Goal: Transaction & Acquisition: Book appointment/travel/reservation

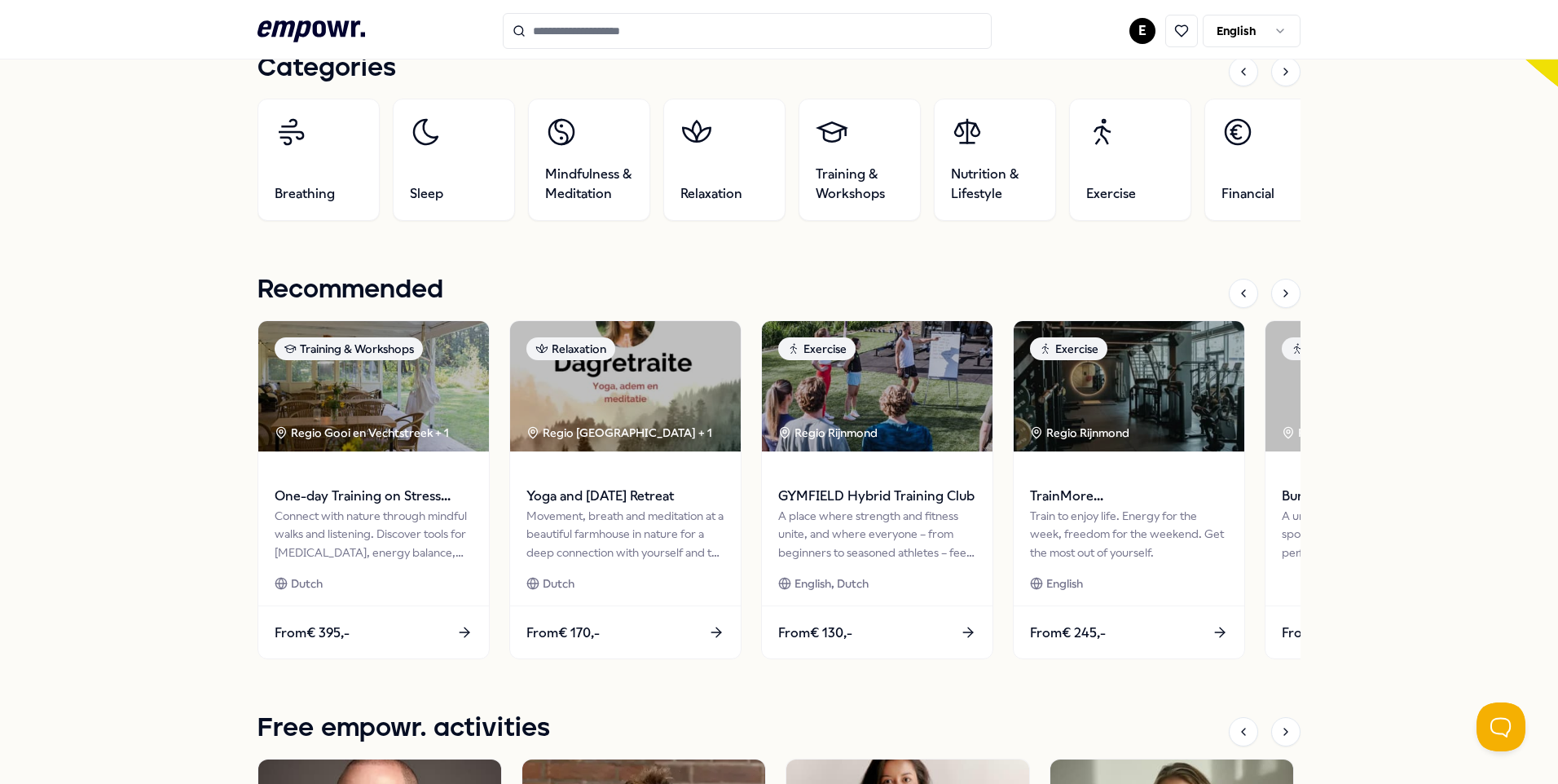
scroll to position [534, 0]
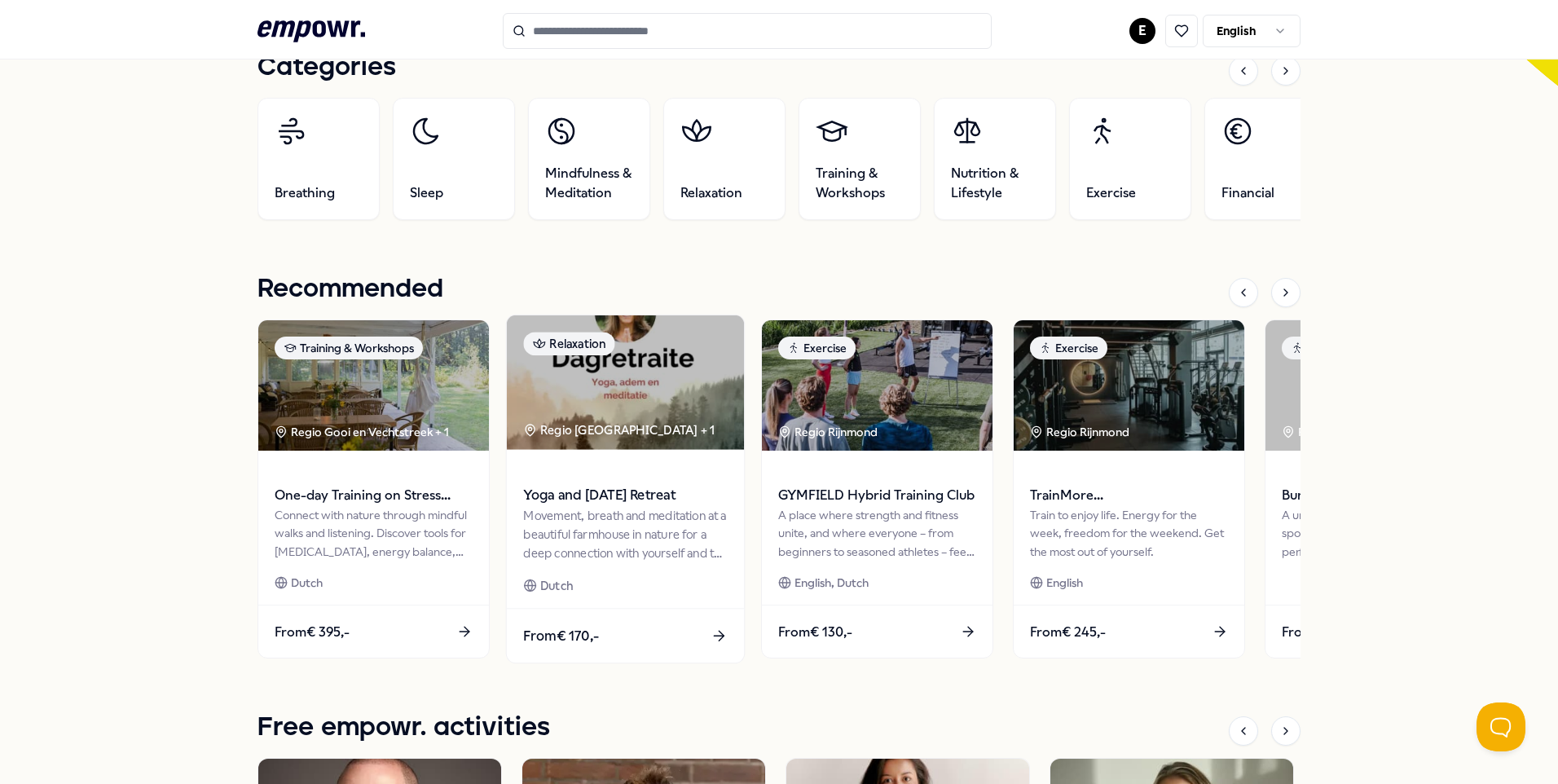
click at [616, 637] on div "From € 170,-" at bounding box center [625, 636] width 237 height 54
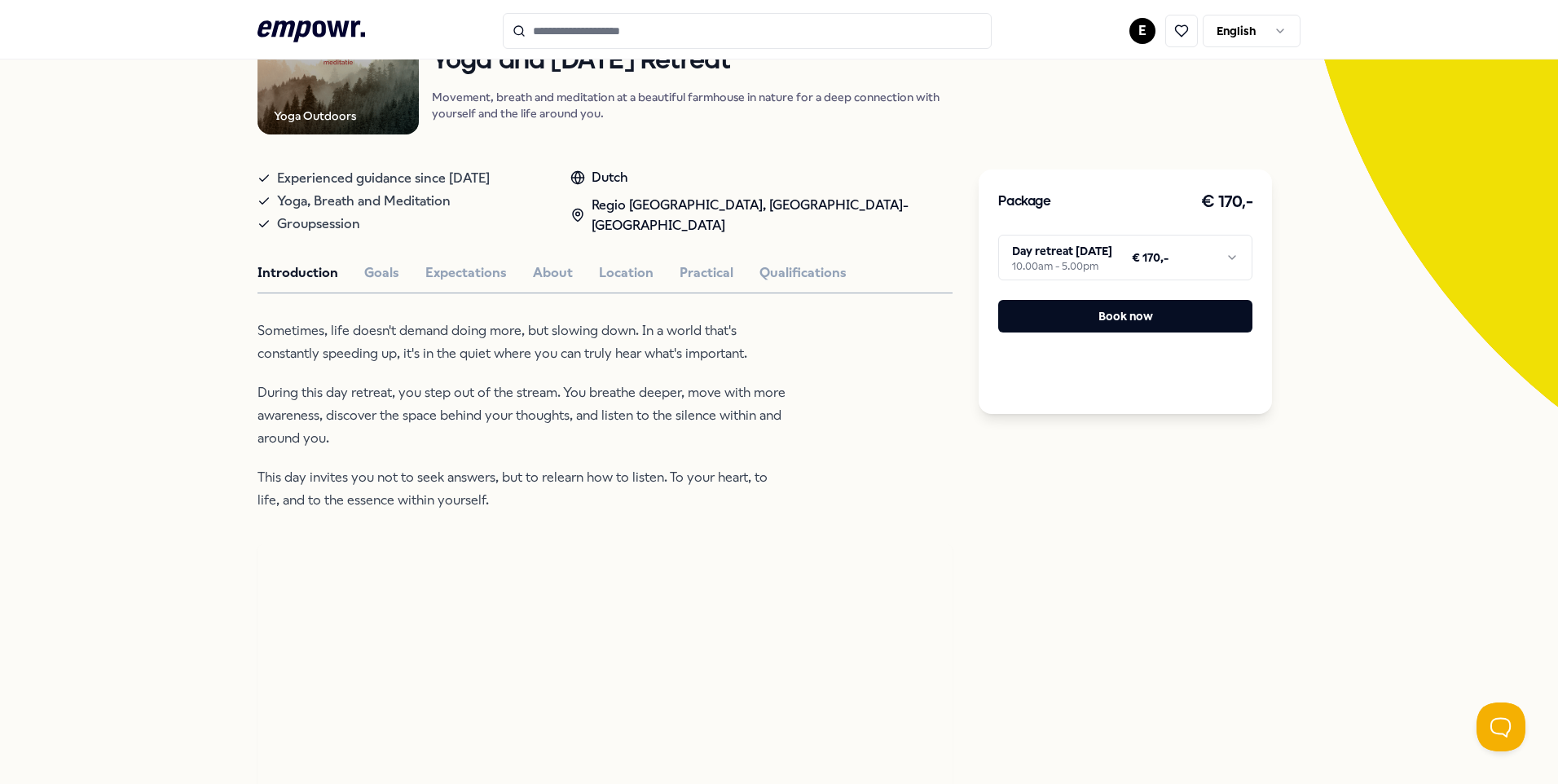
scroll to position [212, 0]
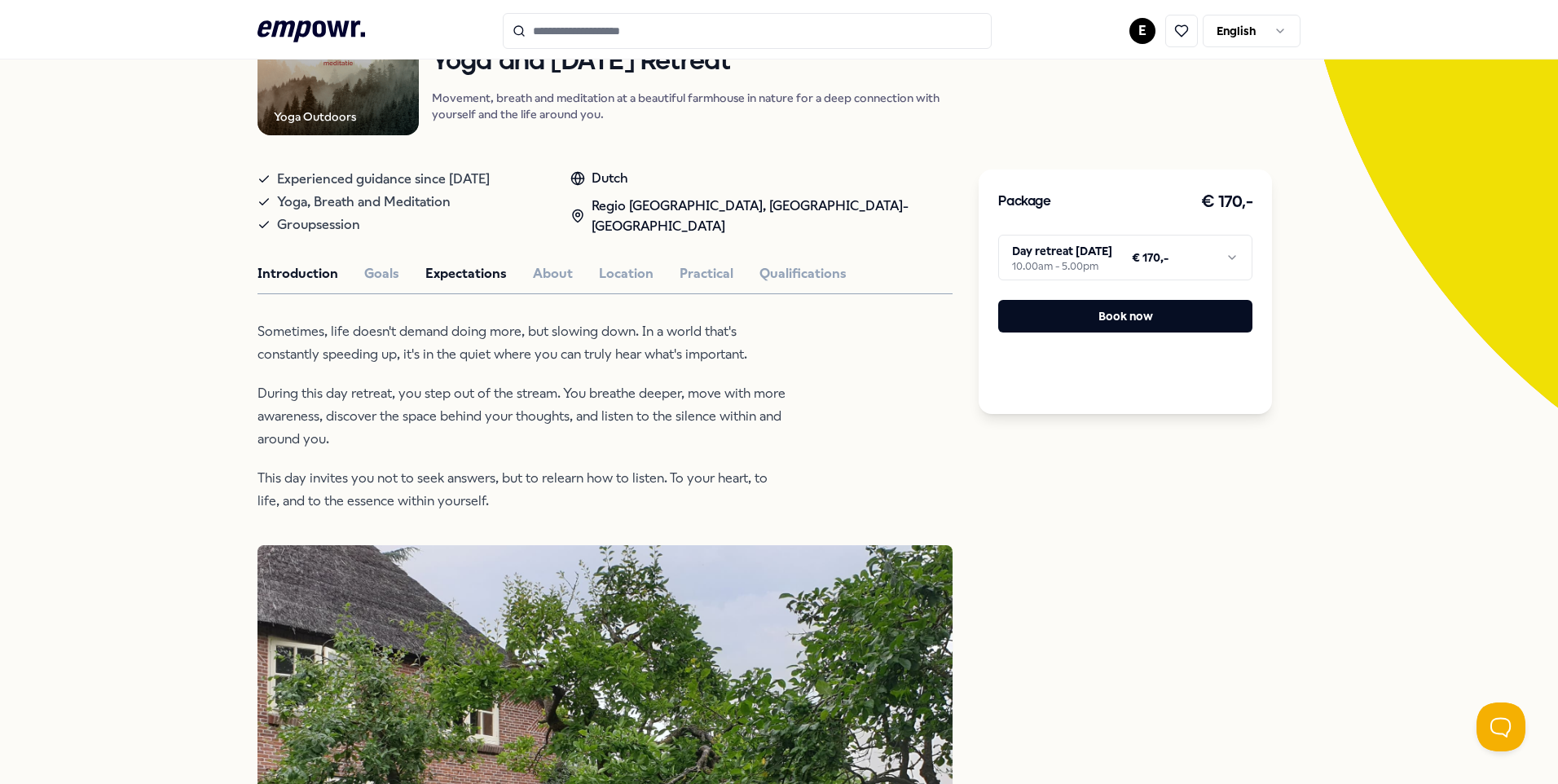
click at [441, 270] on button "Expectations" at bounding box center [466, 273] width 81 height 21
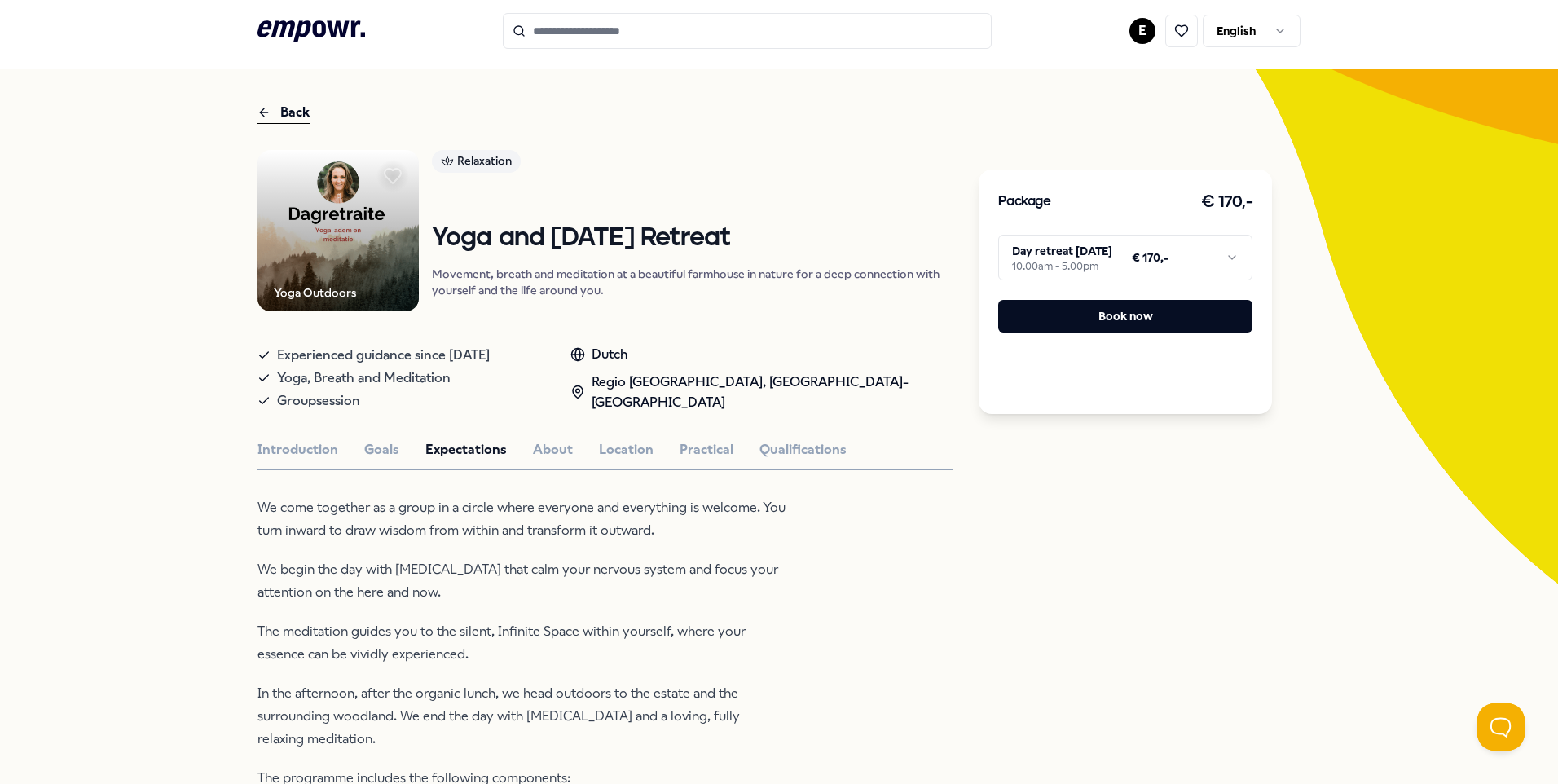
scroll to position [0, 0]
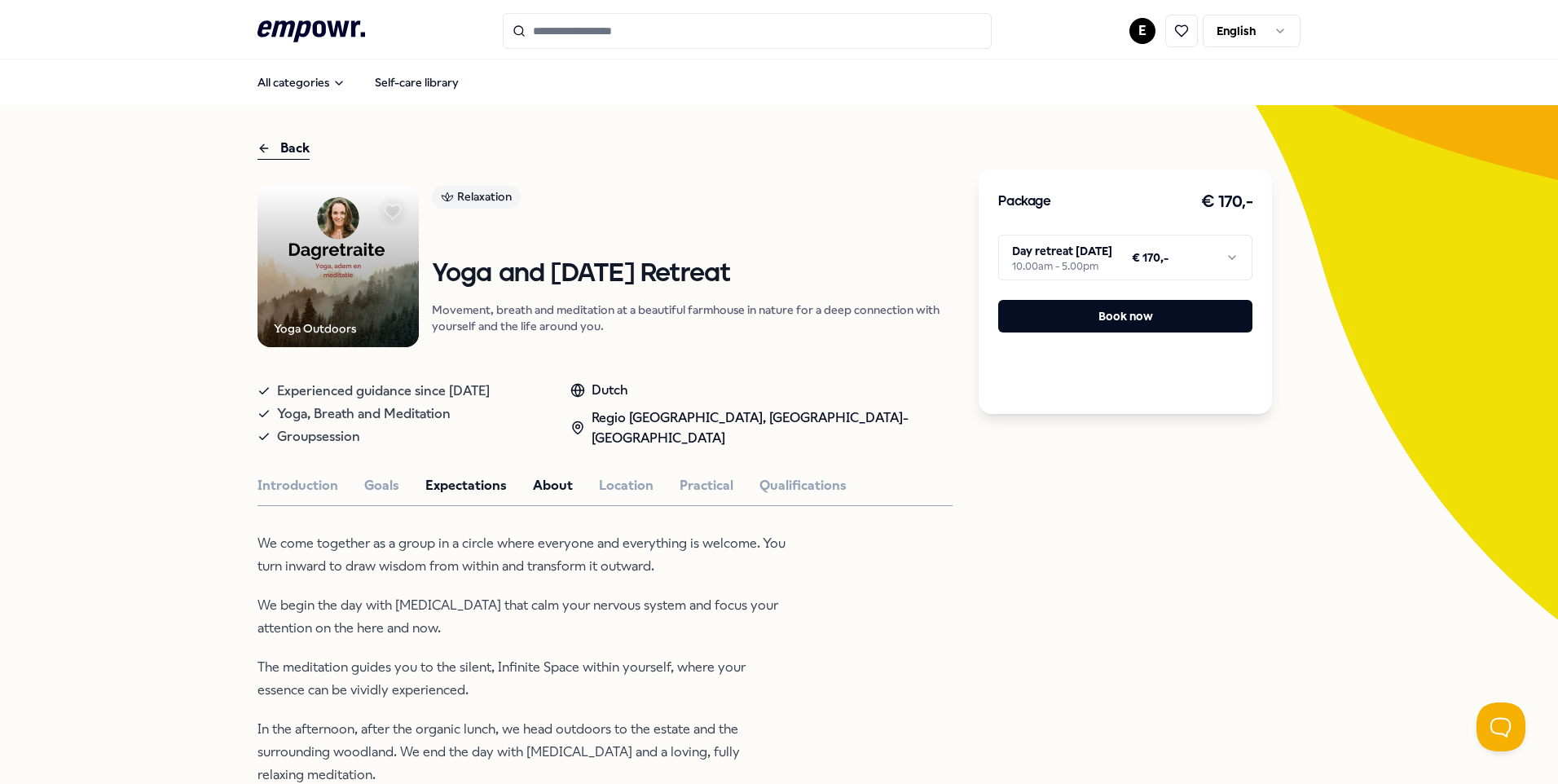
click at [557, 488] on button "About" at bounding box center [553, 486] width 40 height 21
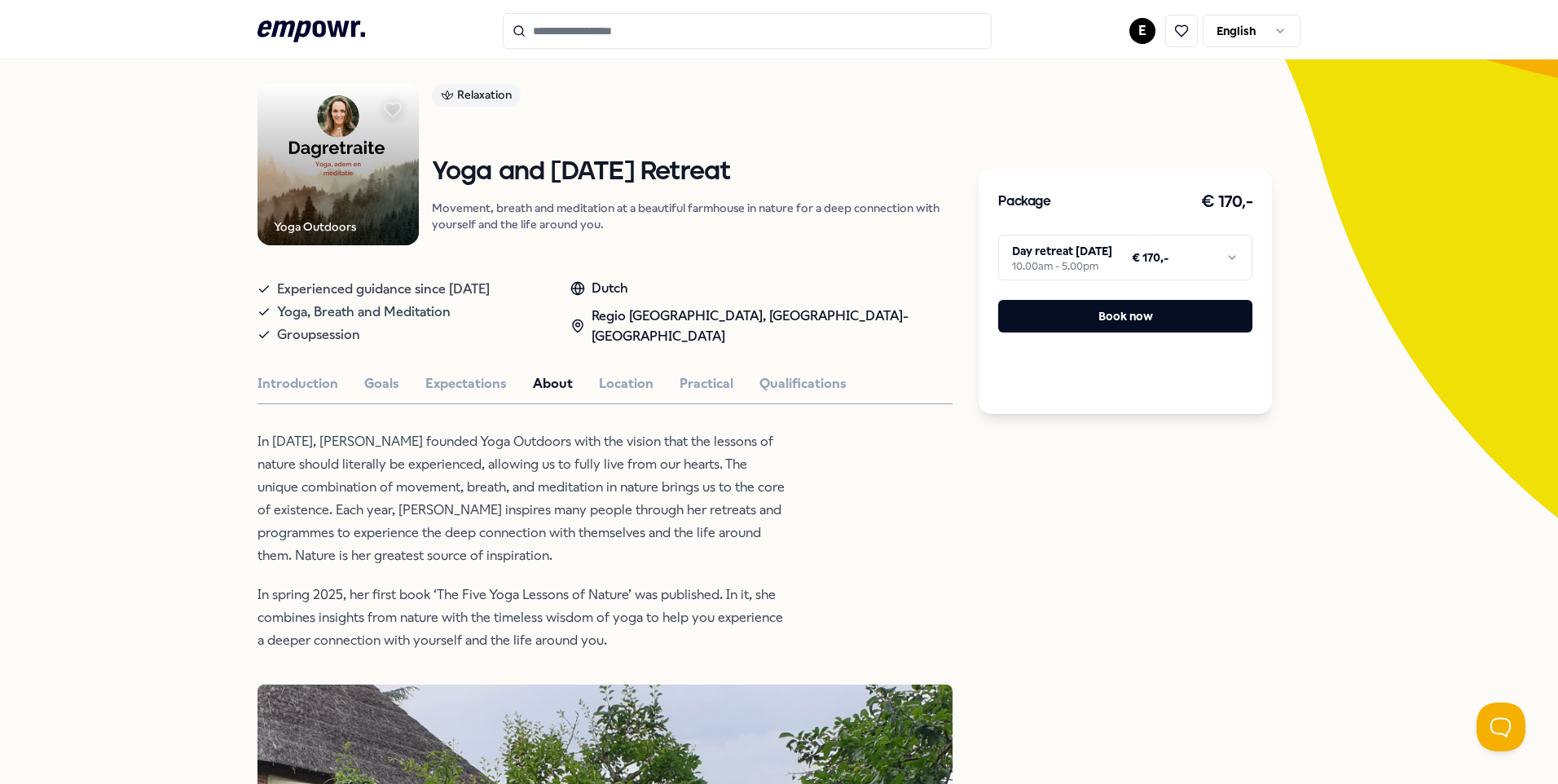
scroll to position [11, 0]
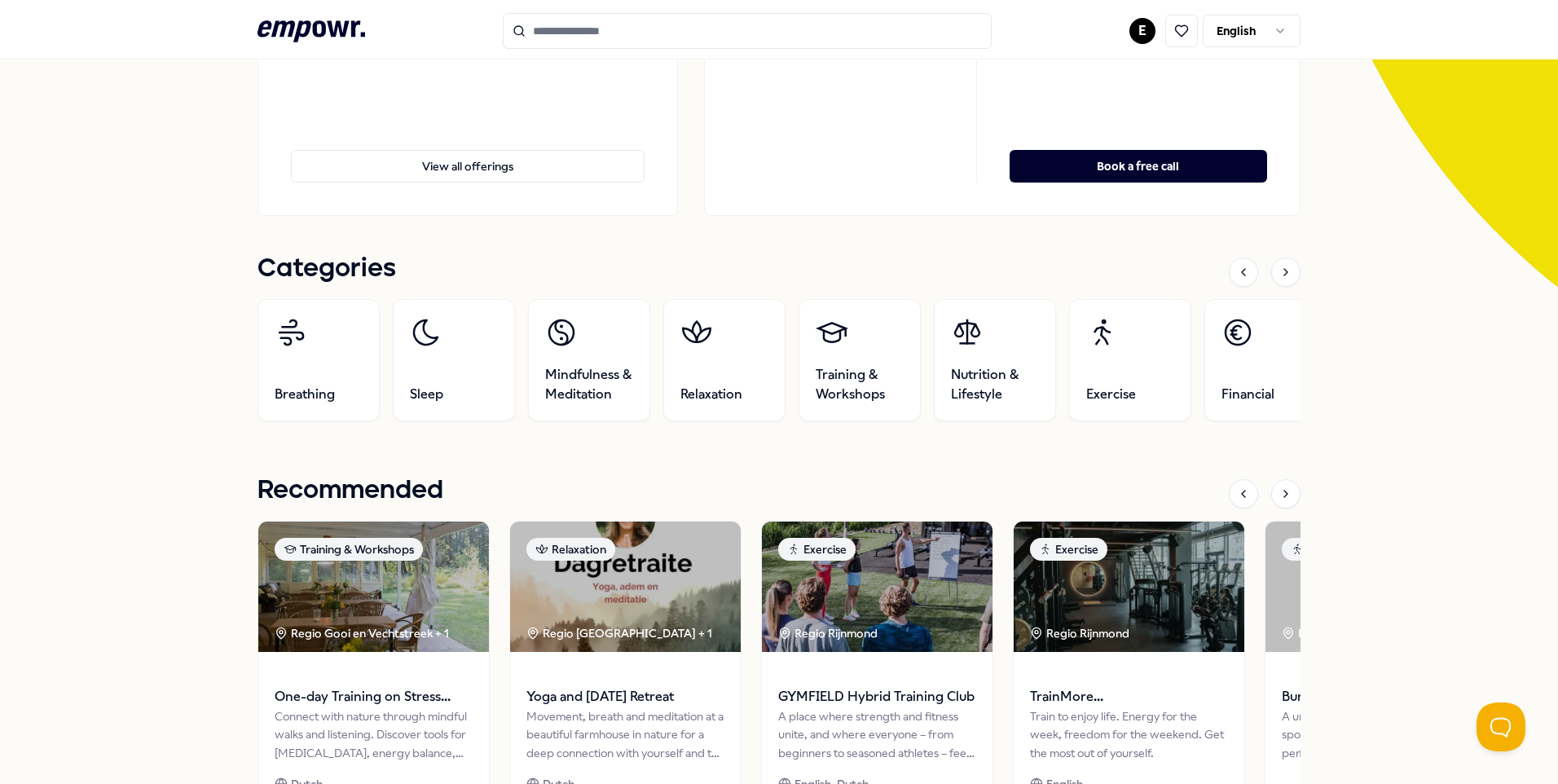
scroll to position [334, 0]
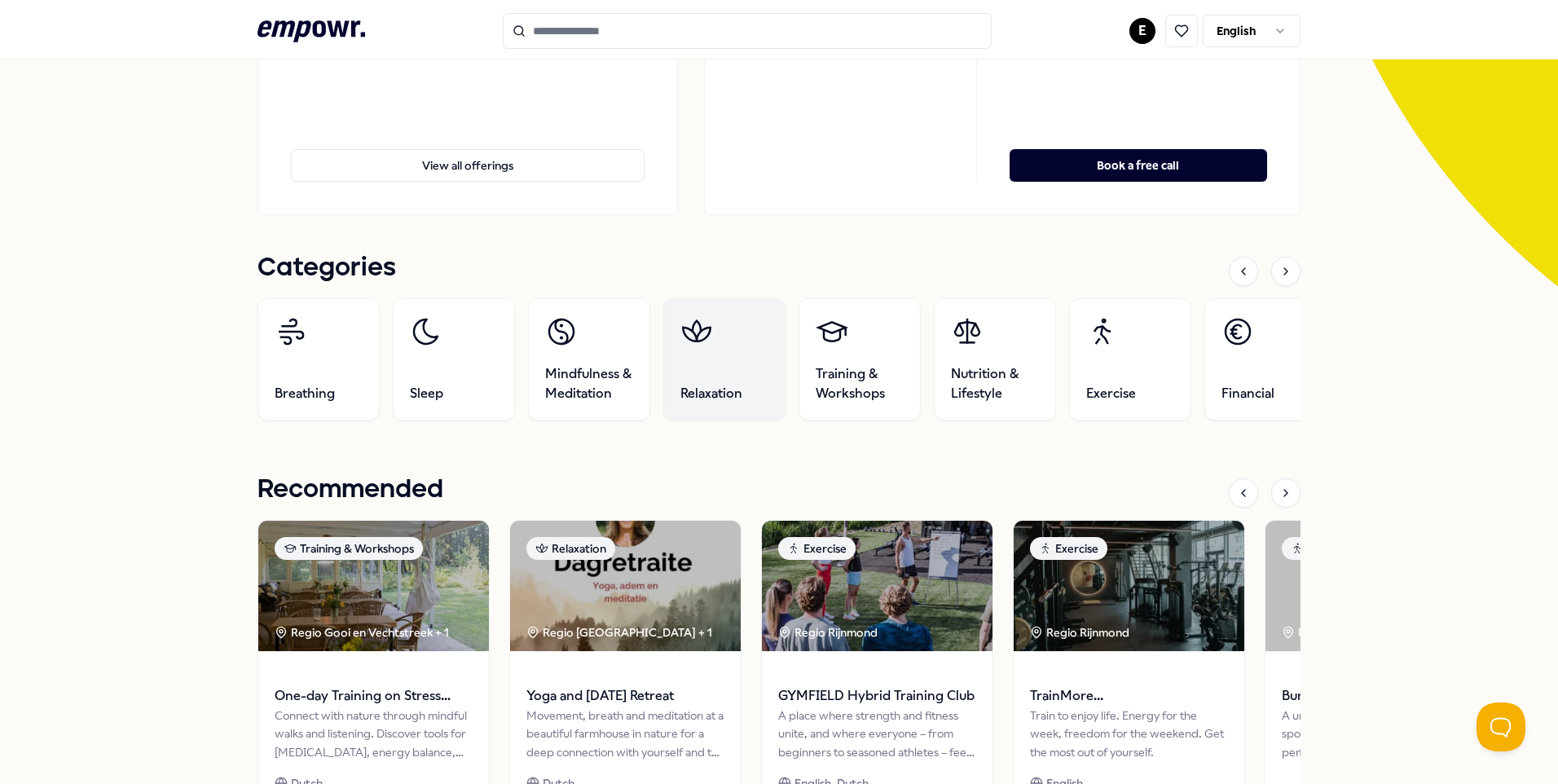
click at [691, 386] on span "Relaxation" at bounding box center [712, 393] width 62 height 19
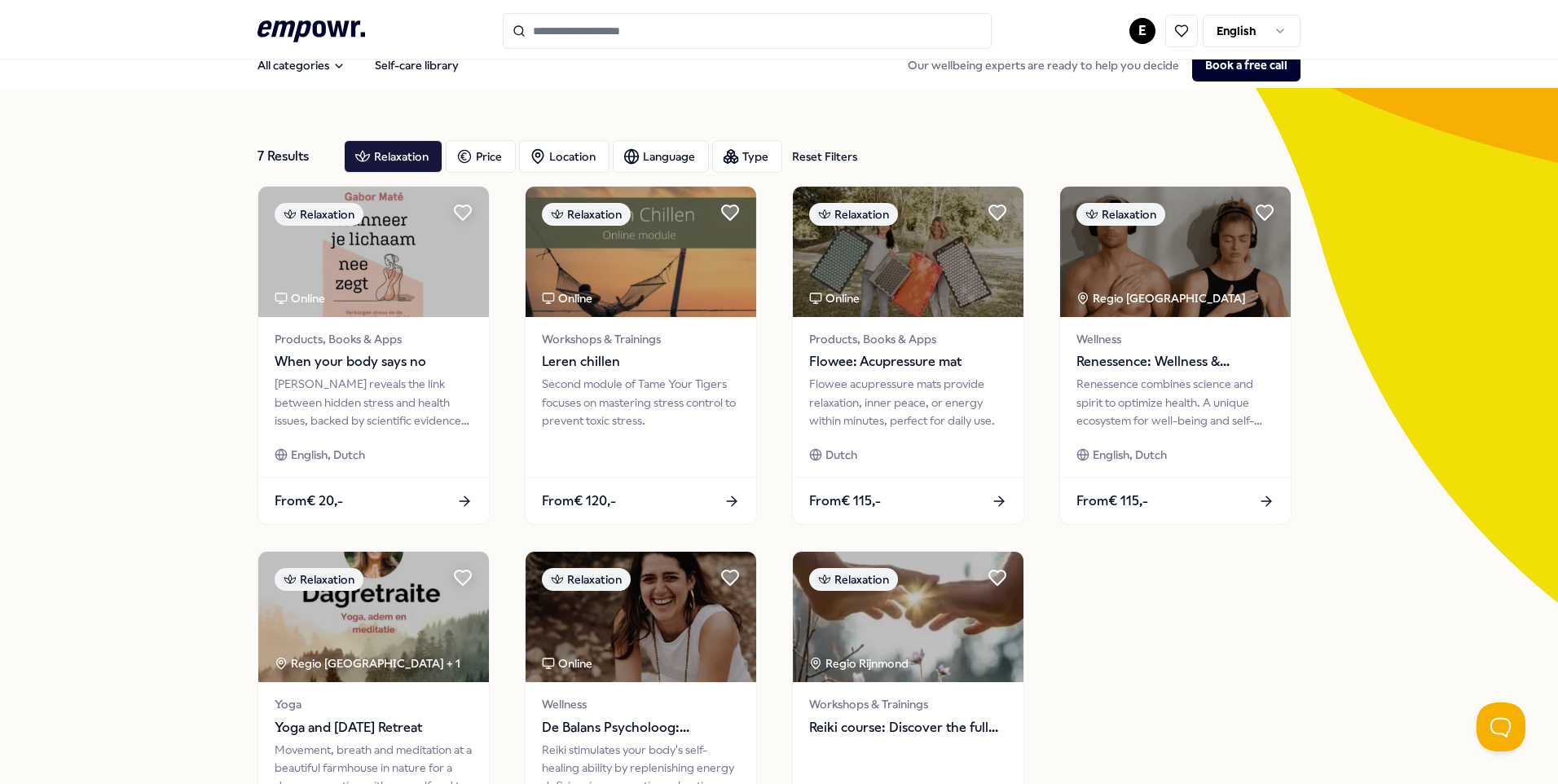
scroll to position [15, 0]
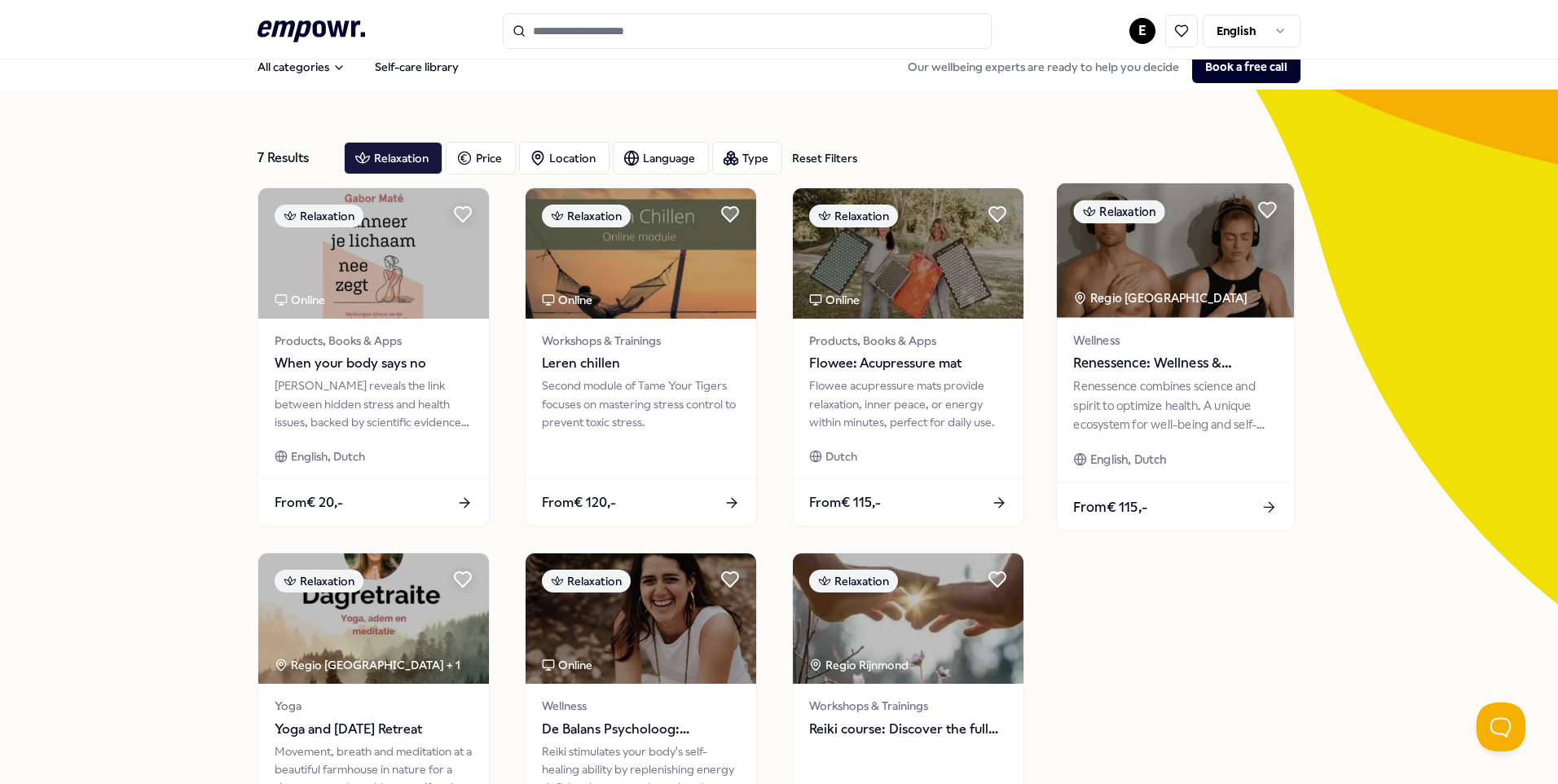
click at [1198, 270] on img at bounding box center [1175, 250] width 237 height 135
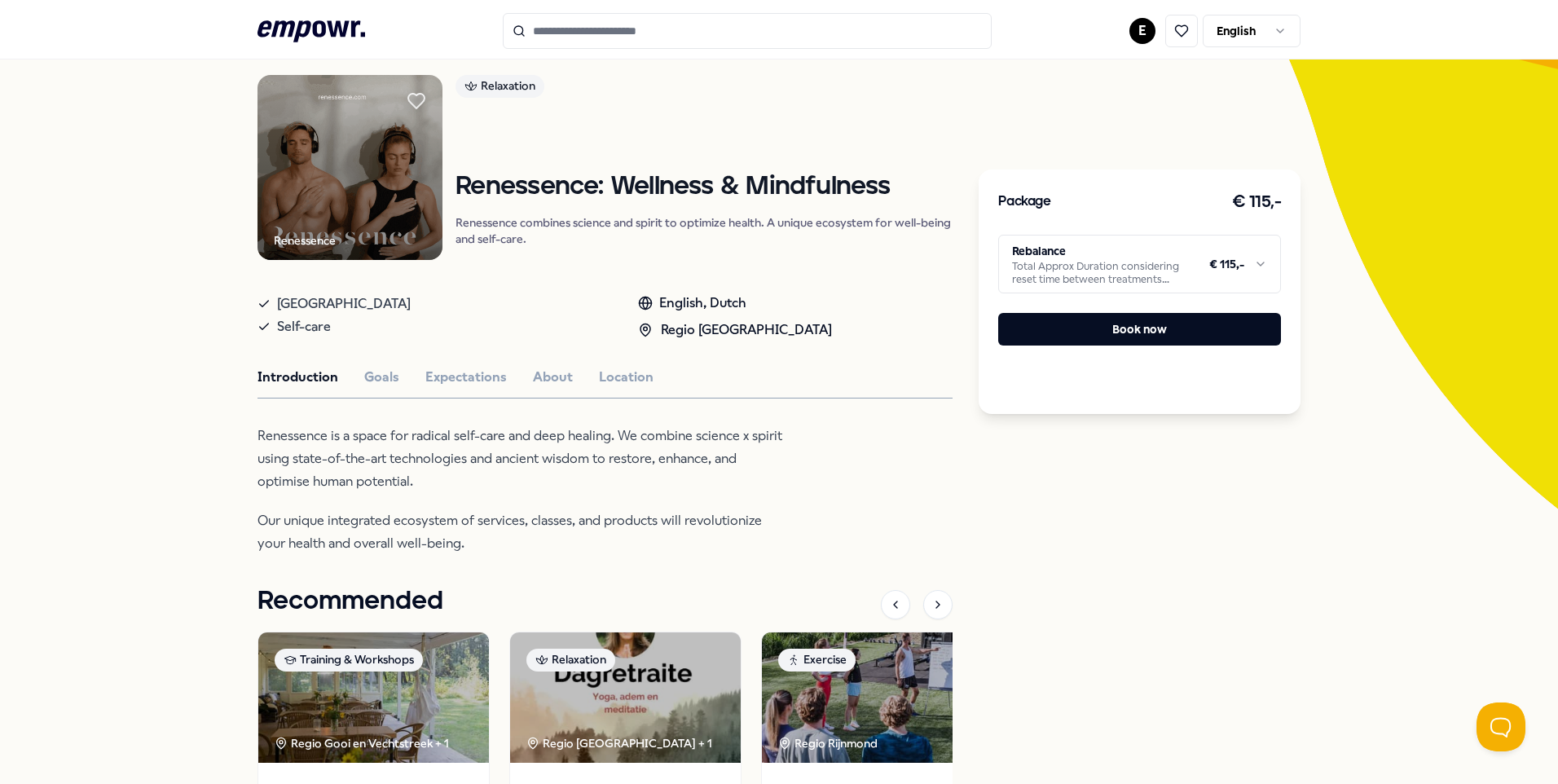
scroll to position [112, 0]
click at [473, 373] on button "Expectations" at bounding box center [466, 377] width 81 height 21
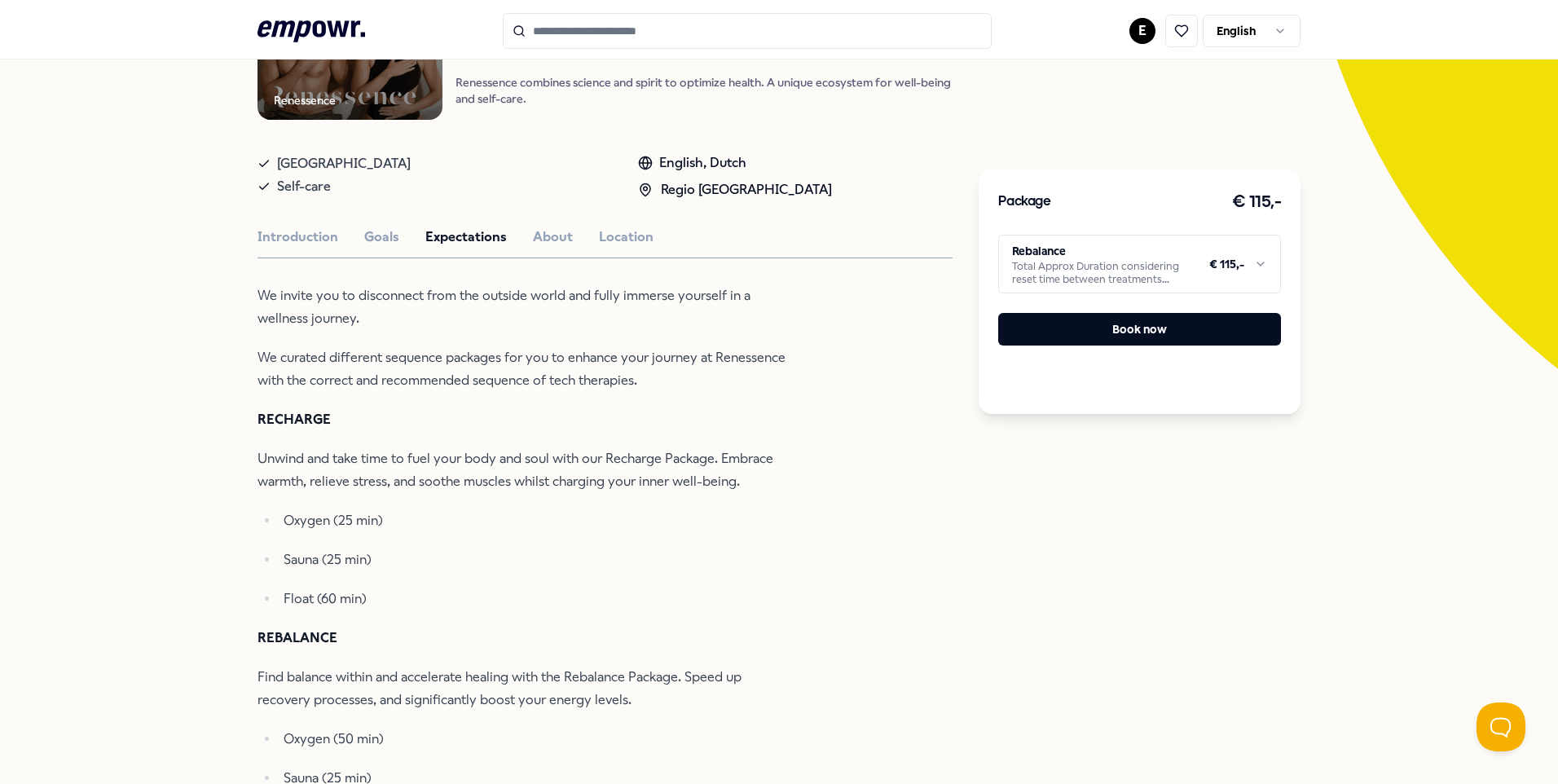
scroll to position [250, 0]
drag, startPoint x: 328, startPoint y: 410, endPoint x: 214, endPoint y: 408, distance: 114.0
click at [214, 408] on div "Back Renessence Relaxation Renessence: Wellness & Mindfulness Renessence combin…" at bounding box center [779, 574] width 1558 height 1439
copy strong "RECHARGE"
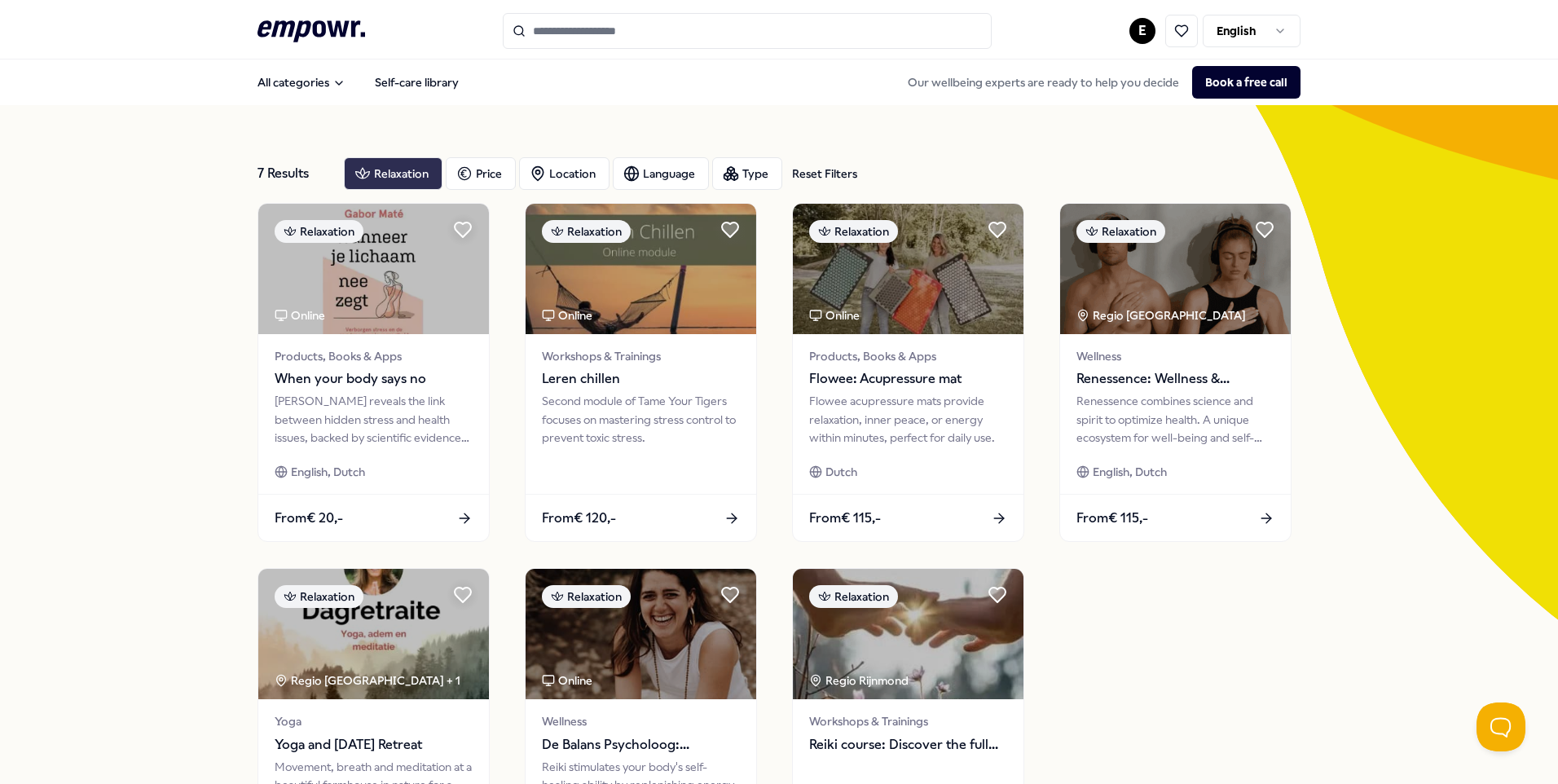
click at [388, 174] on div "Relaxation" at bounding box center [393, 173] width 99 height 33
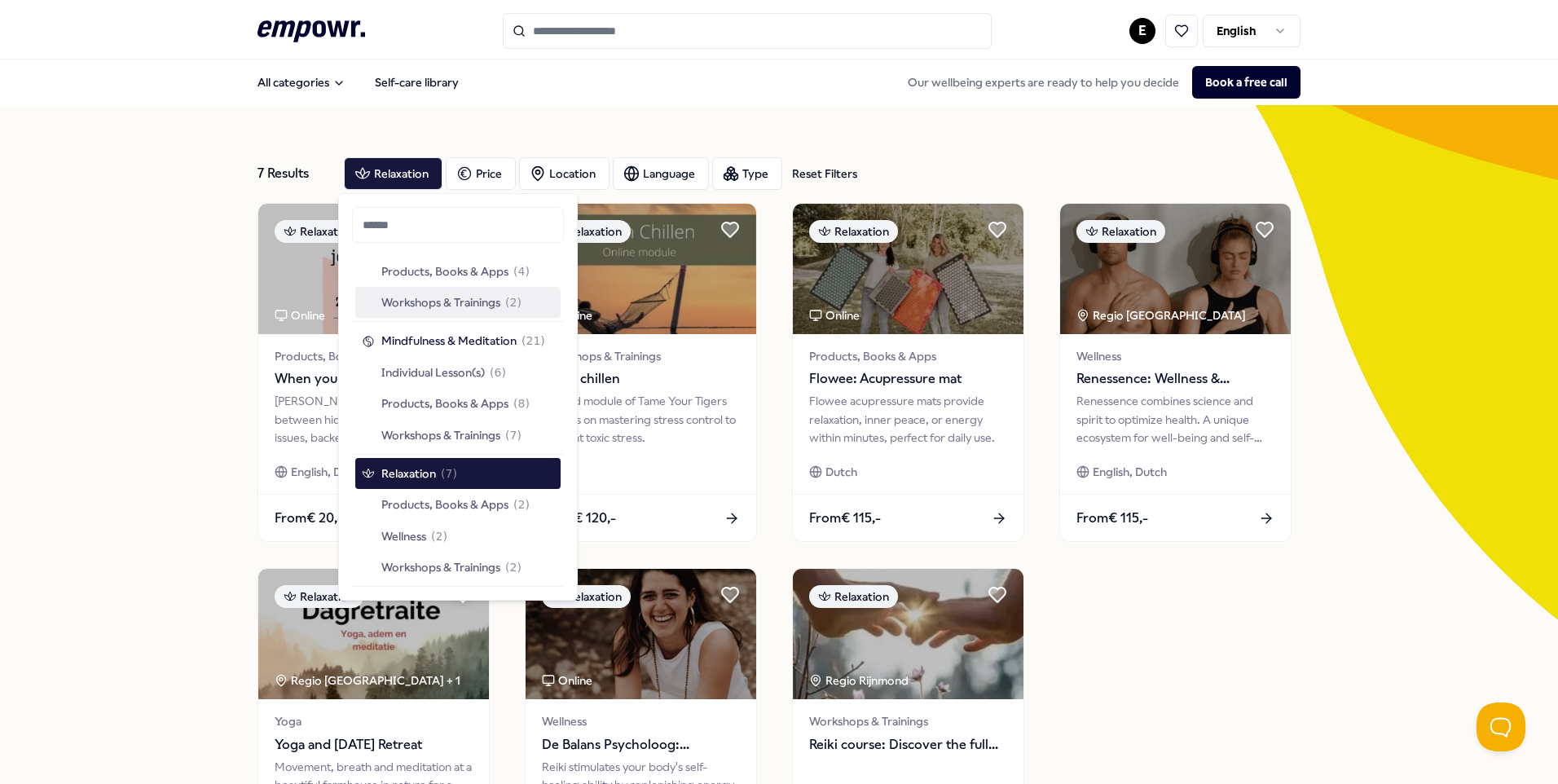
scroll to position [134, 0]
click at [426, 432] on span "Workshops & Trainings" at bounding box center [441, 434] width 119 height 18
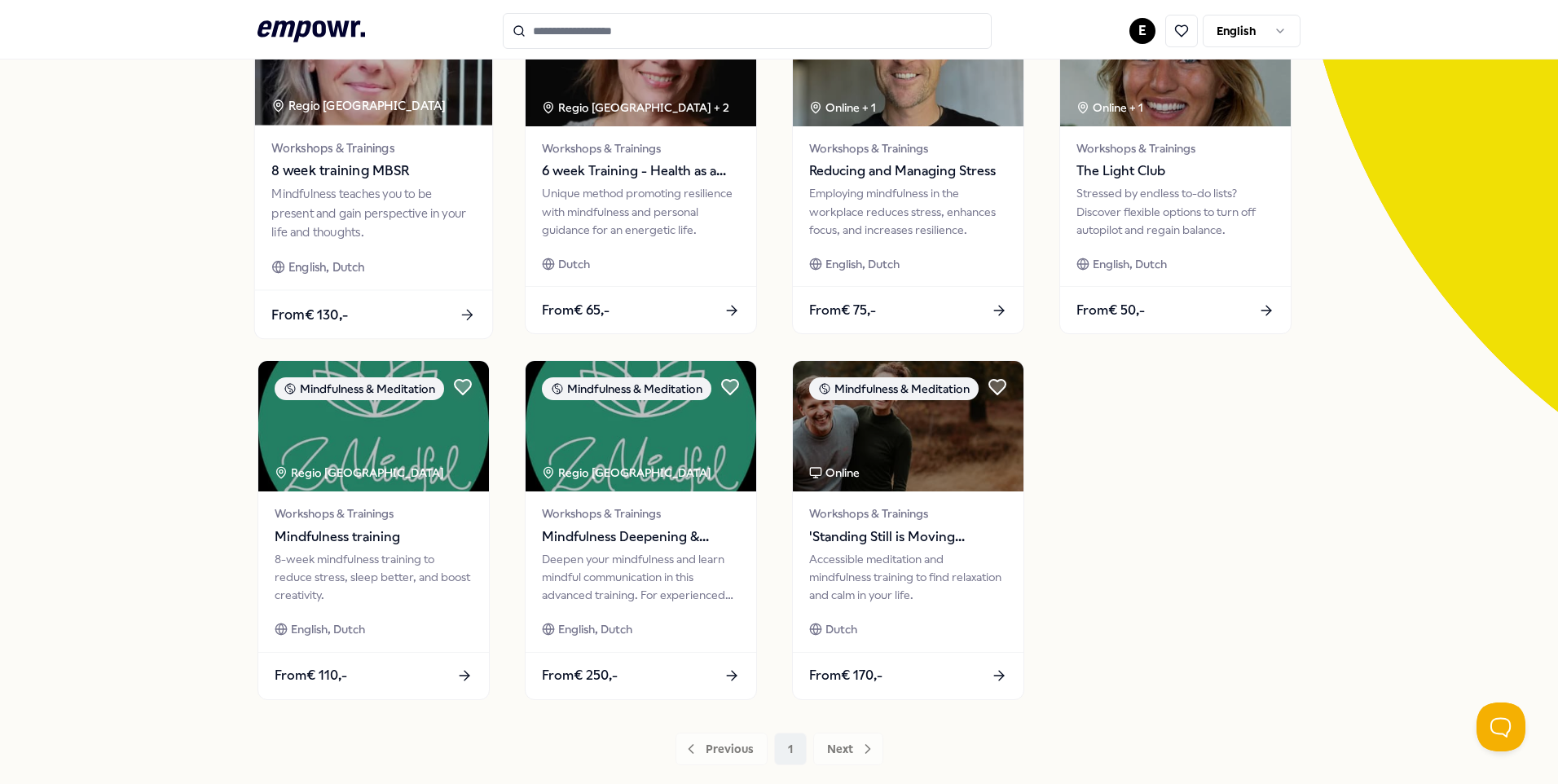
scroll to position [208, 0]
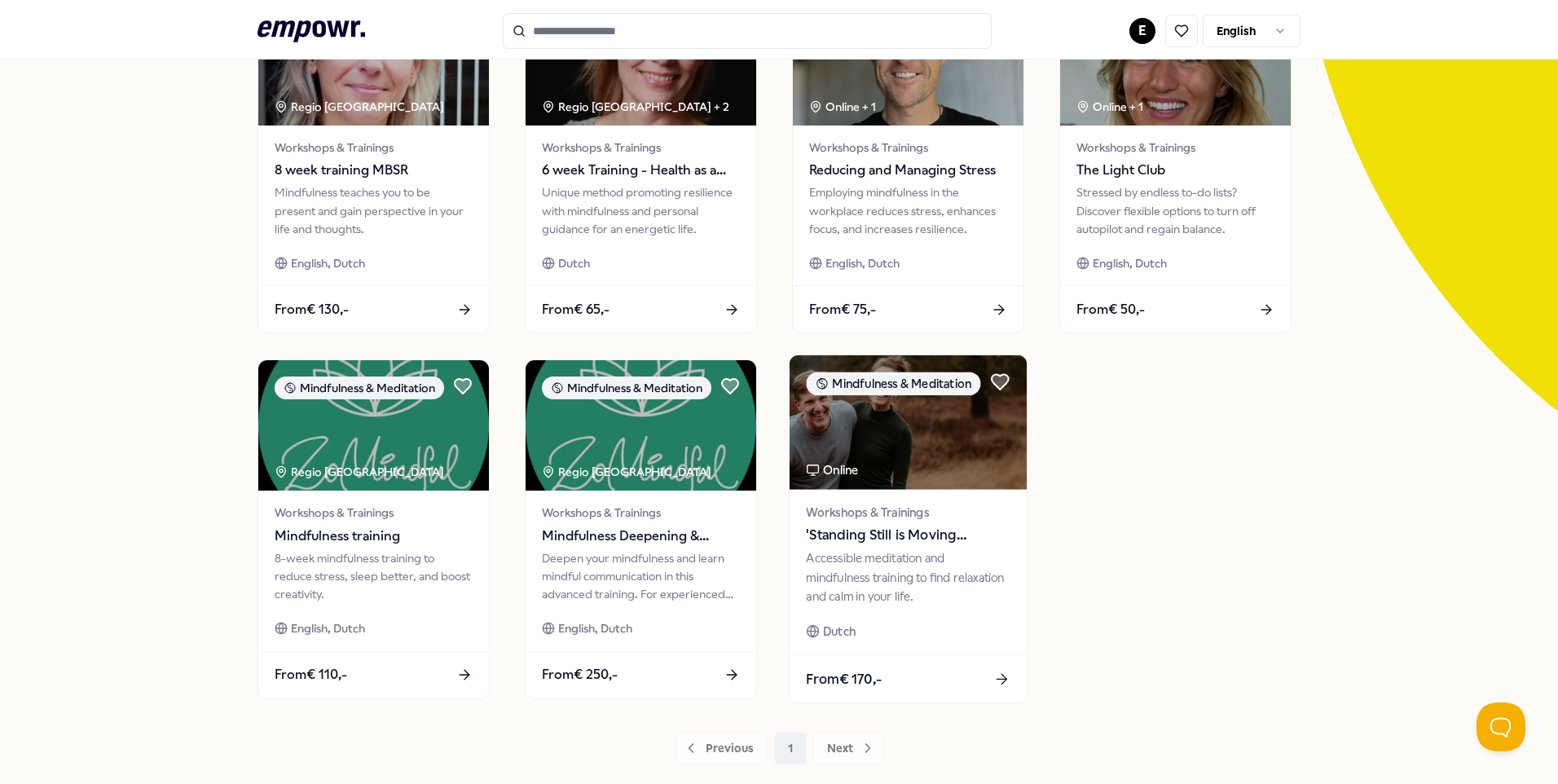
click at [838, 514] on span "Workshops & Trainings" at bounding box center [908, 512] width 204 height 19
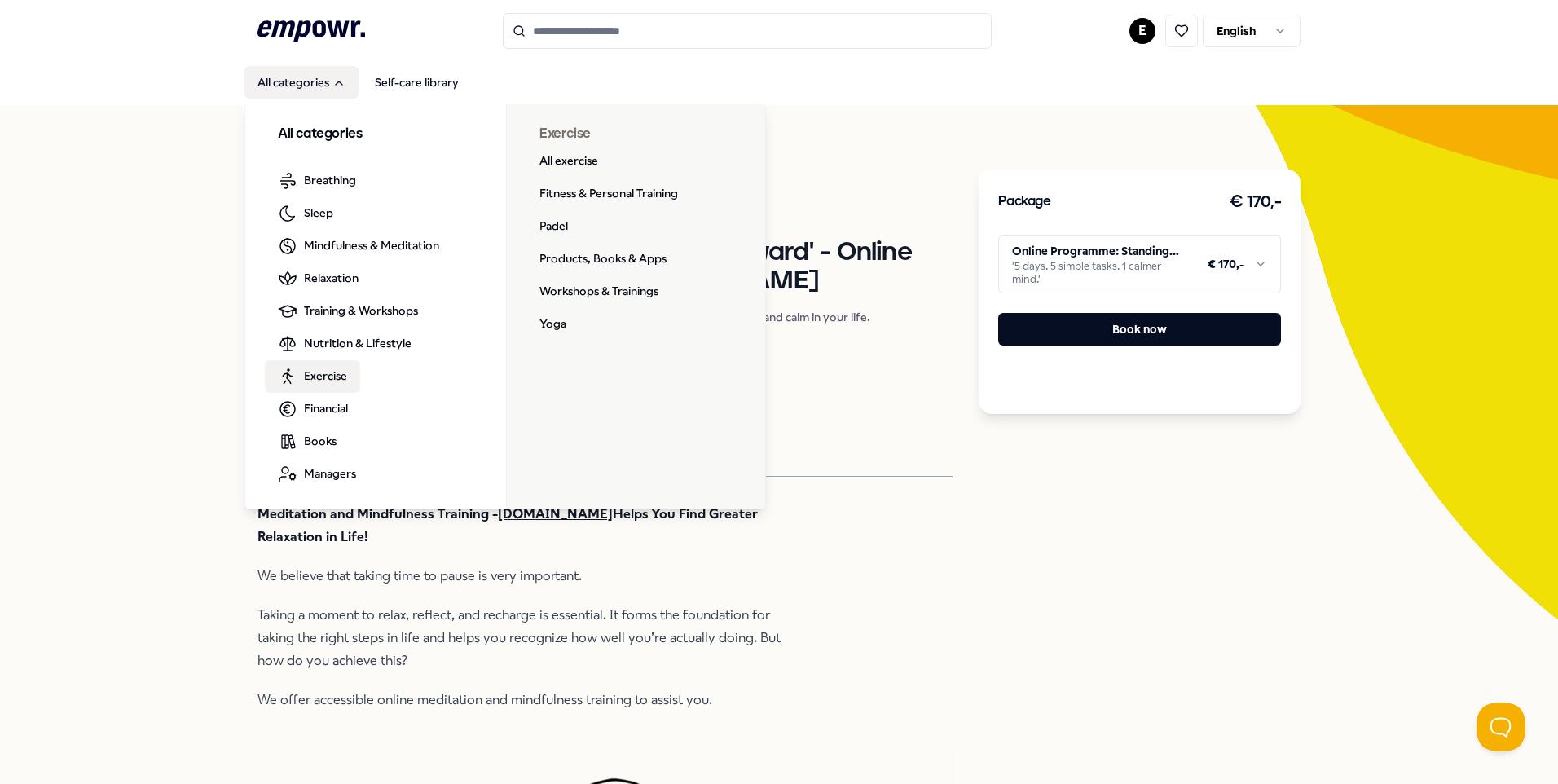
click at [329, 383] on span "Exercise" at bounding box center [325, 375] width 43 height 18
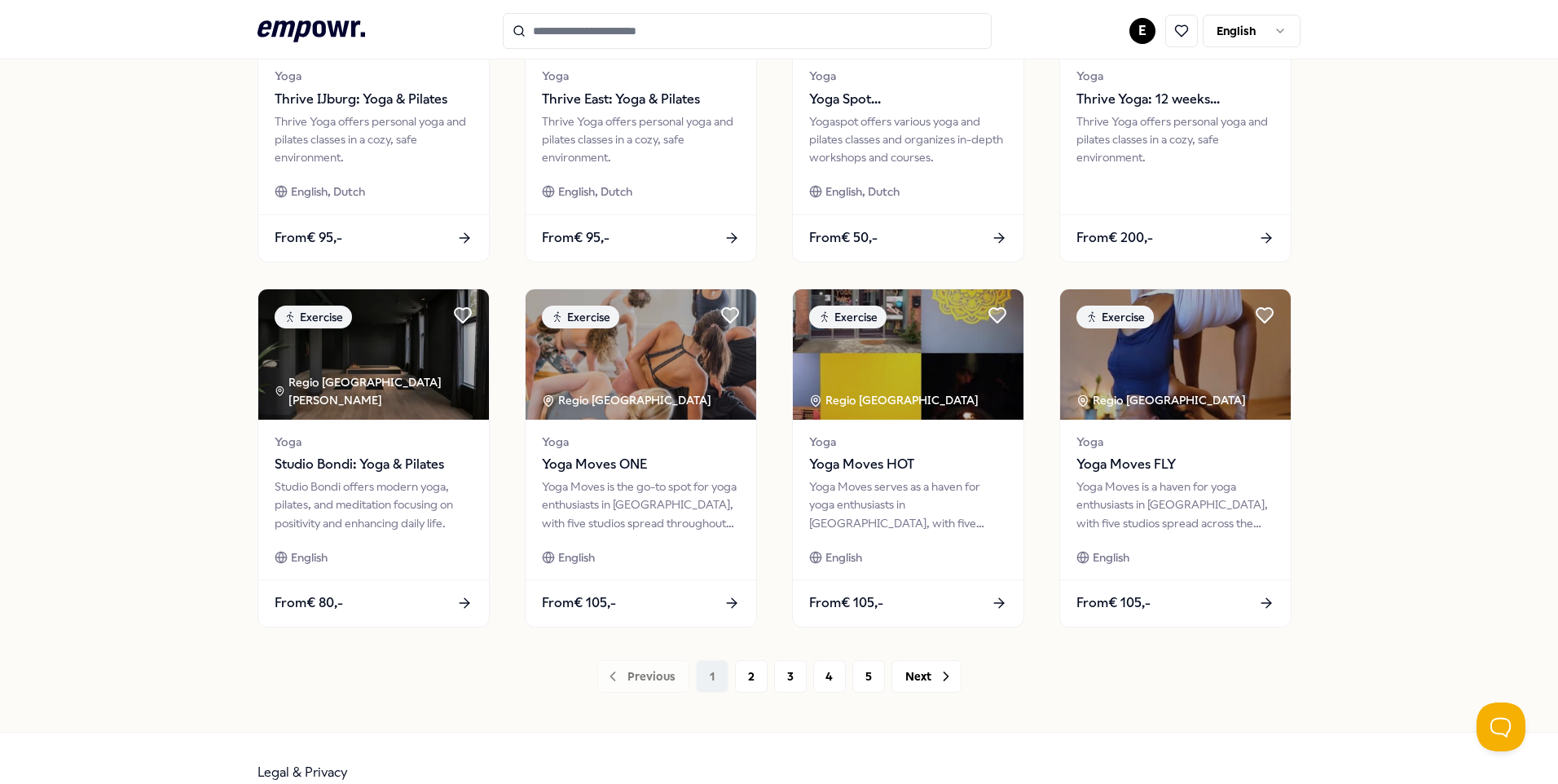
scroll to position [645, 0]
click at [740, 681] on button "2" at bounding box center [752, 676] width 33 height 33
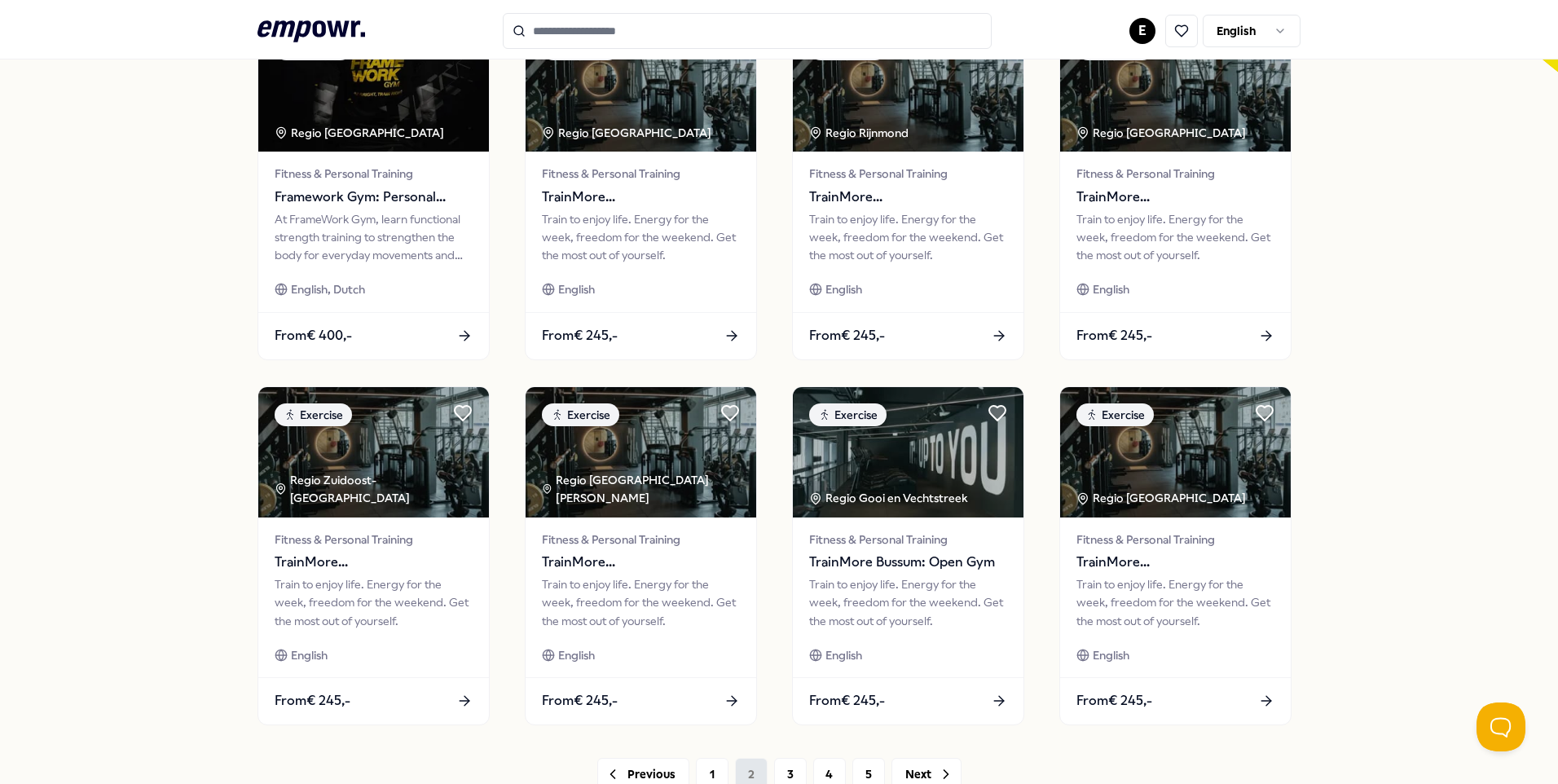
scroll to position [549, 0]
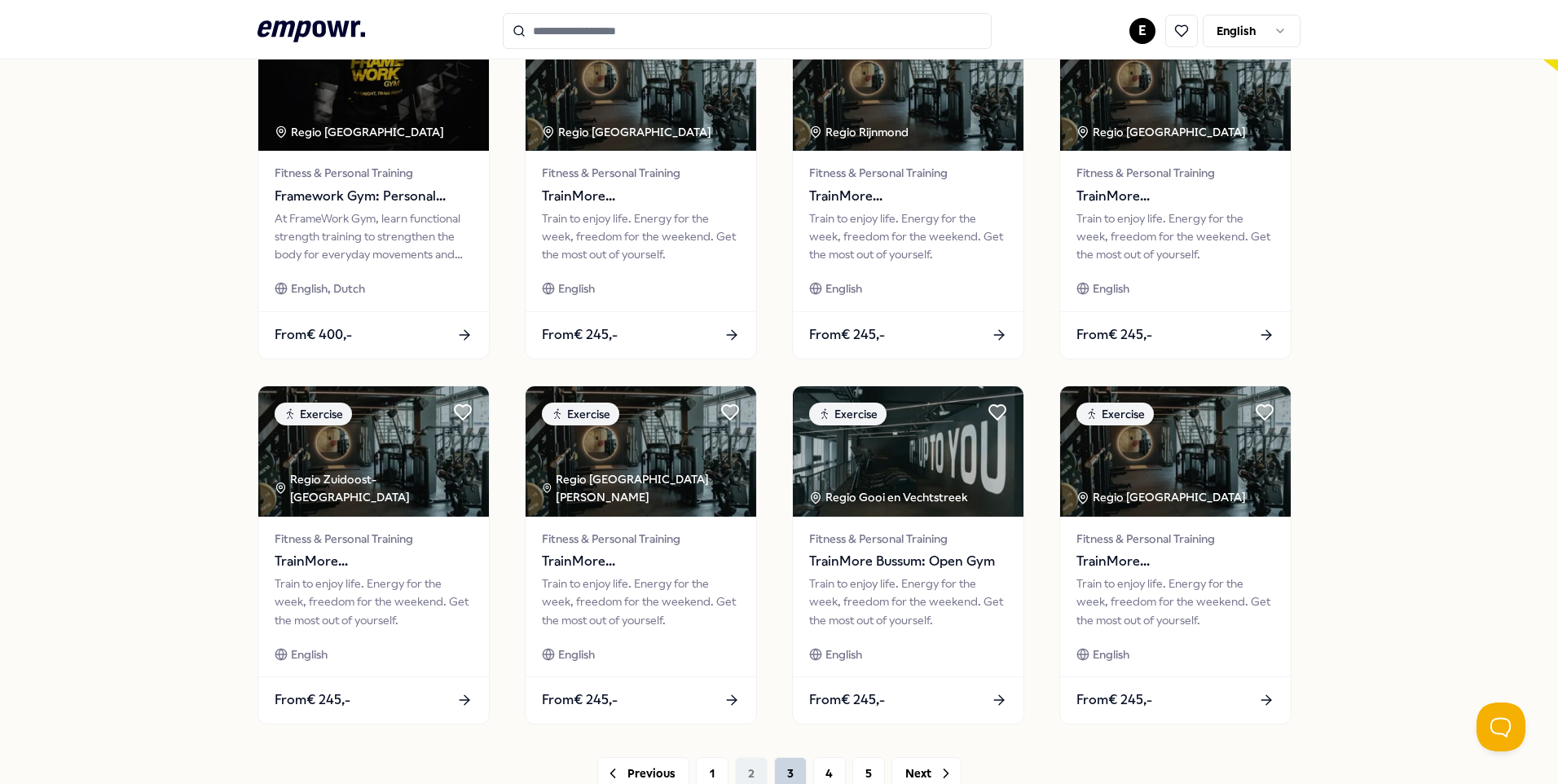
click at [787, 770] on button "3" at bounding box center [791, 773] width 33 height 33
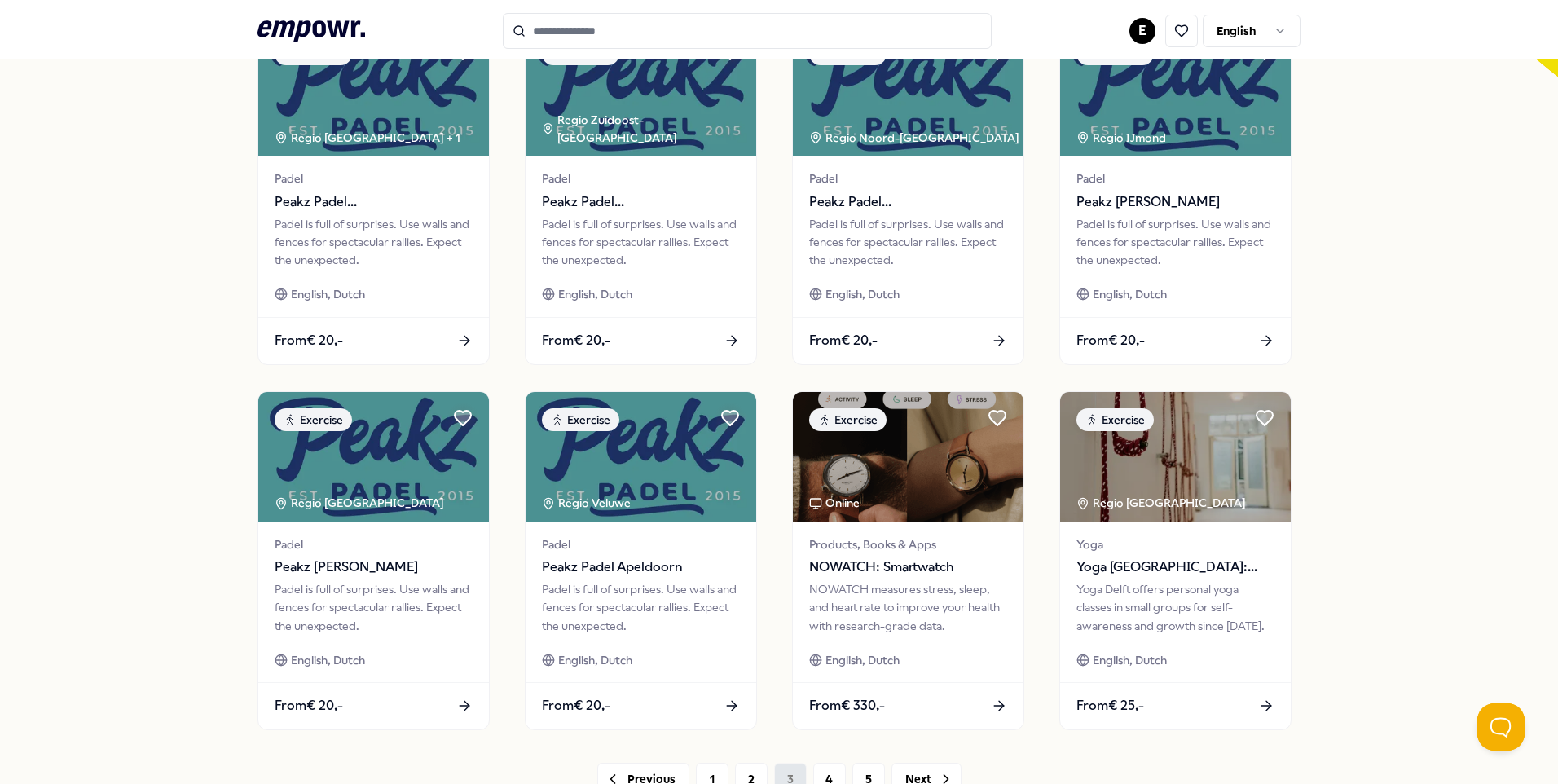
scroll to position [622, 0]
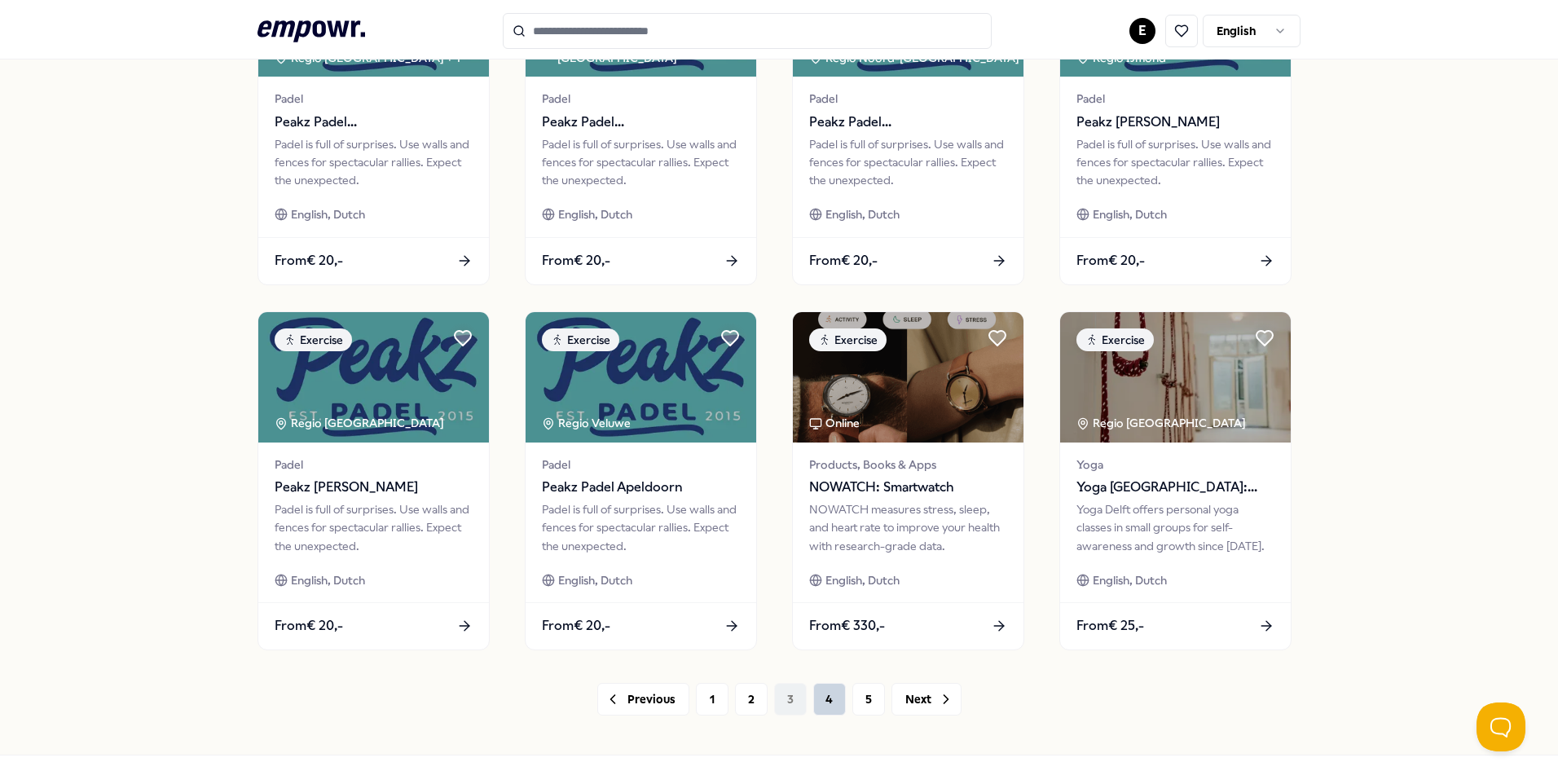
click at [816, 700] on button "4" at bounding box center [829, 699] width 33 height 33
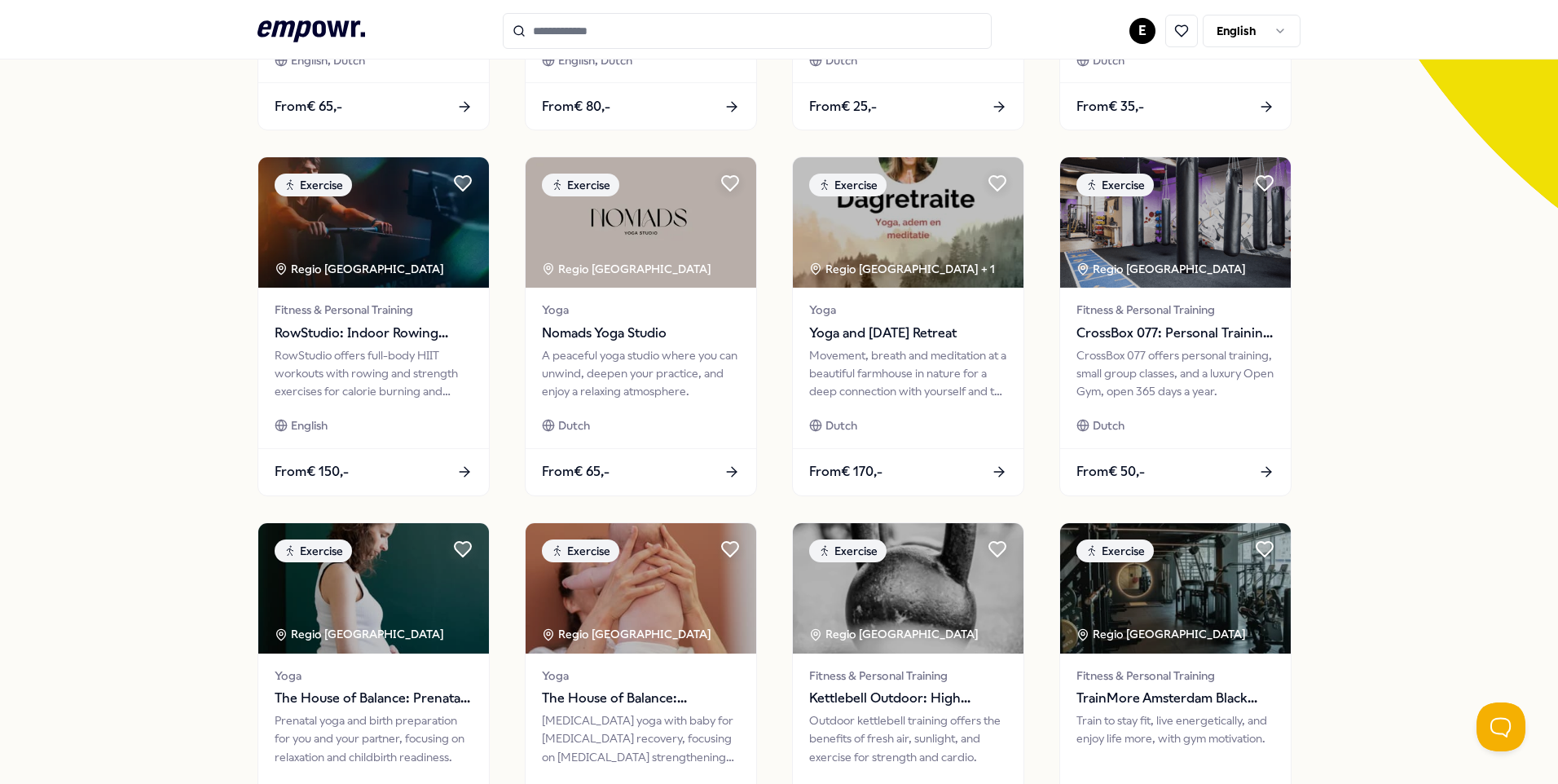
scroll to position [674, 0]
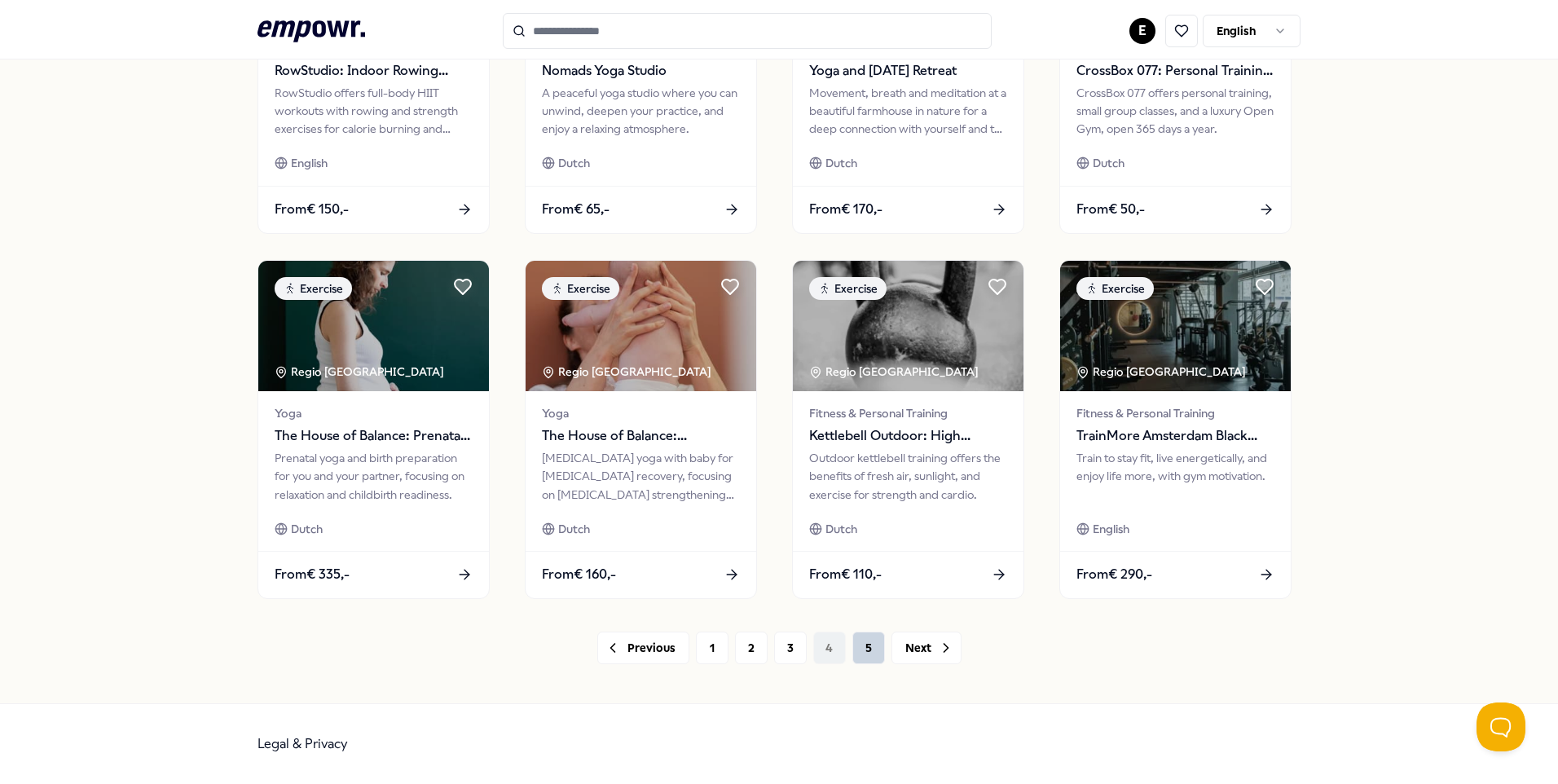
click at [866, 656] on button "5" at bounding box center [868, 647] width 33 height 33
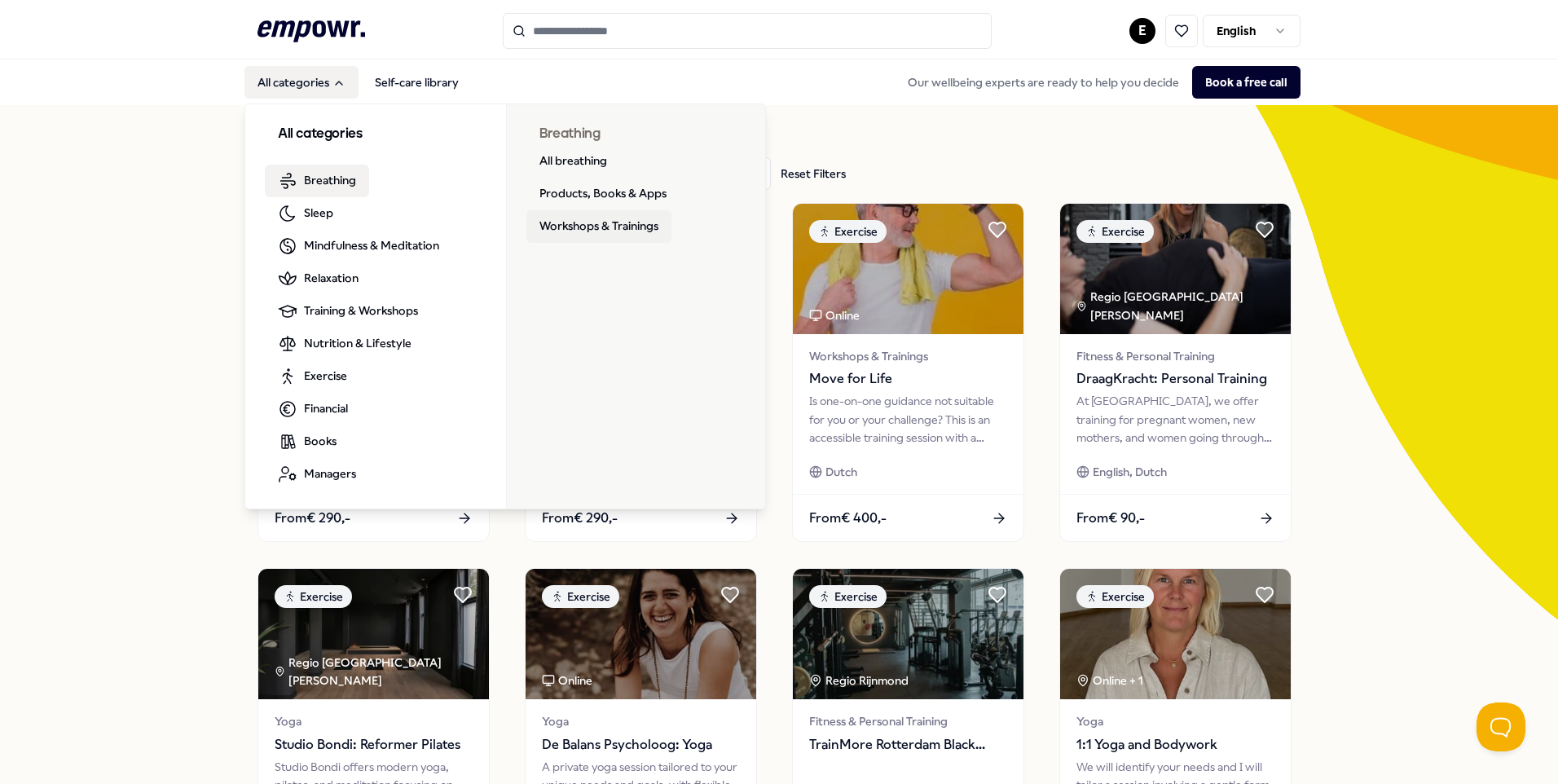
click at [571, 241] on link "Workshops & Trainings" at bounding box center [599, 227] width 145 height 33
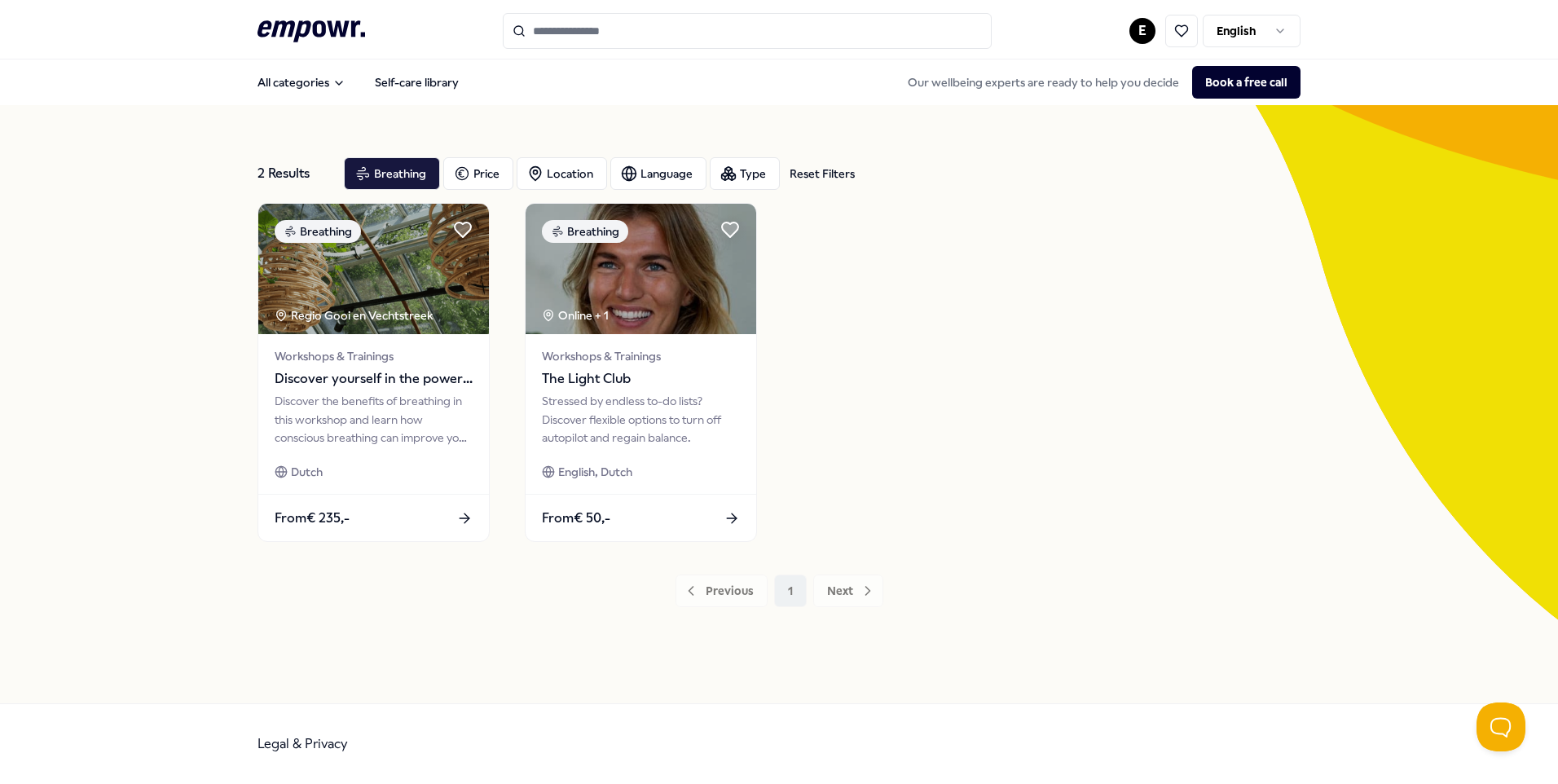
click at [560, 29] on input "Search for products, categories or subcategories" at bounding box center [747, 31] width 489 height 35
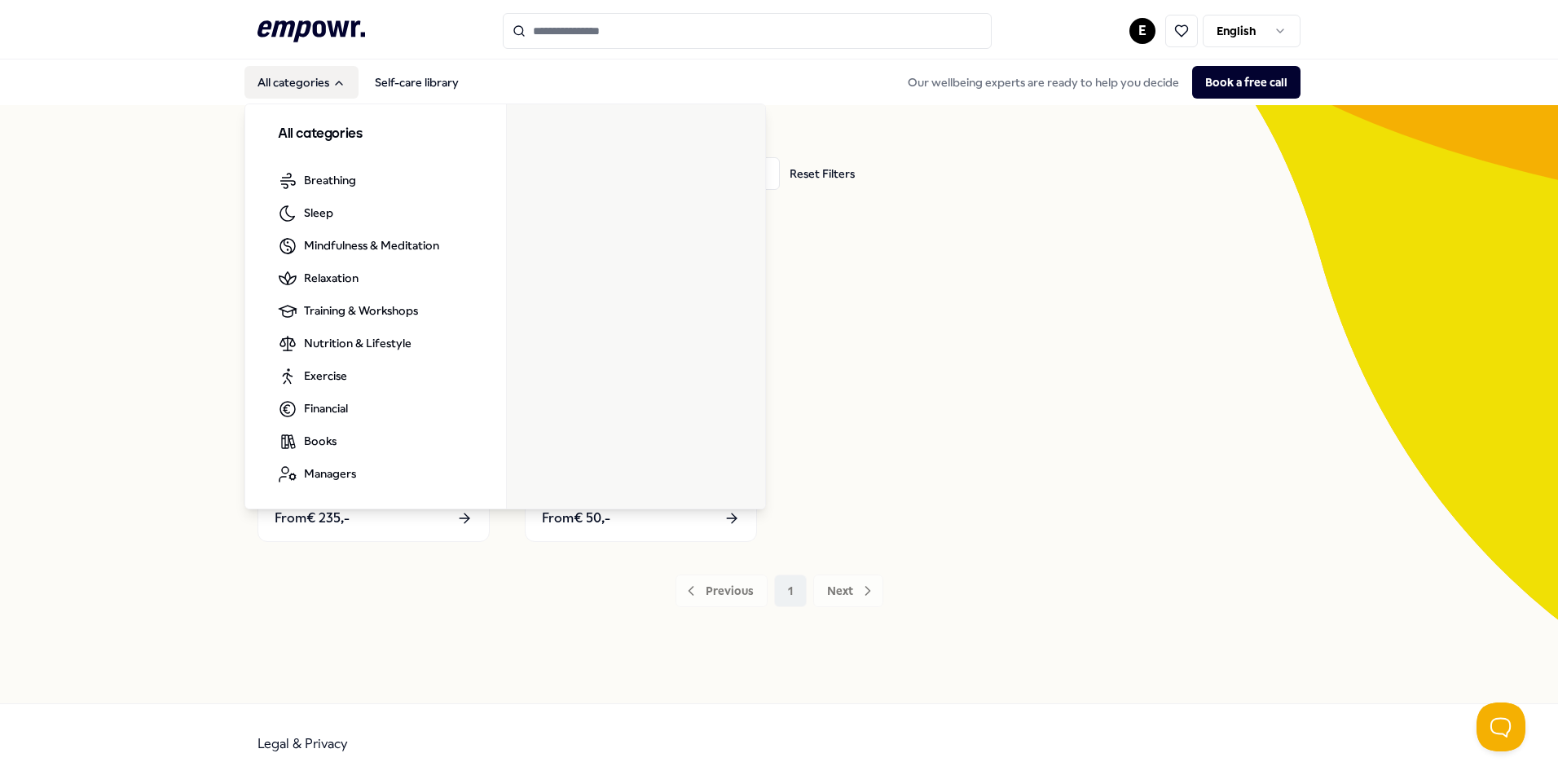
click at [315, 85] on button "All categories" at bounding box center [301, 82] width 114 height 33
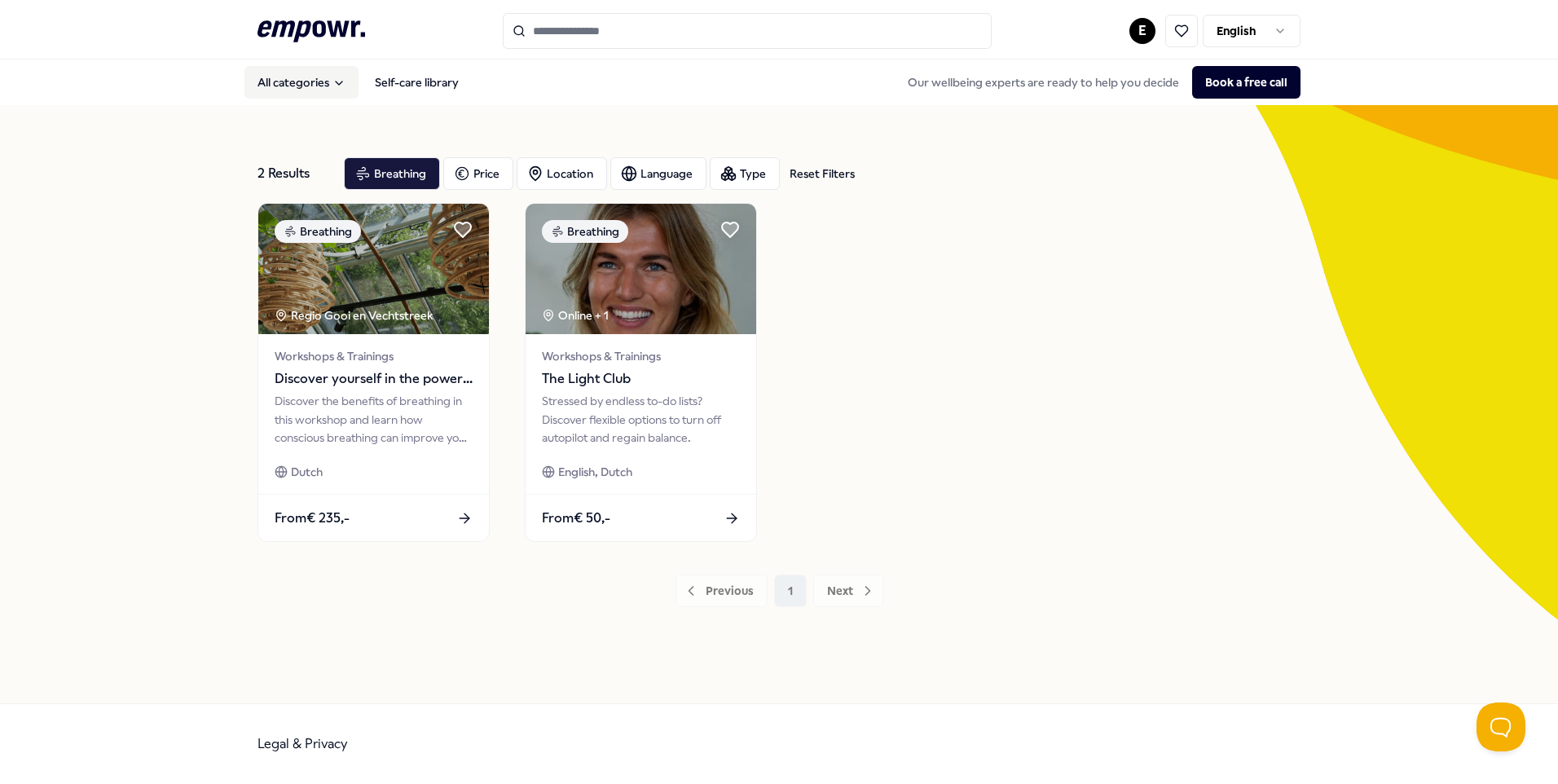
click at [315, 85] on button "All categories" at bounding box center [301, 82] width 114 height 33
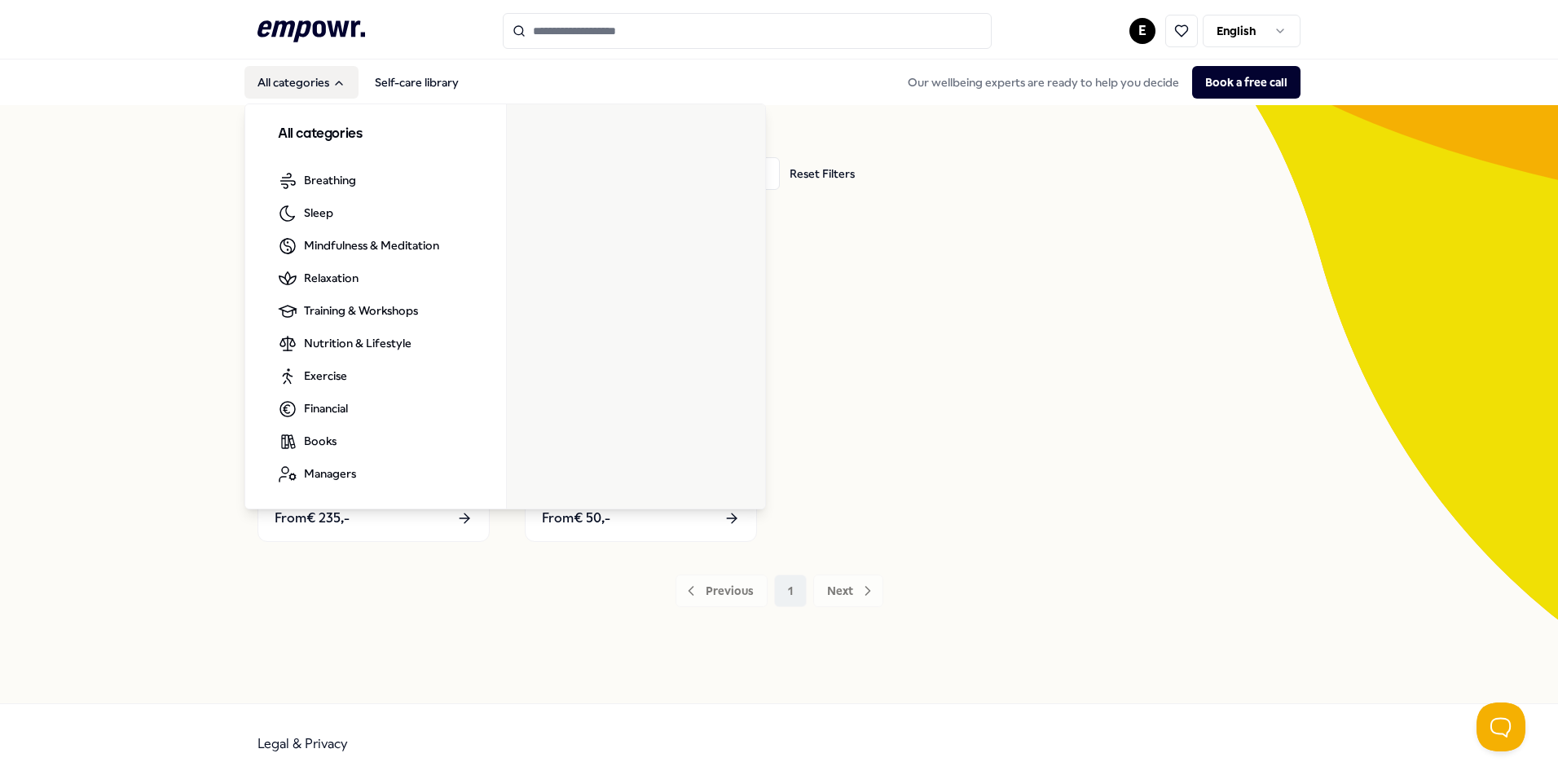
click at [318, 131] on h3 "All categories" at bounding box center [376, 135] width 196 height 21
click at [286, 80] on button "All categories" at bounding box center [301, 82] width 114 height 33
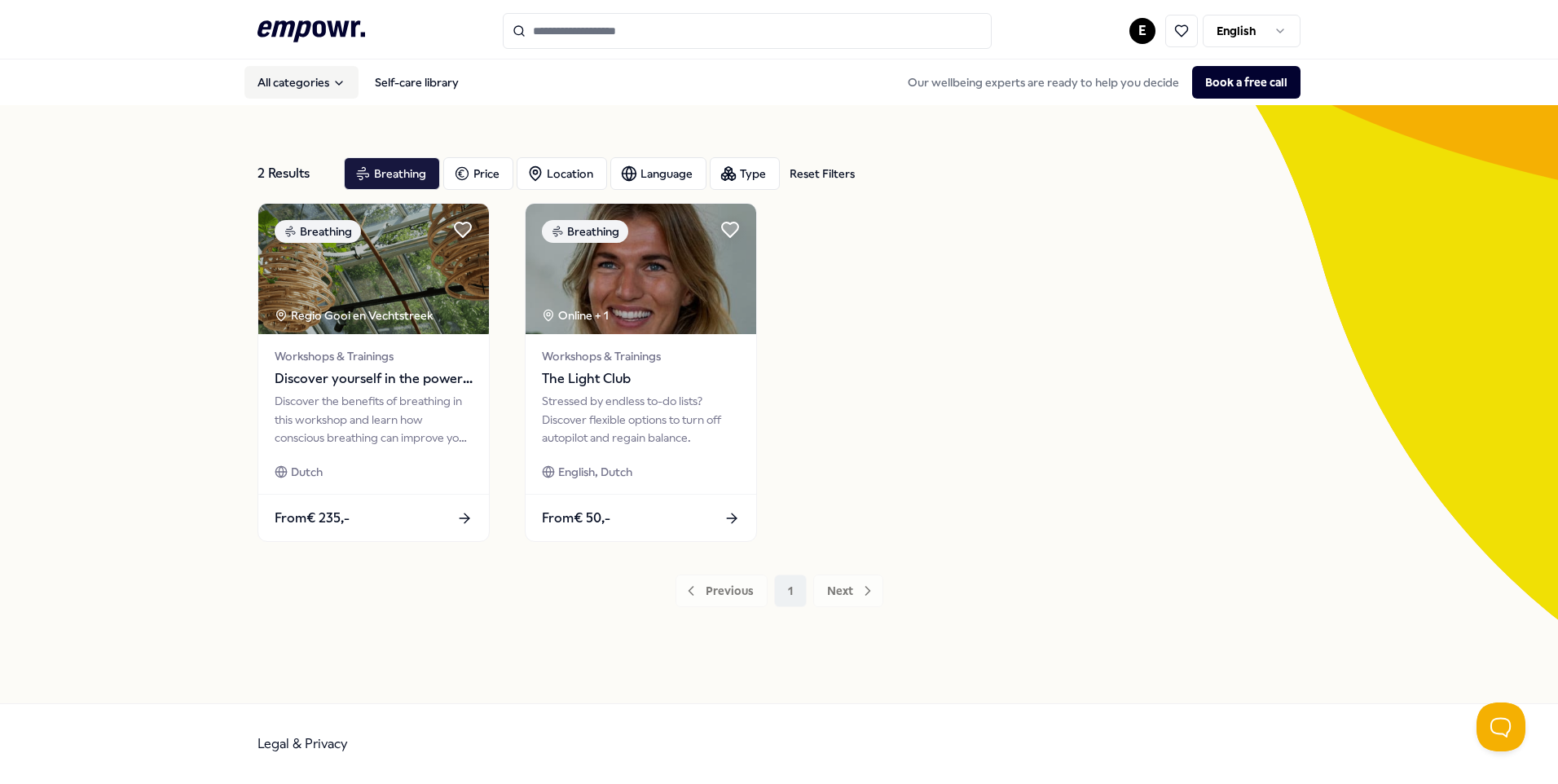
click at [286, 80] on button "All categories" at bounding box center [301, 82] width 114 height 33
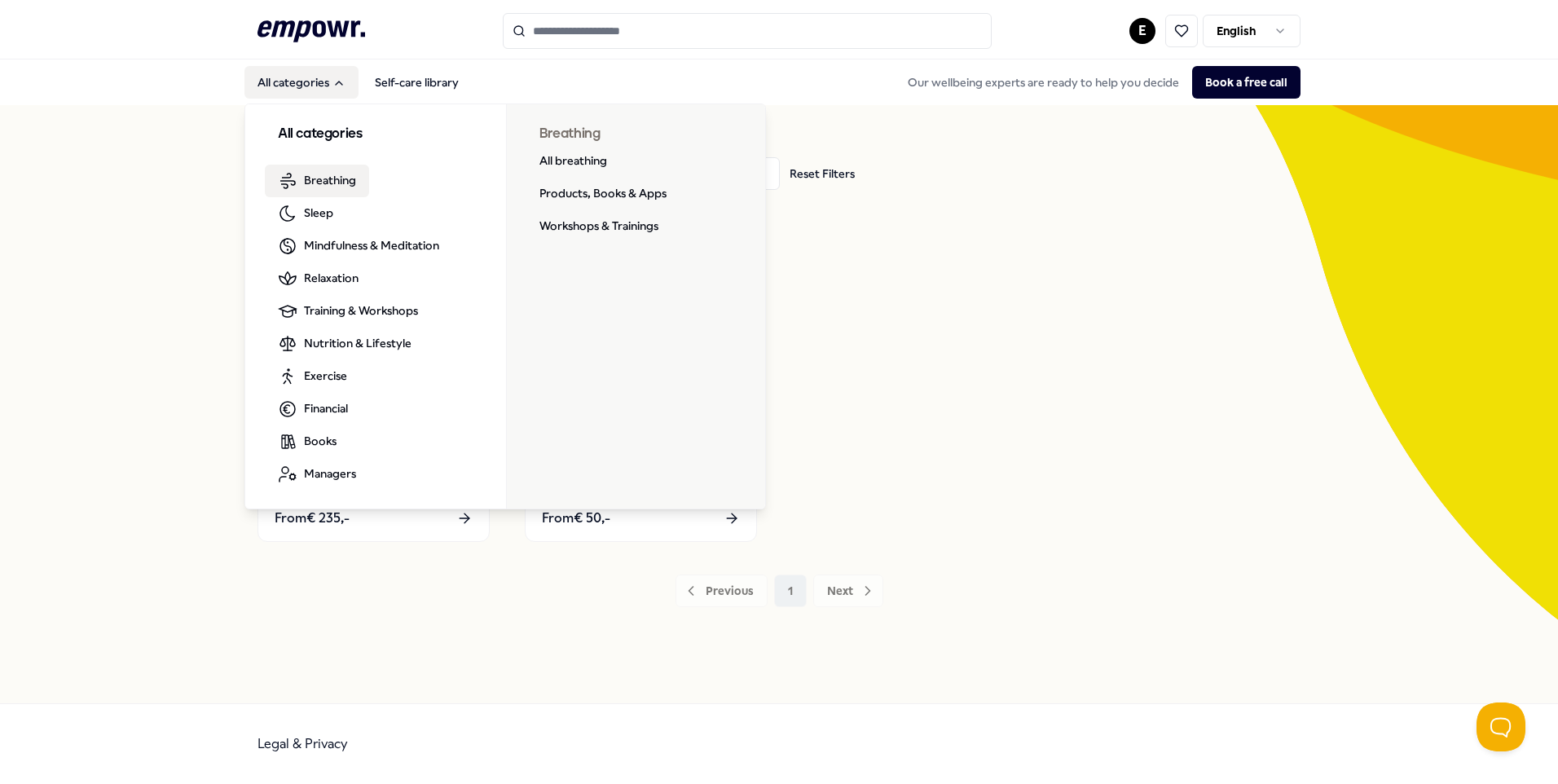
click at [318, 129] on h3 "All categories" at bounding box center [376, 135] width 196 height 21
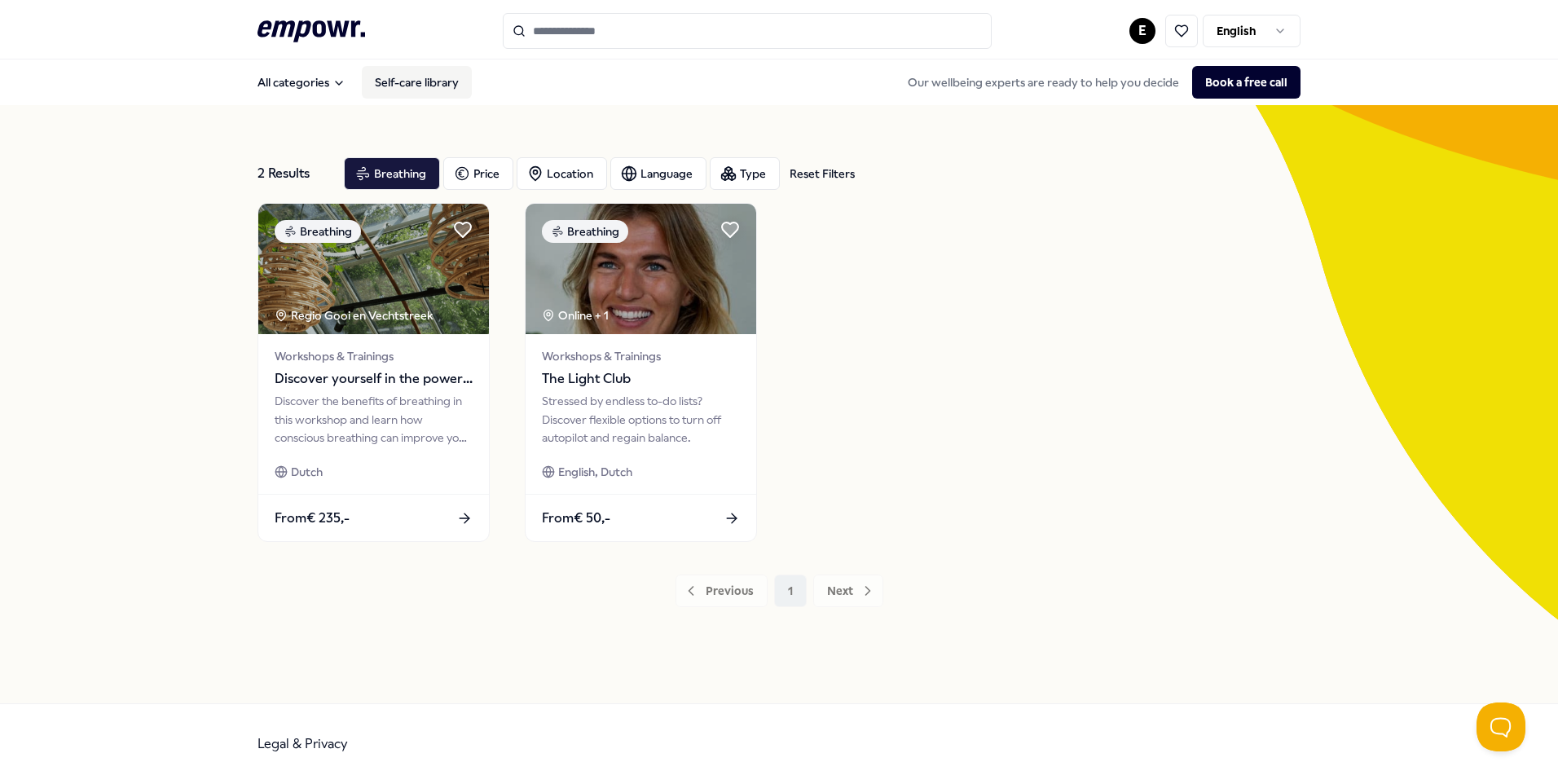
click at [432, 82] on link "Self-care library" at bounding box center [416, 82] width 110 height 33
drag, startPoint x: 295, startPoint y: 28, endPoint x: 268, endPoint y: 37, distance: 28.5
click at [268, 37] on icon ".empowr-logo_svg__cls-1{fill:#03032f}" at bounding box center [311, 32] width 107 height 31
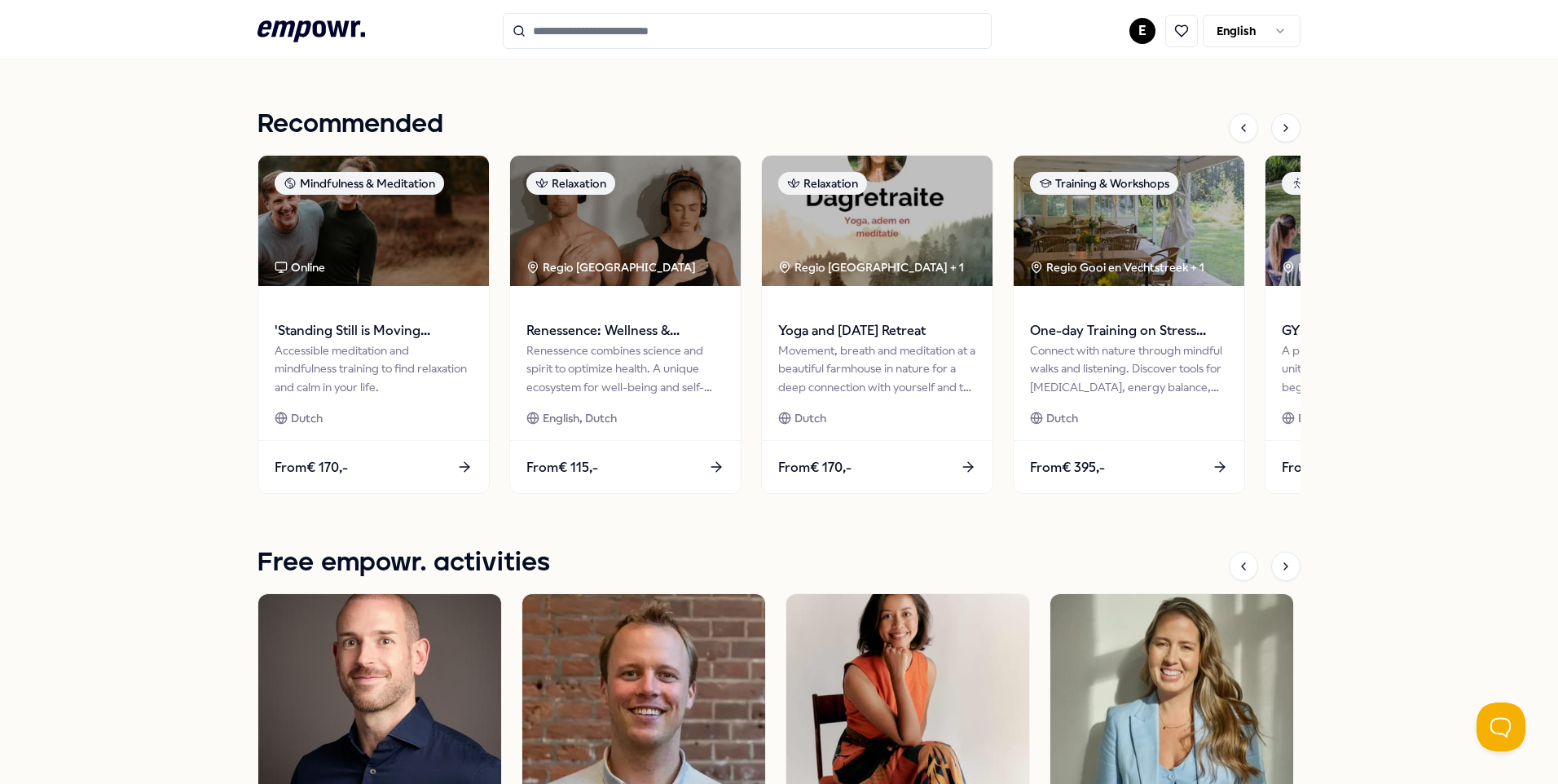
scroll to position [699, 0]
click at [722, 38] on input "Search for products, categories or subcategories" at bounding box center [747, 31] width 489 height 35
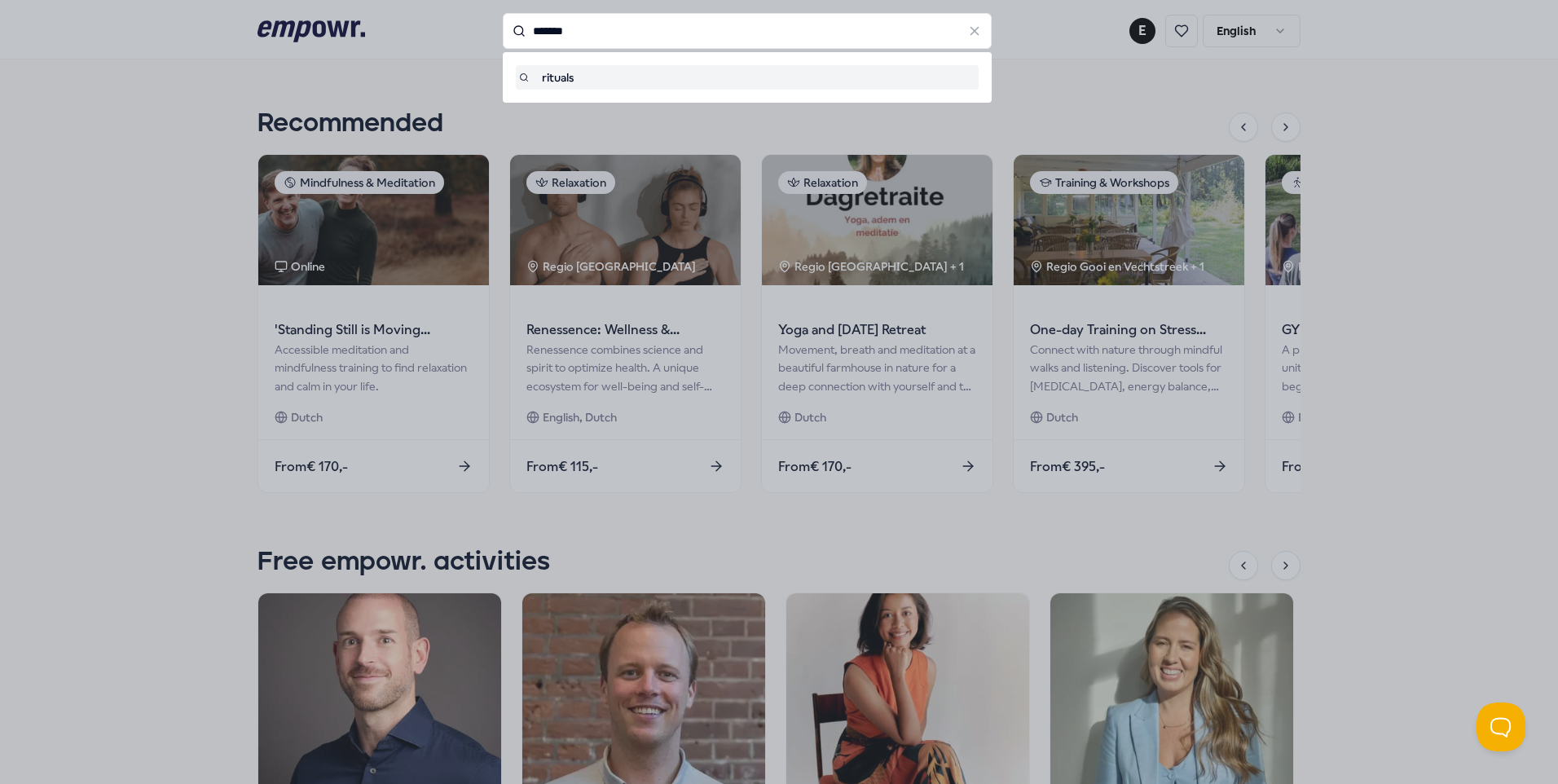
click at [602, 86] on div "rituals" at bounding box center [747, 77] width 456 height 18
type input "*******"
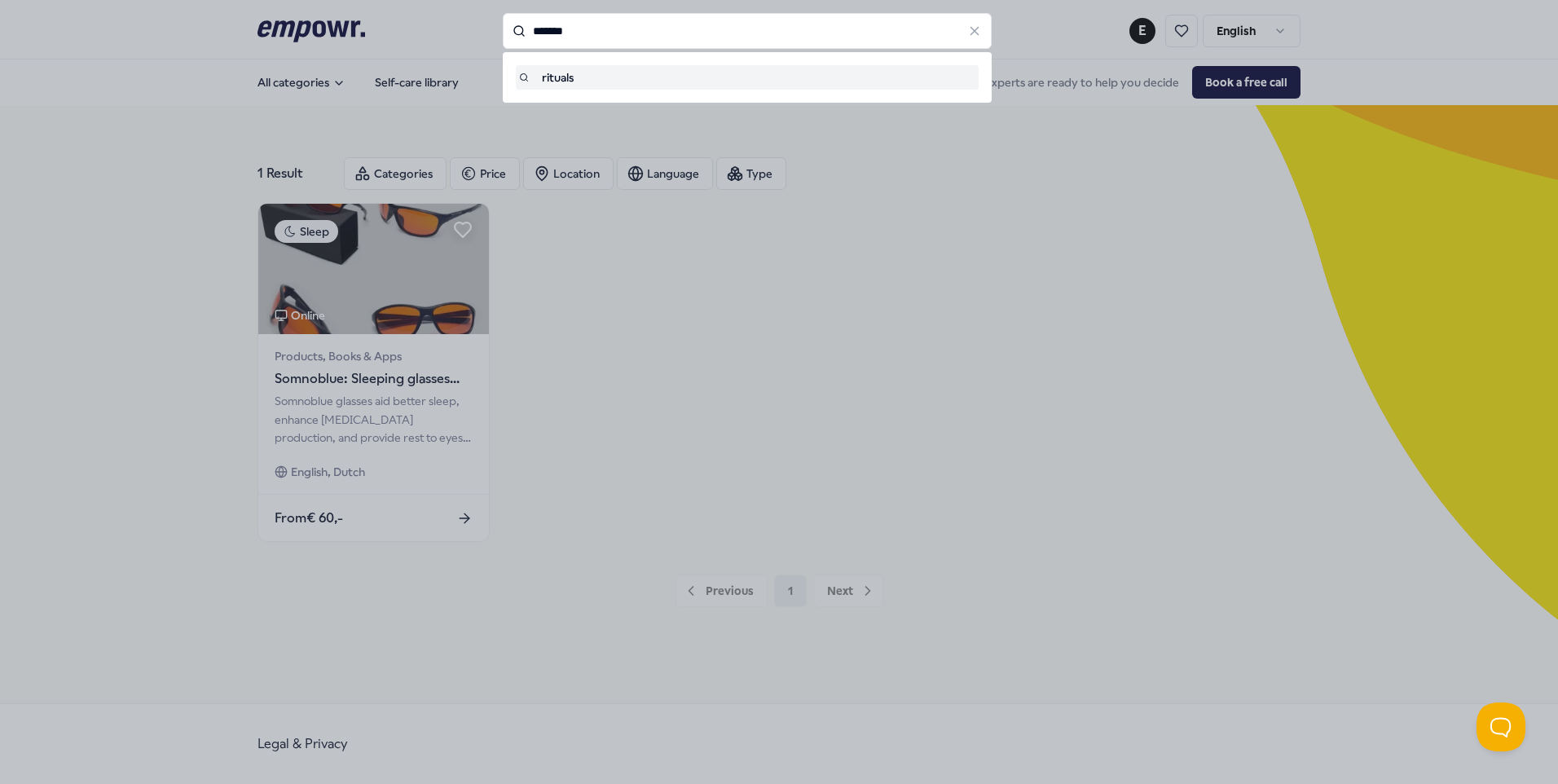
drag, startPoint x: 603, startPoint y: 38, endPoint x: 460, endPoint y: 6, distance: 146.5
click at [503, 13] on div "******* rituals" at bounding box center [747, 31] width 489 height 35
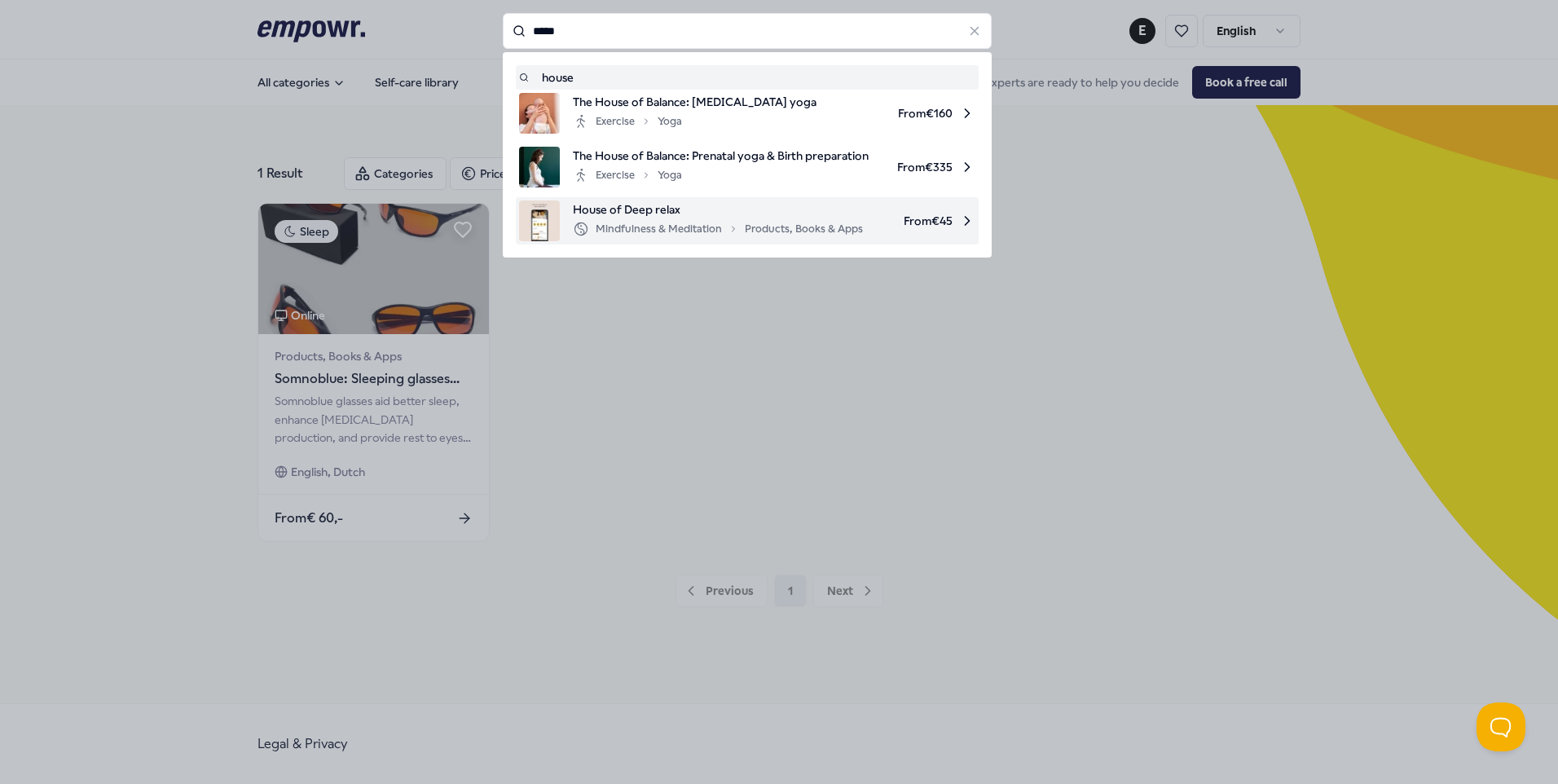
click at [621, 216] on span "House of Deep relax" at bounding box center [717, 209] width 290 height 18
type input "*****"
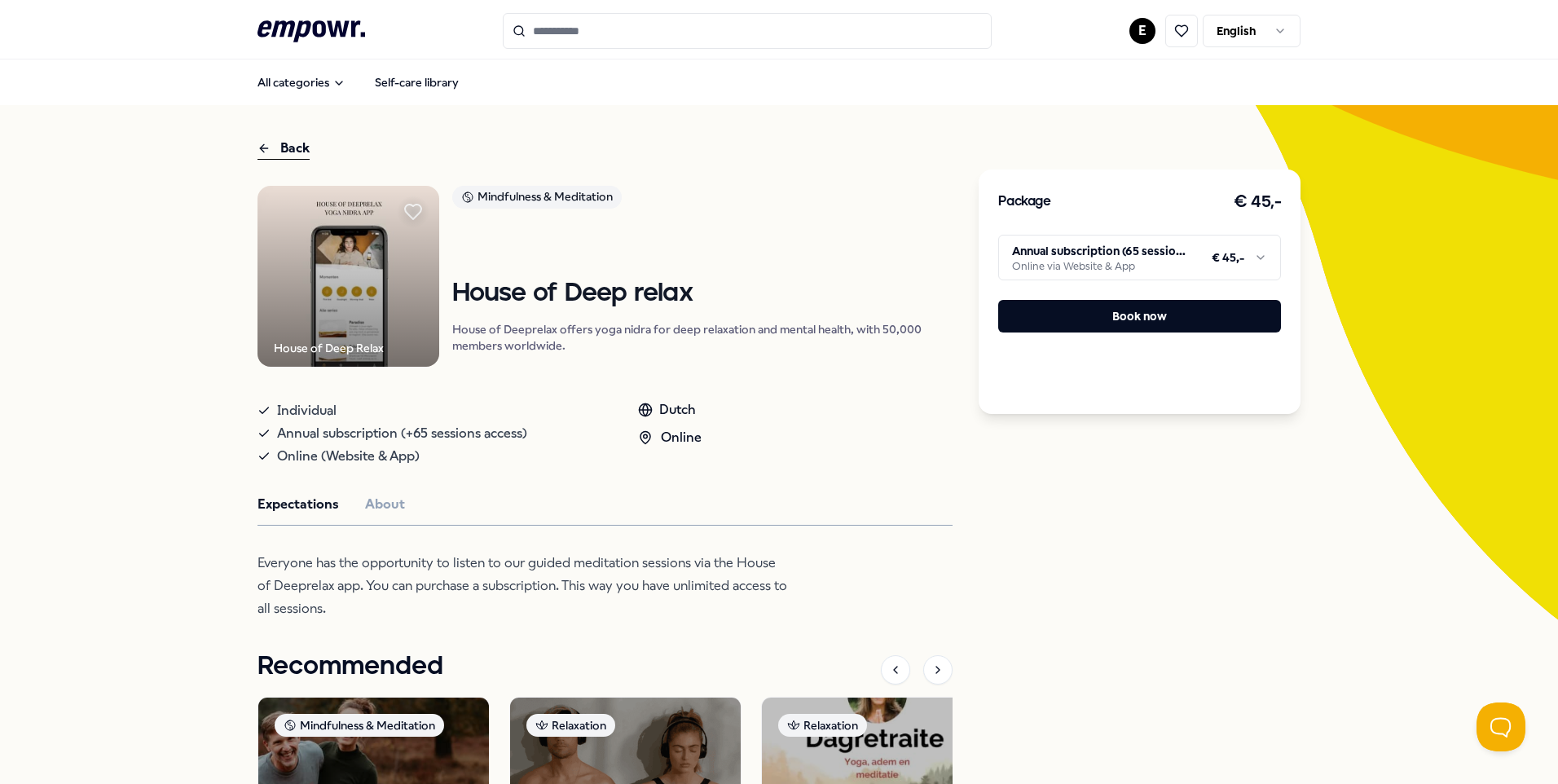
click at [582, 35] on input "Search for products, categories or subcategories" at bounding box center [747, 31] width 489 height 35
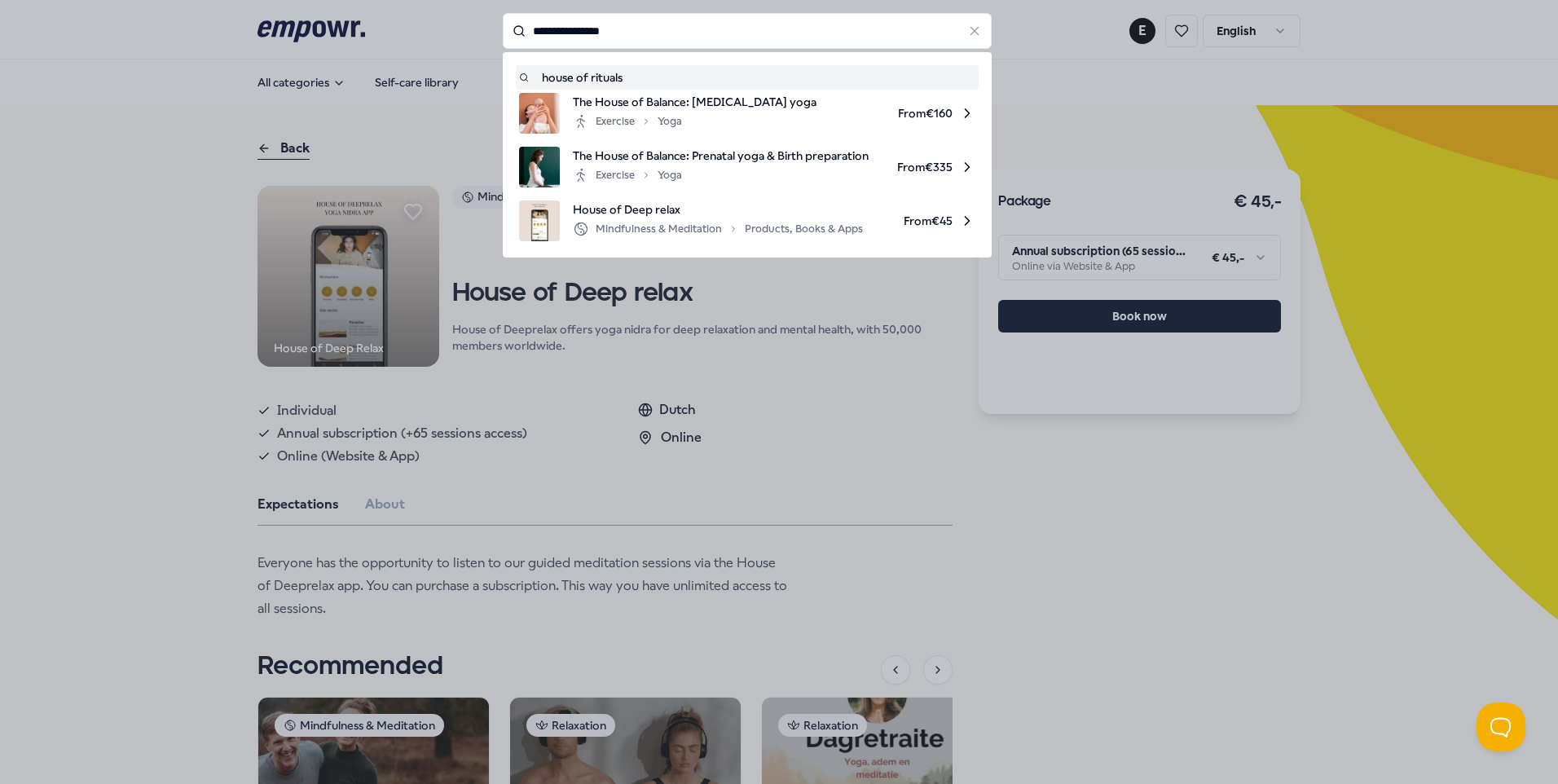
type input "**********"
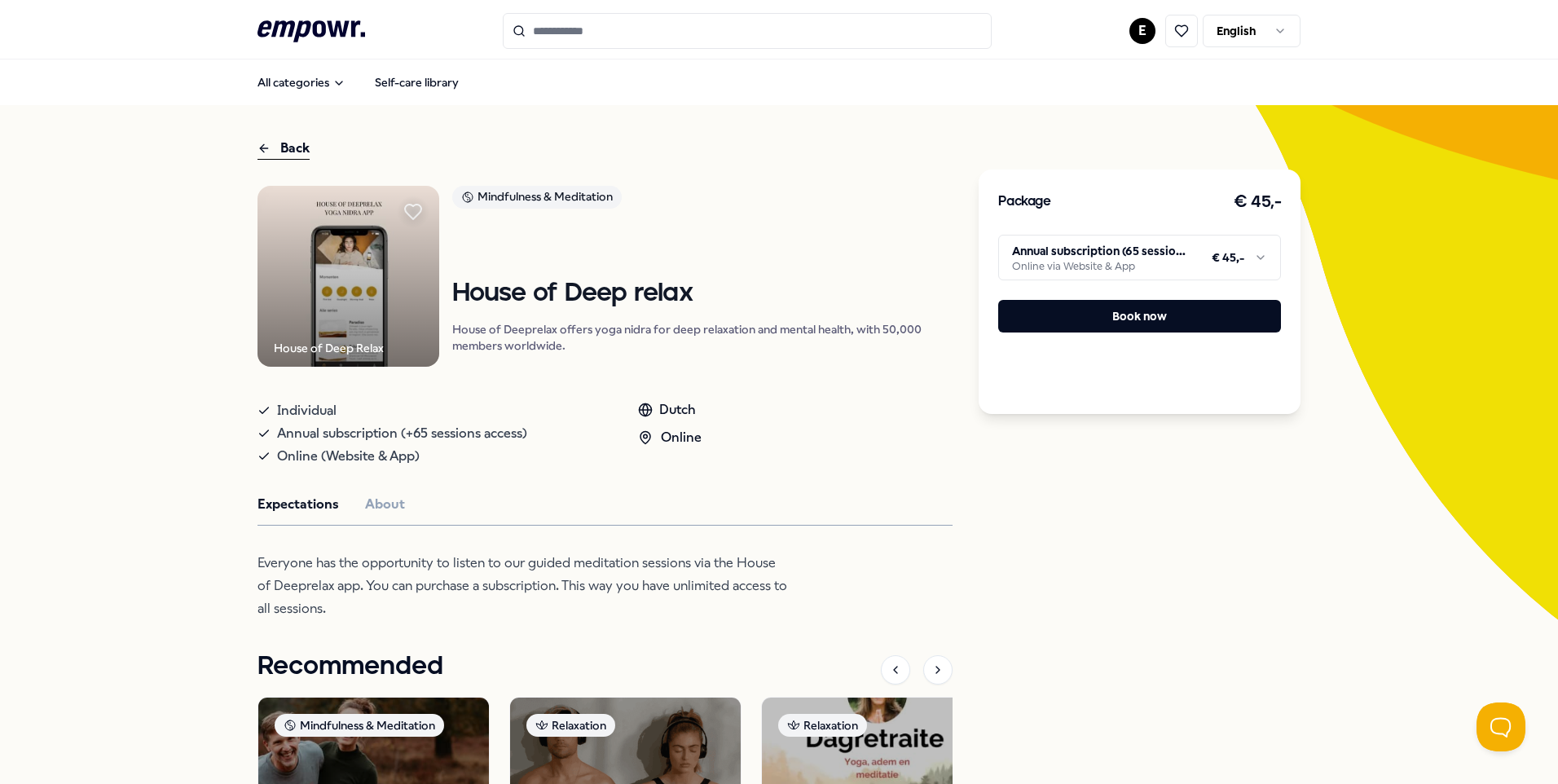
type input "**********"
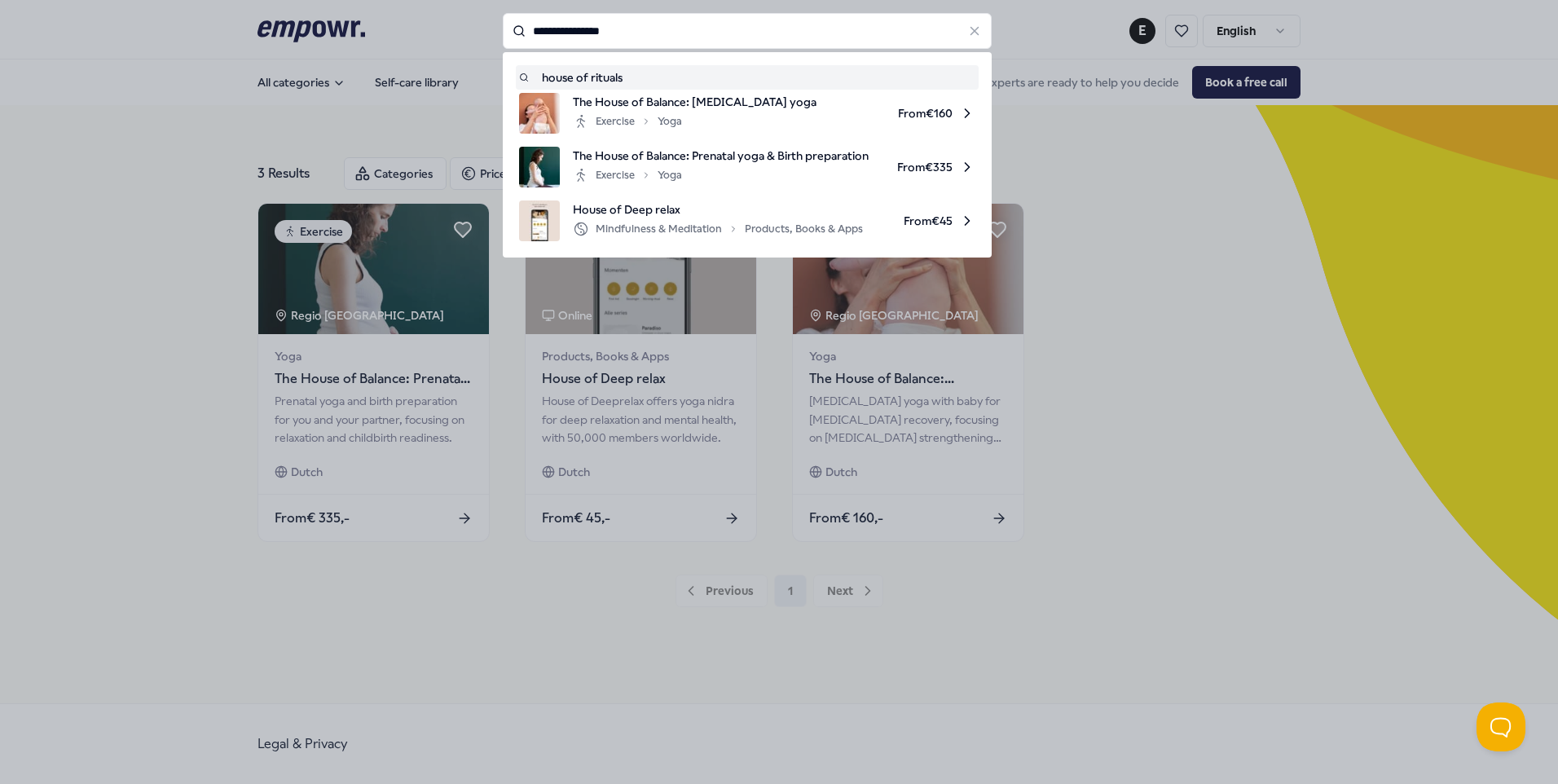
click at [621, 29] on input "**********" at bounding box center [747, 31] width 489 height 35
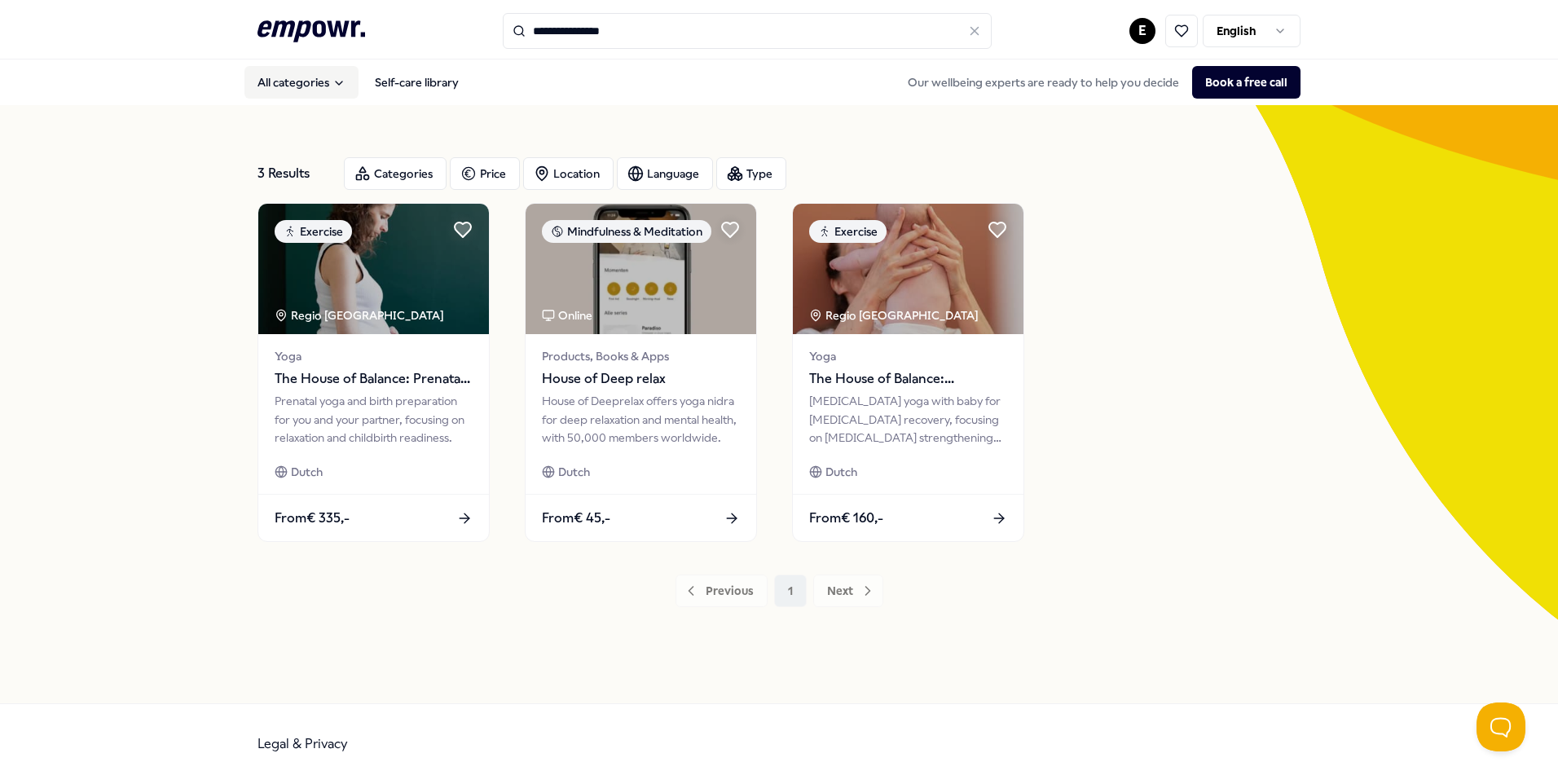
click at [299, 88] on button "All categories" at bounding box center [301, 82] width 114 height 33
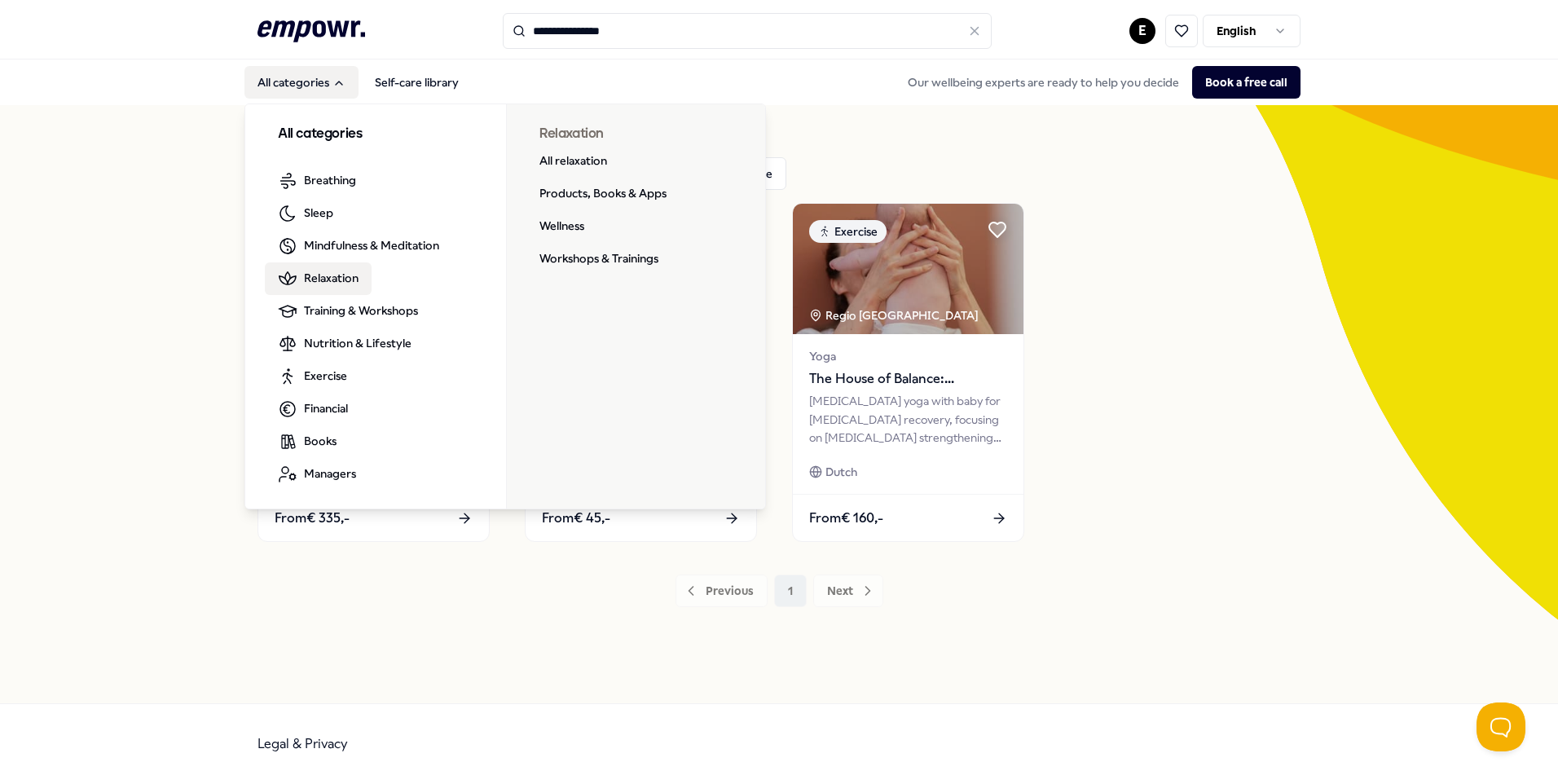
click at [329, 278] on span "Relaxation" at bounding box center [331, 277] width 55 height 18
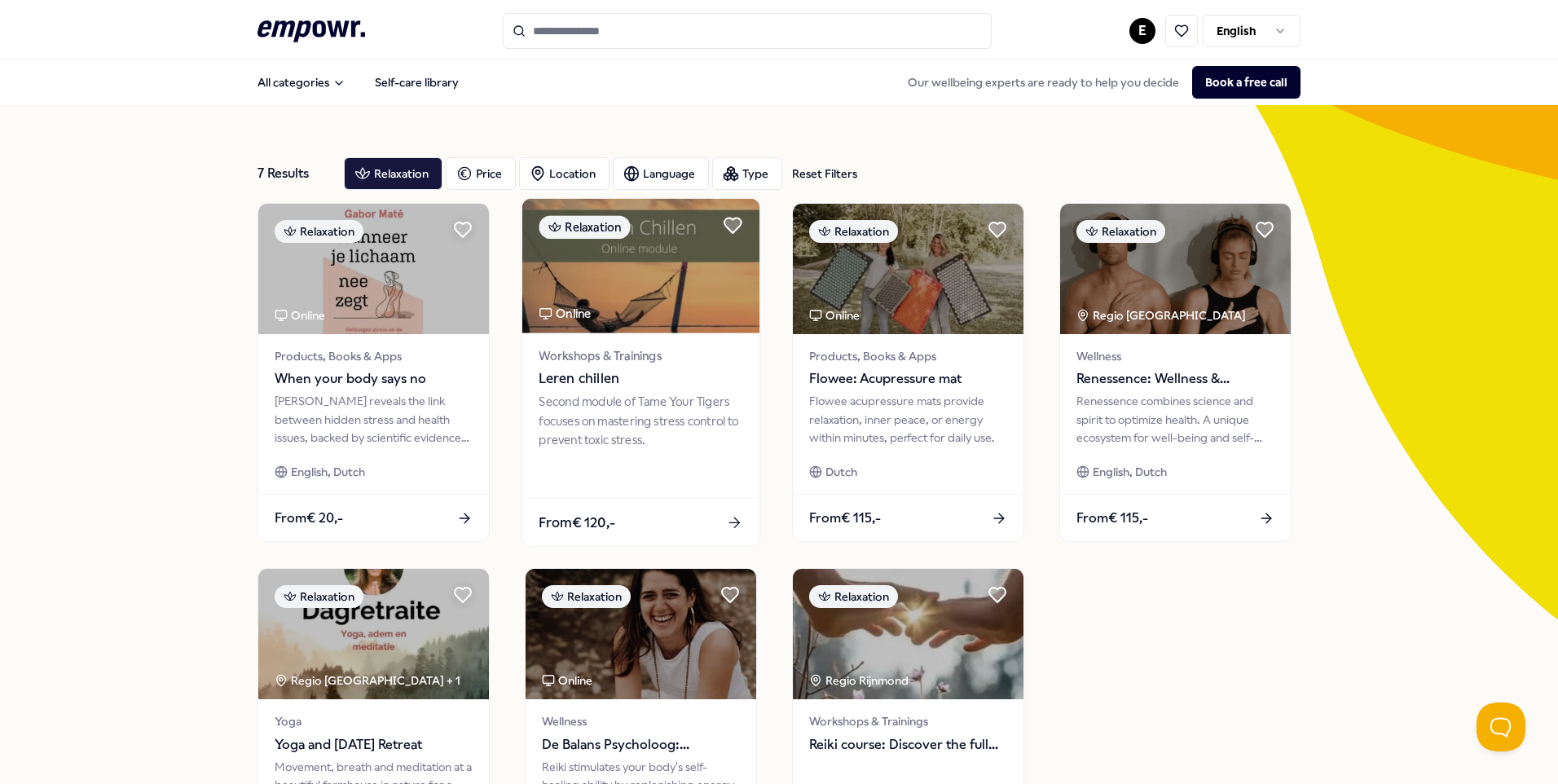
click at [634, 521] on div "From € 120,-" at bounding box center [641, 522] width 237 height 48
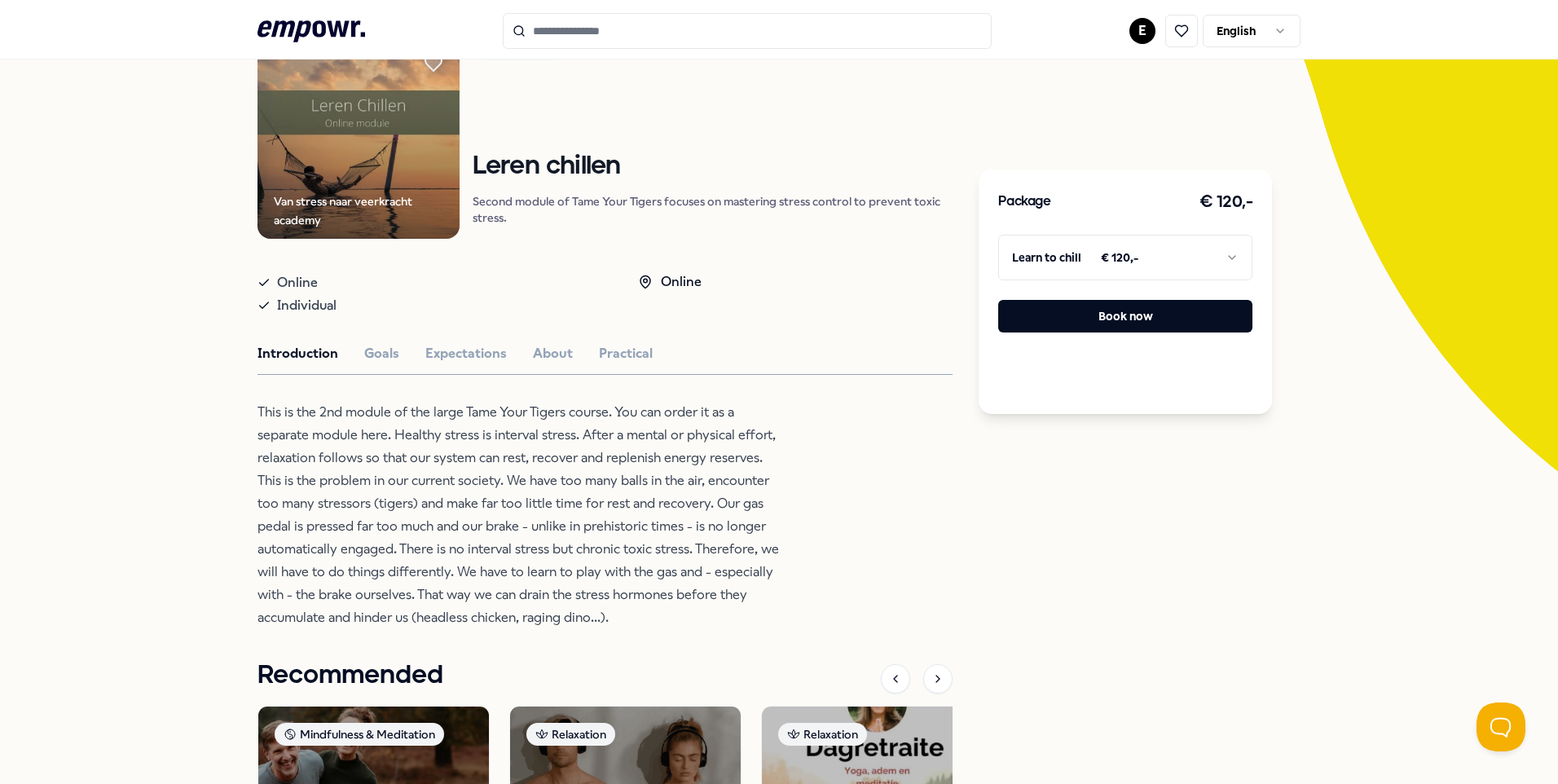
scroll to position [149, 0]
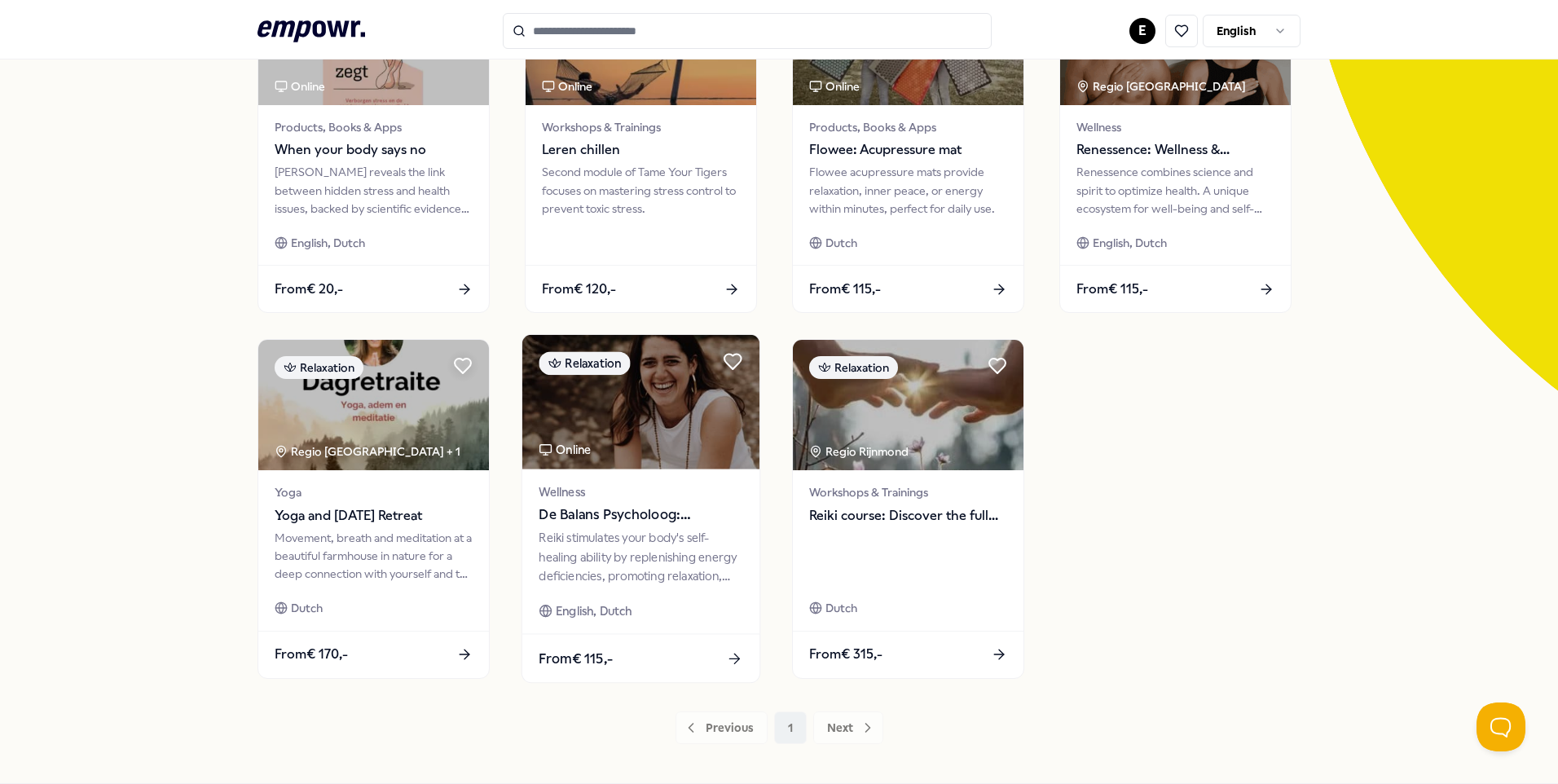
scroll to position [234, 0]
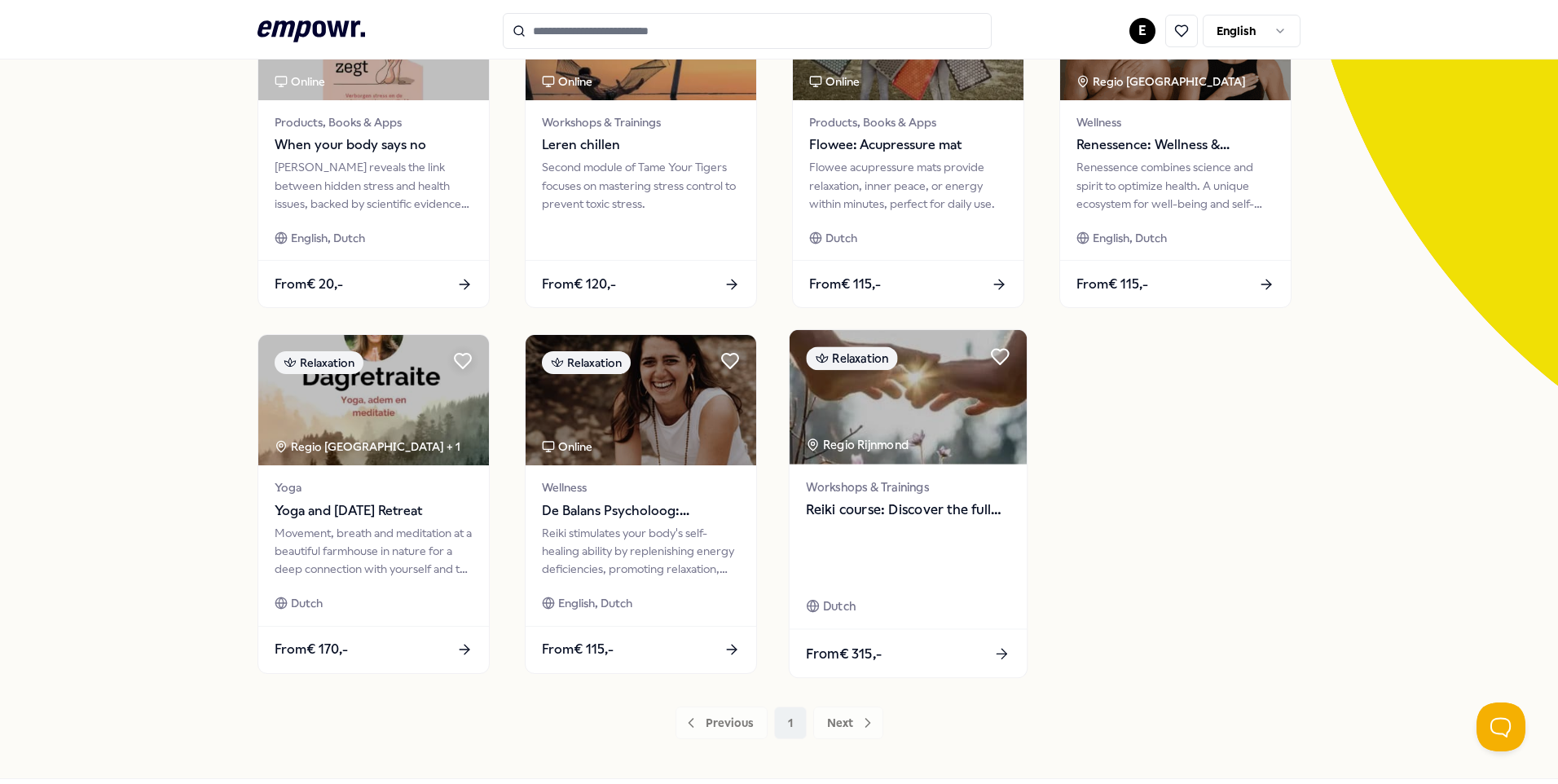
click at [918, 405] on img at bounding box center [909, 397] width 237 height 135
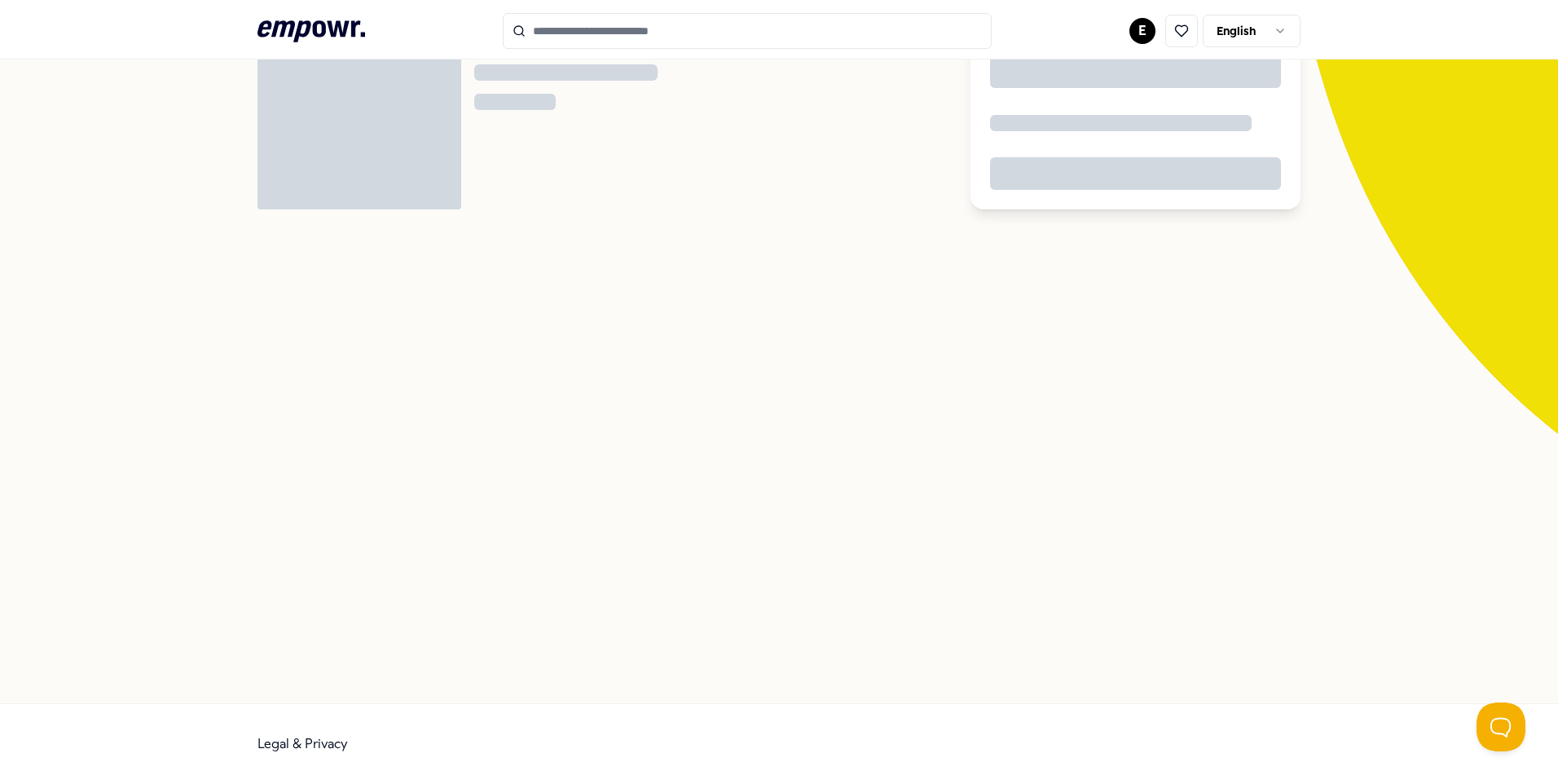
scroll to position [105, 0]
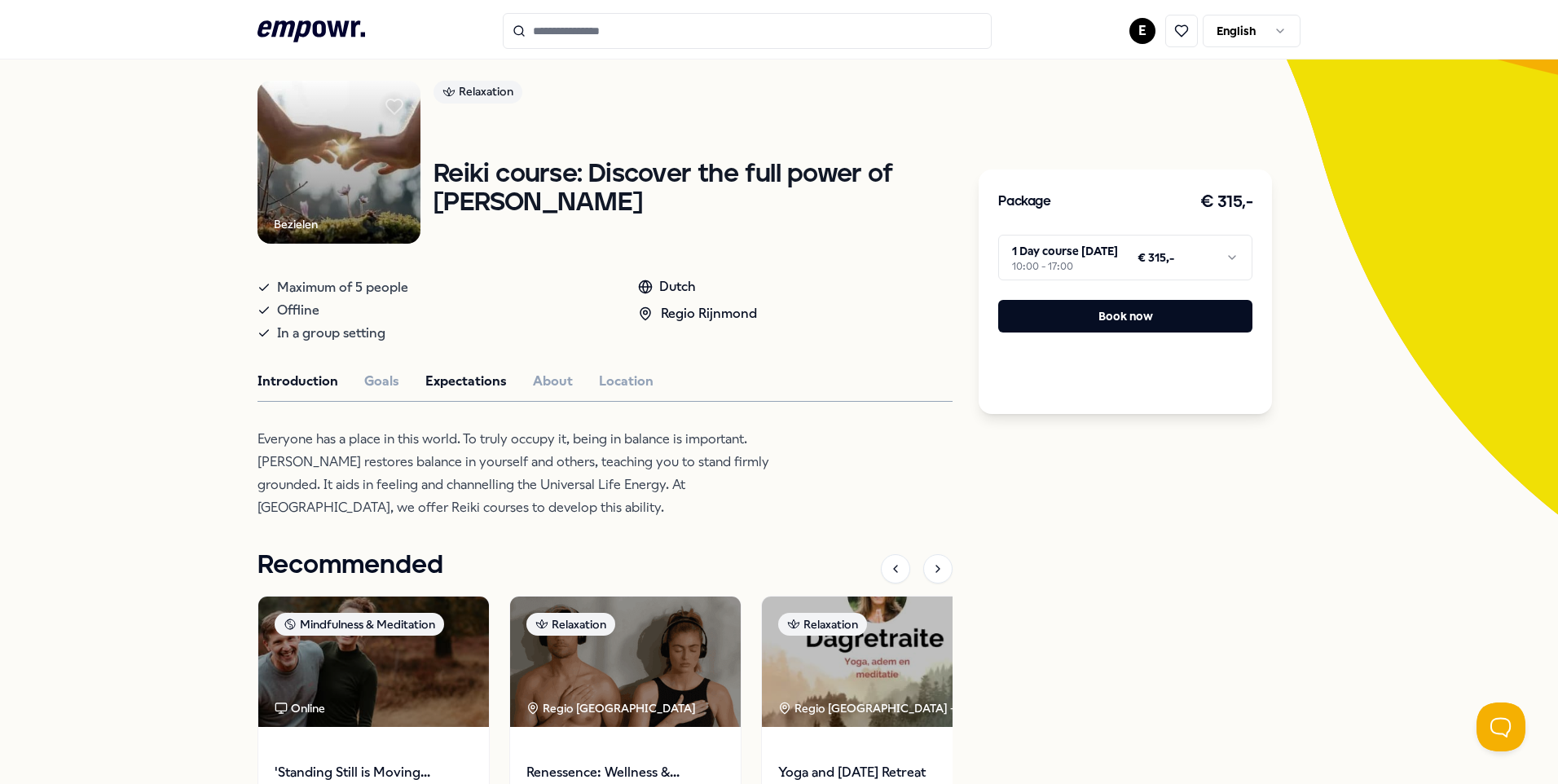
click at [462, 392] on button "Expectations" at bounding box center [466, 381] width 81 height 21
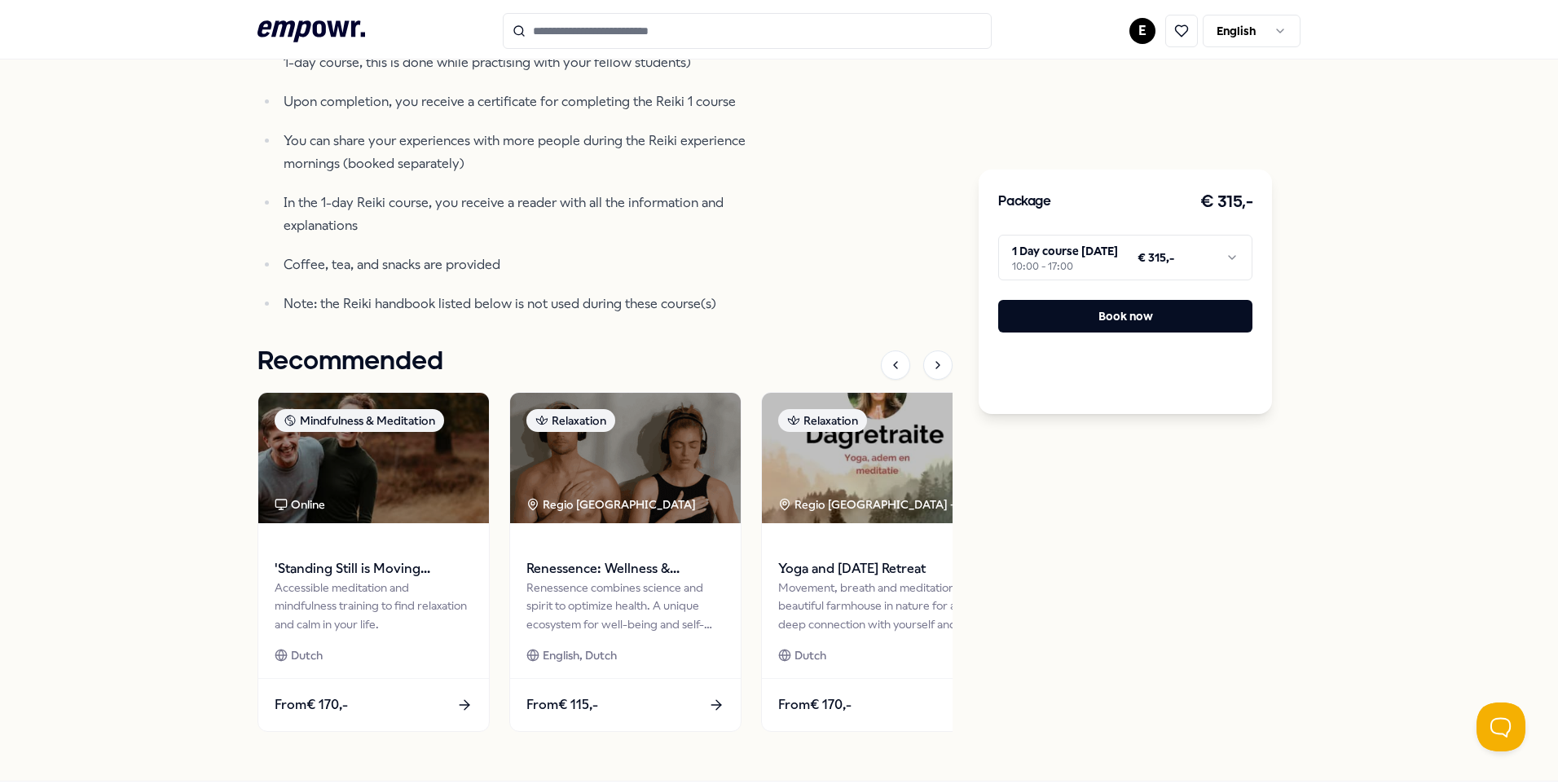
scroll to position [967, 0]
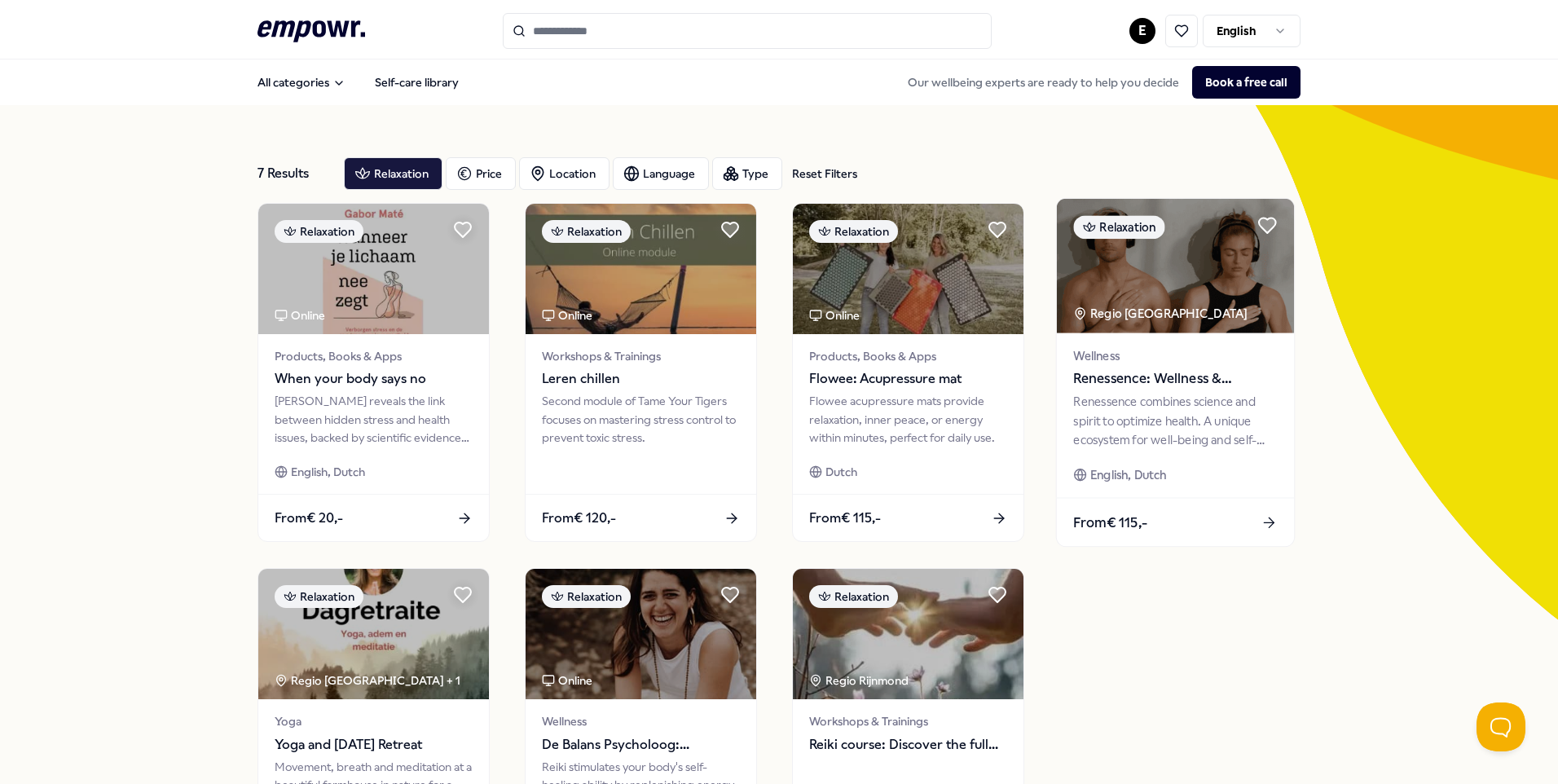
click at [1141, 284] on img at bounding box center [1175, 266] width 237 height 135
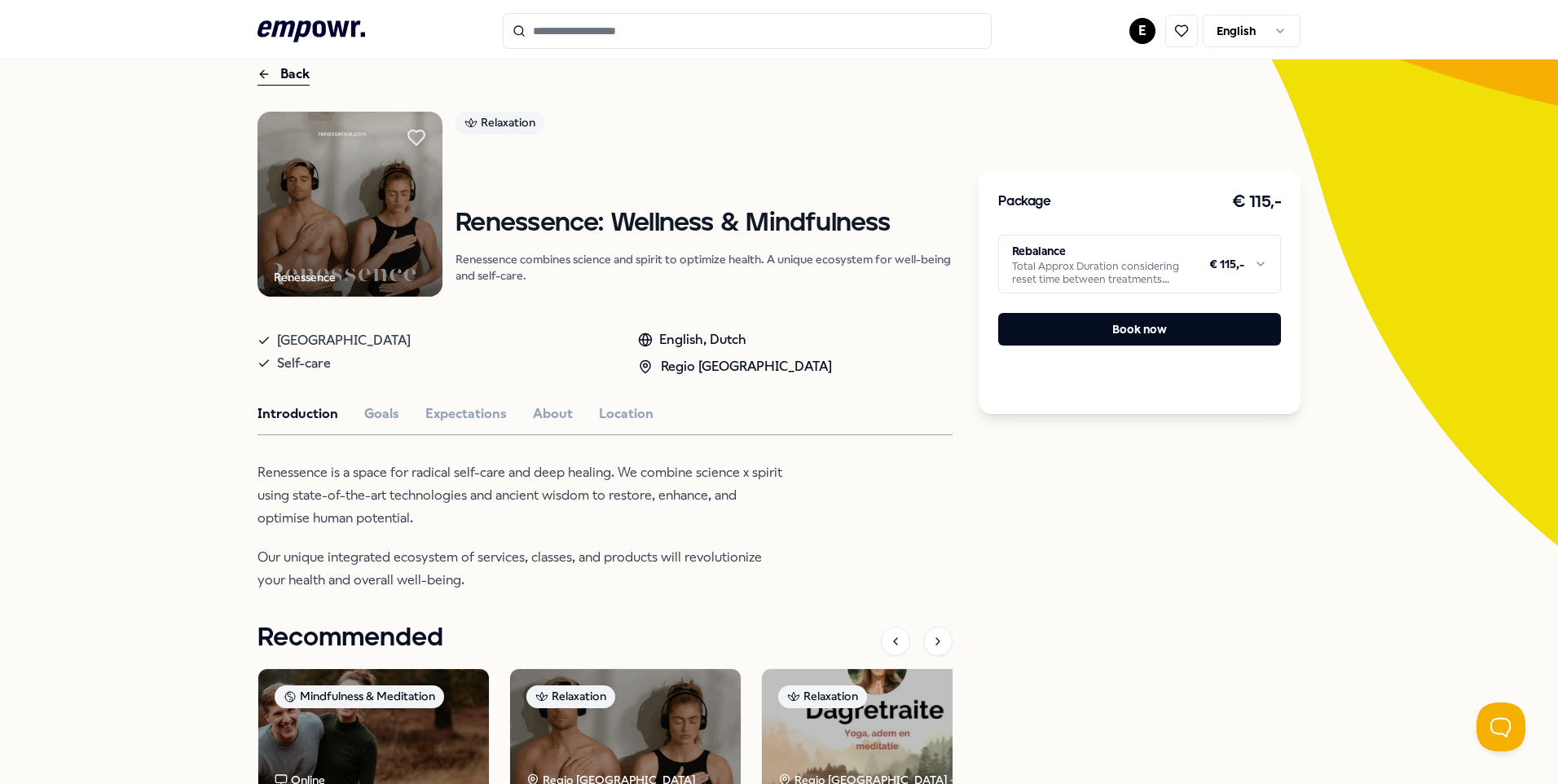
scroll to position [75, 0]
click at [479, 412] on button "Expectations" at bounding box center [466, 413] width 81 height 21
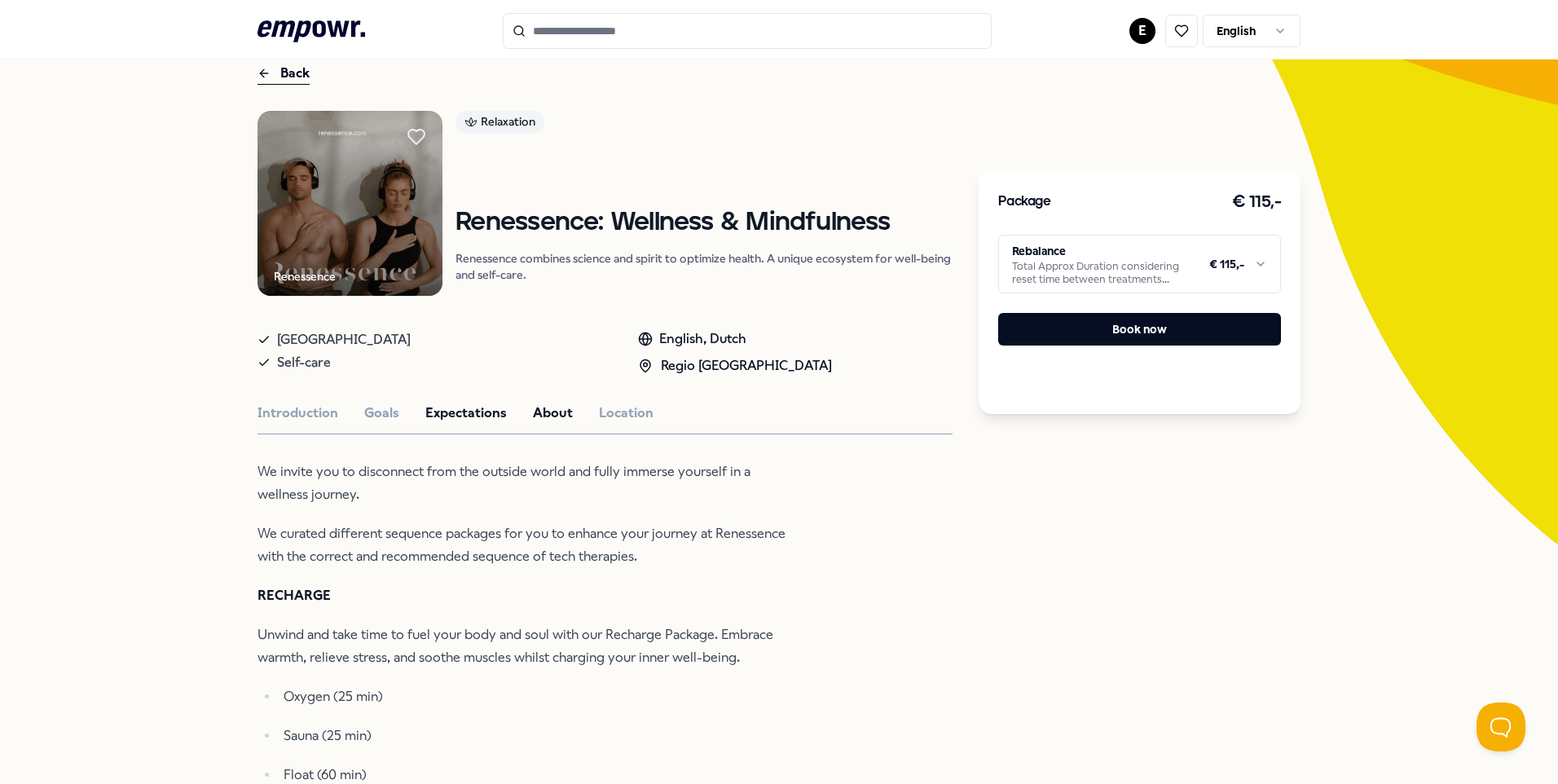
click at [533, 405] on button "About" at bounding box center [553, 413] width 40 height 21
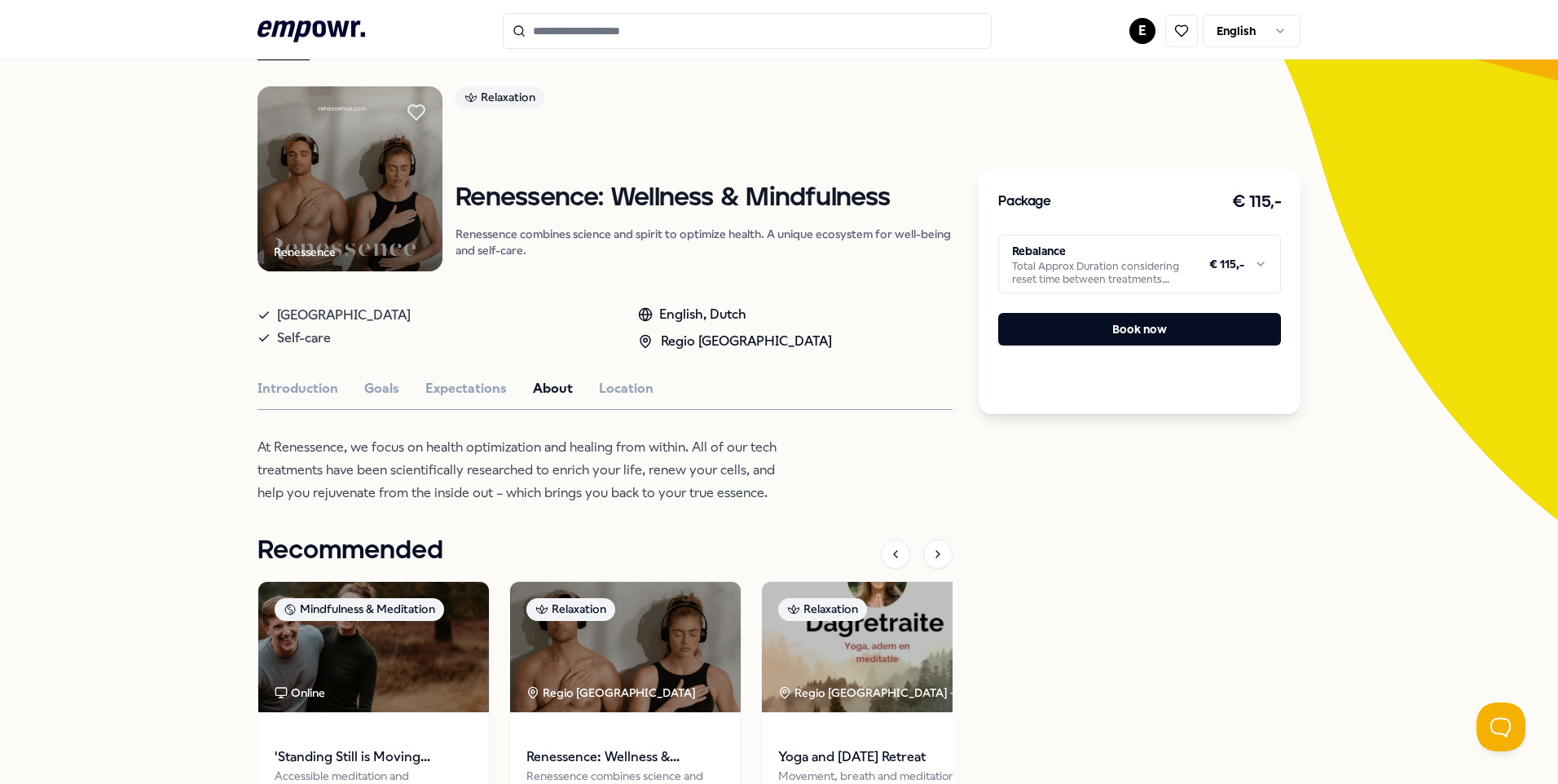
scroll to position [100, 0]
click at [449, 380] on button "Expectations" at bounding box center [466, 388] width 81 height 21
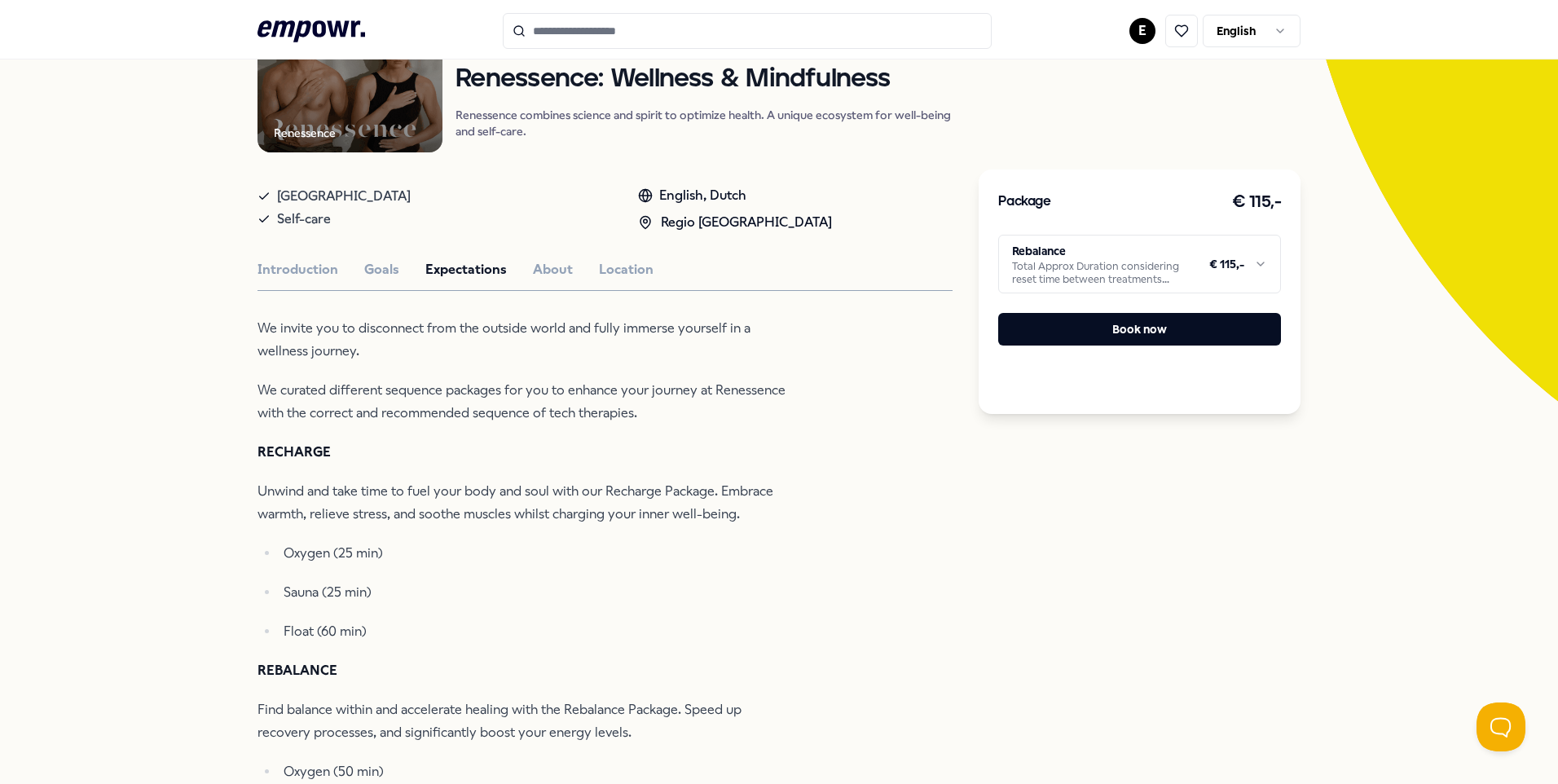
scroll to position [187, 0]
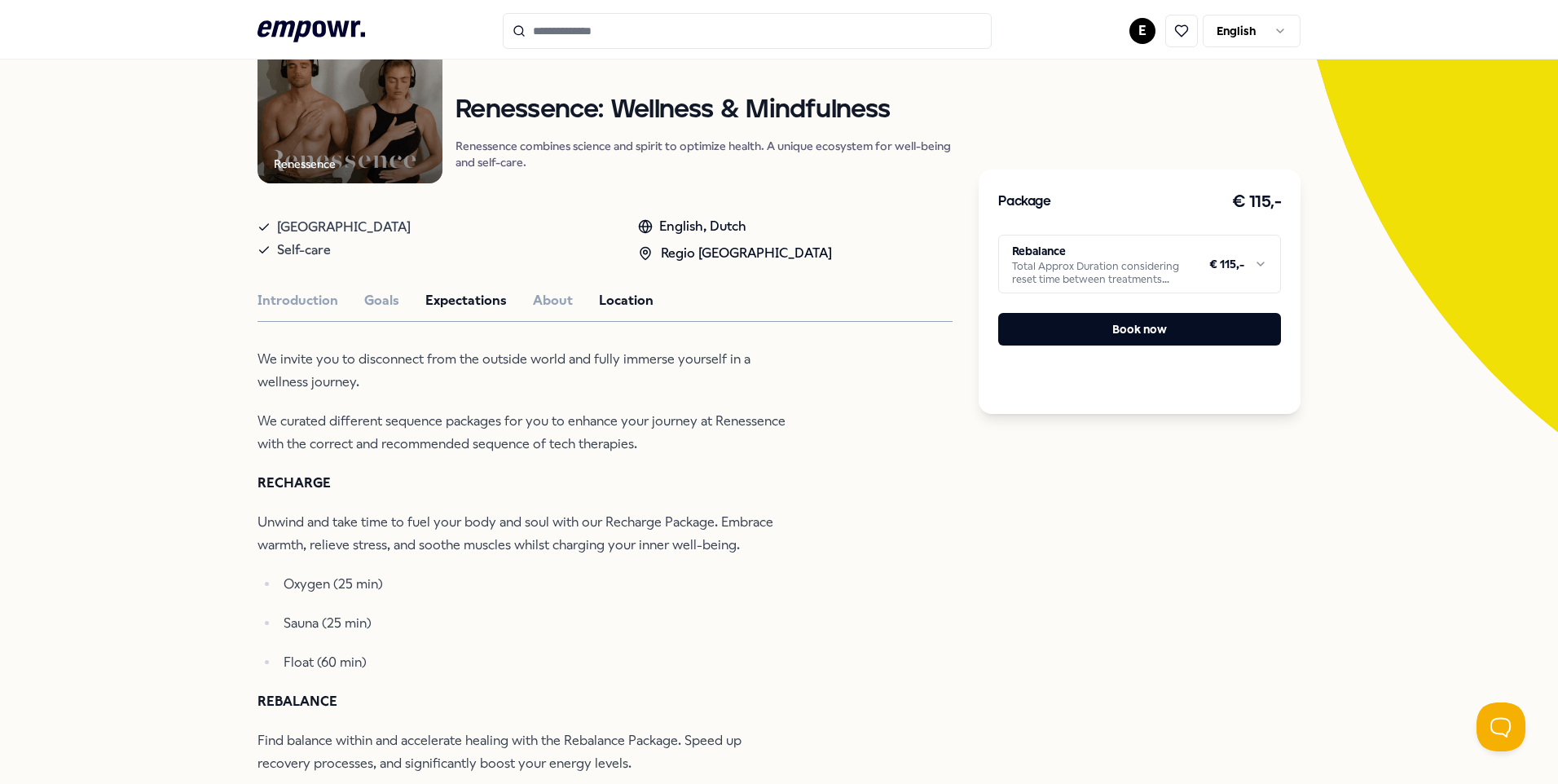
click at [617, 299] on button "Location" at bounding box center [625, 300] width 55 height 21
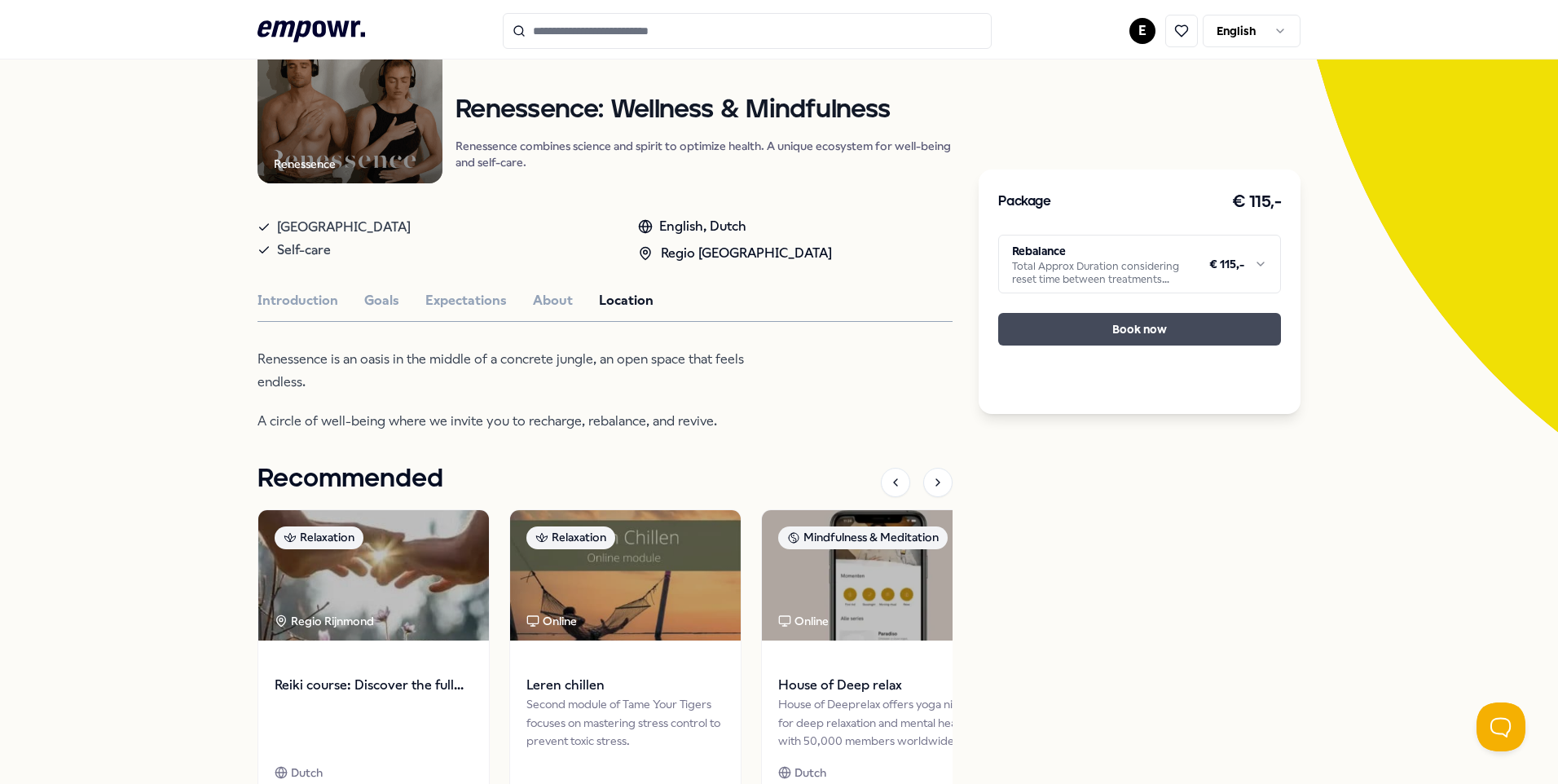
click at [1153, 316] on button "Book now" at bounding box center [1140, 329] width 283 height 33
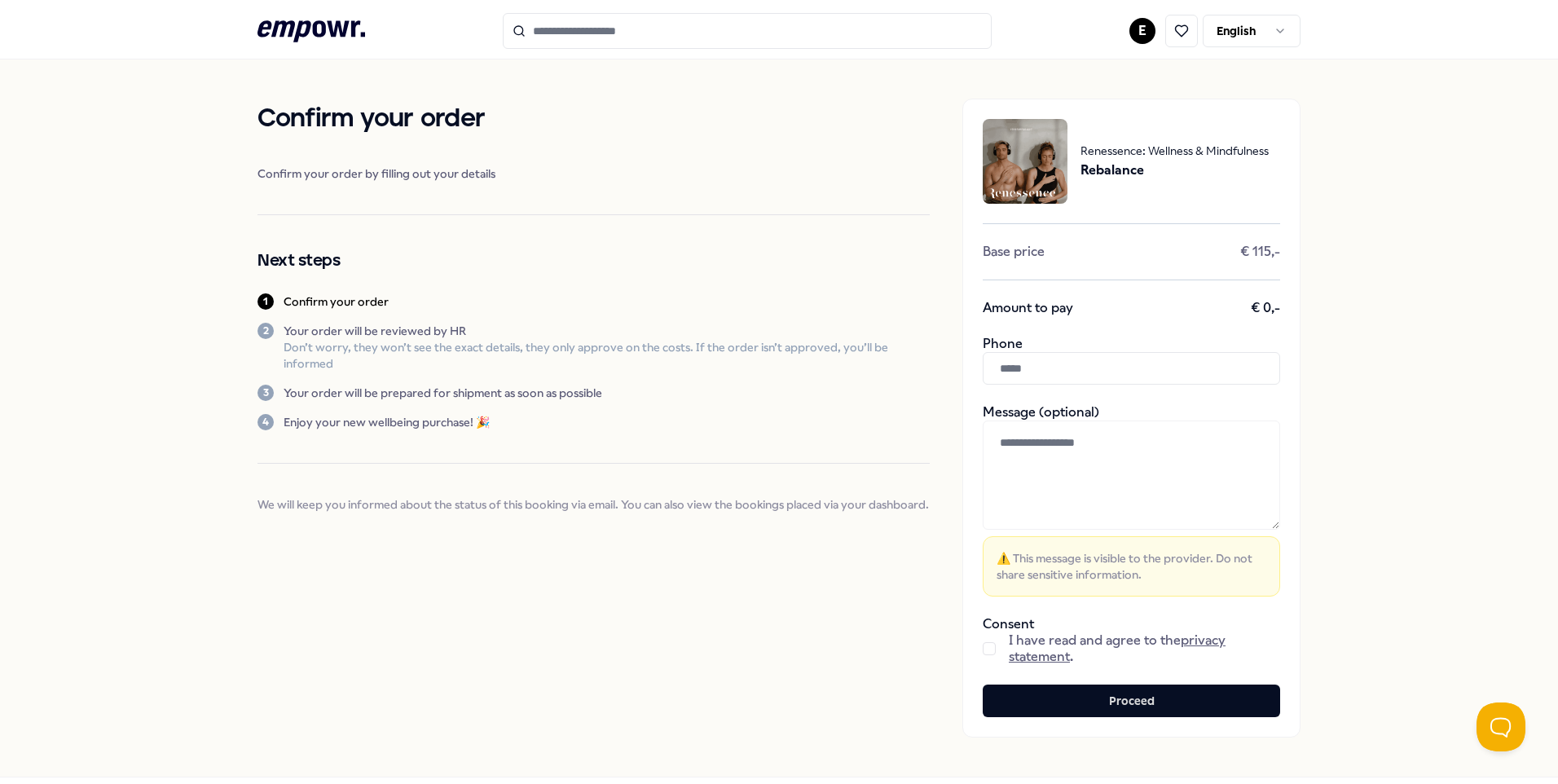
click at [984, 645] on button "button" at bounding box center [990, 649] width 13 height 13
click at [739, 25] on input "Search for products, categories or subcategories" at bounding box center [747, 31] width 489 height 35
click at [339, 22] on icon ".empowr-logo_svg__cls-1{fill:#03032f}" at bounding box center [311, 32] width 107 height 31
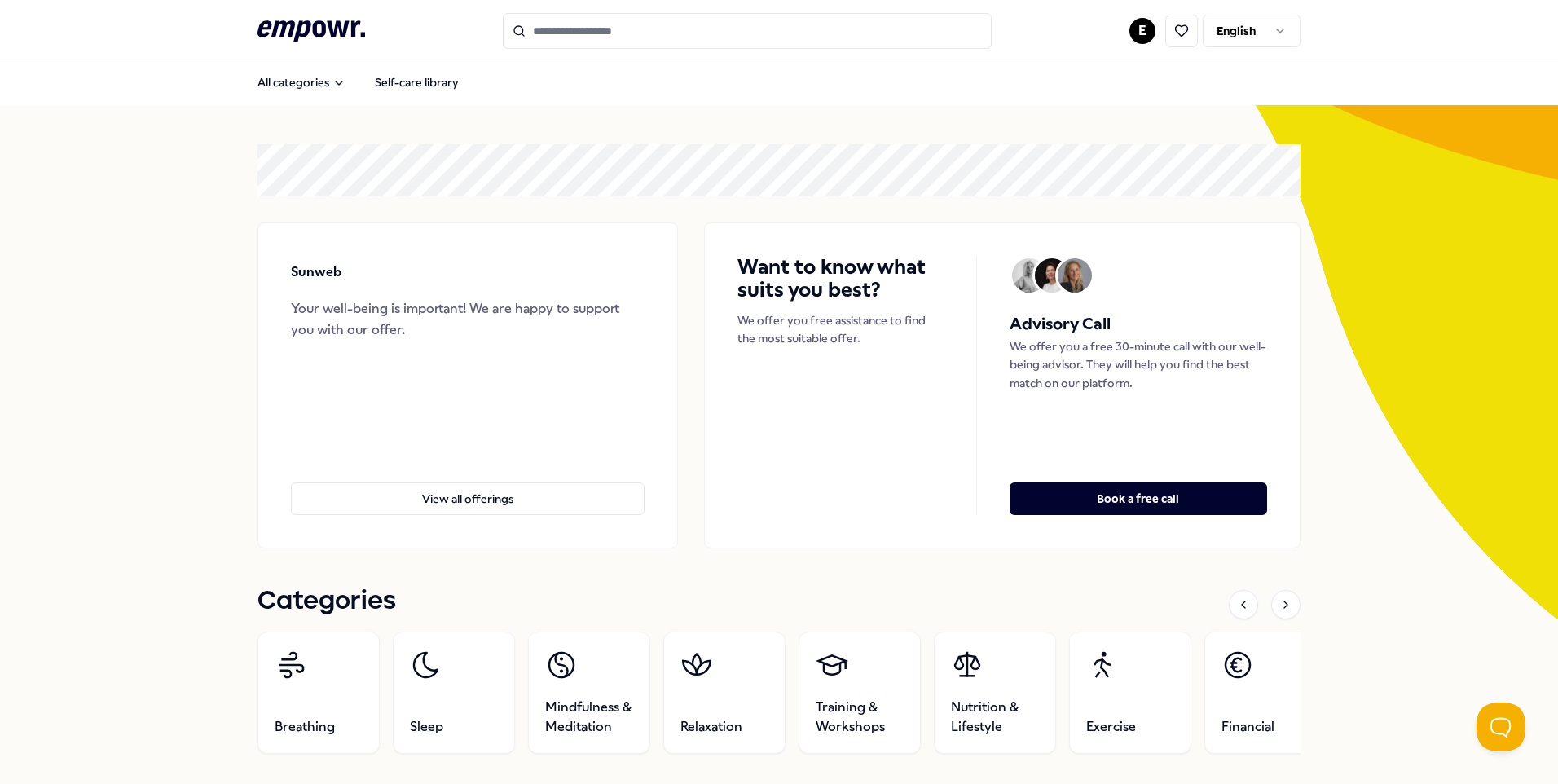
click at [582, 10] on header ".empowr-logo_svg__cls-1{fill:#03032f} E English" at bounding box center [779, 30] width 1558 height 59
click at [568, 23] on input "Search for products, categories or subcategories" at bounding box center [747, 31] width 489 height 35
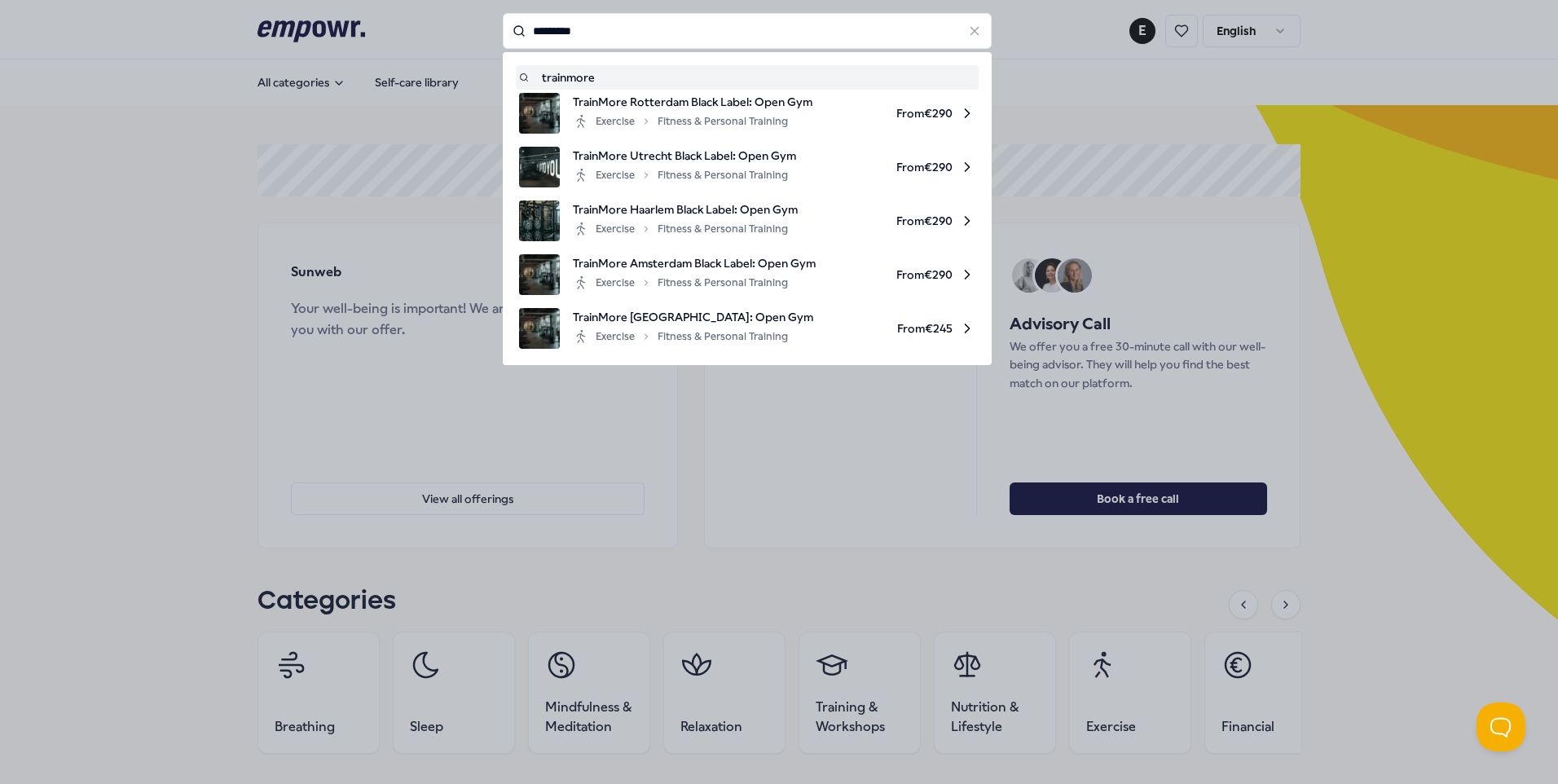
click at [566, 73] on div "trainmore" at bounding box center [747, 77] width 456 height 18
type input "*********"
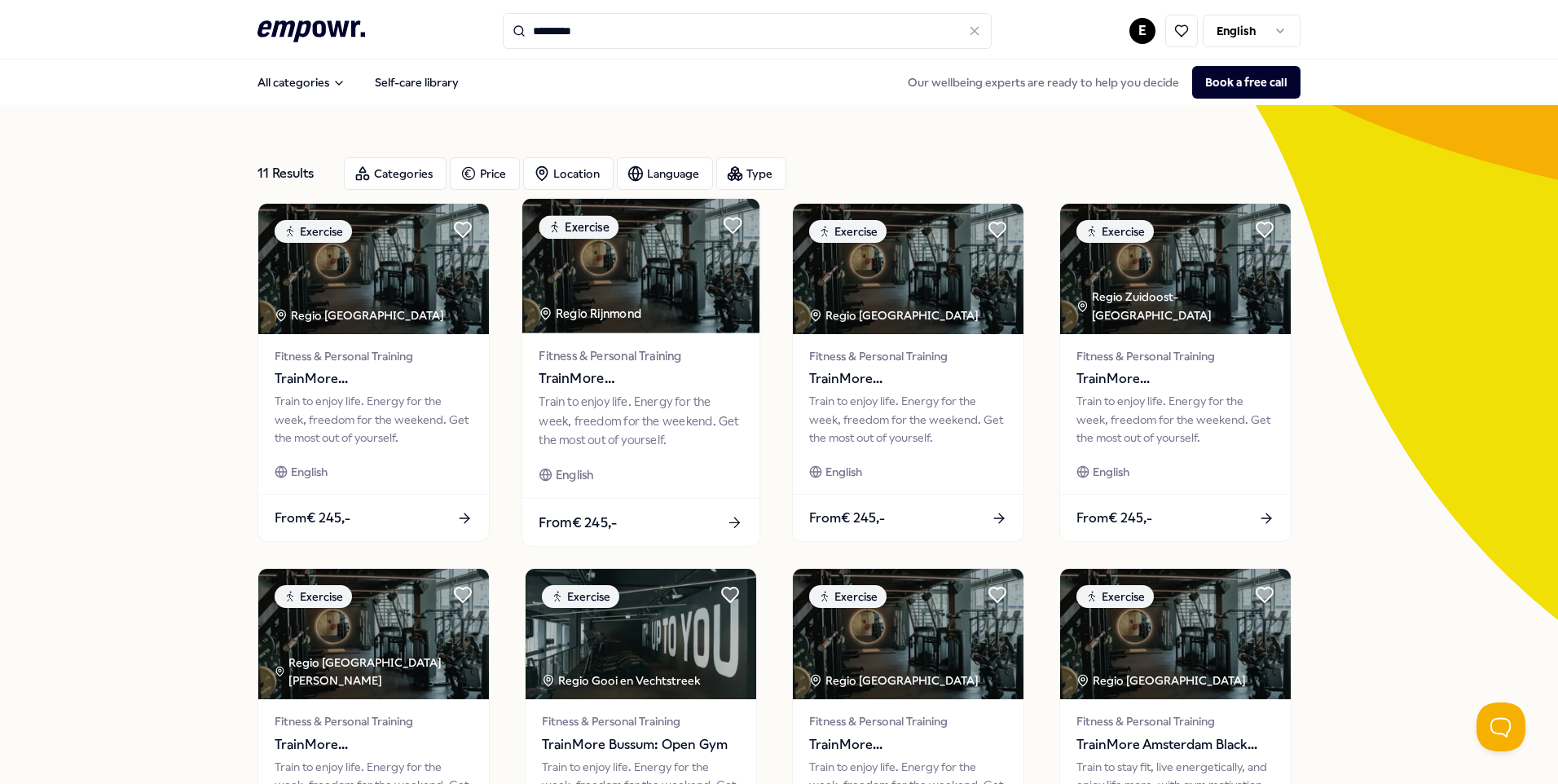
click at [679, 250] on img at bounding box center [641, 266] width 237 height 135
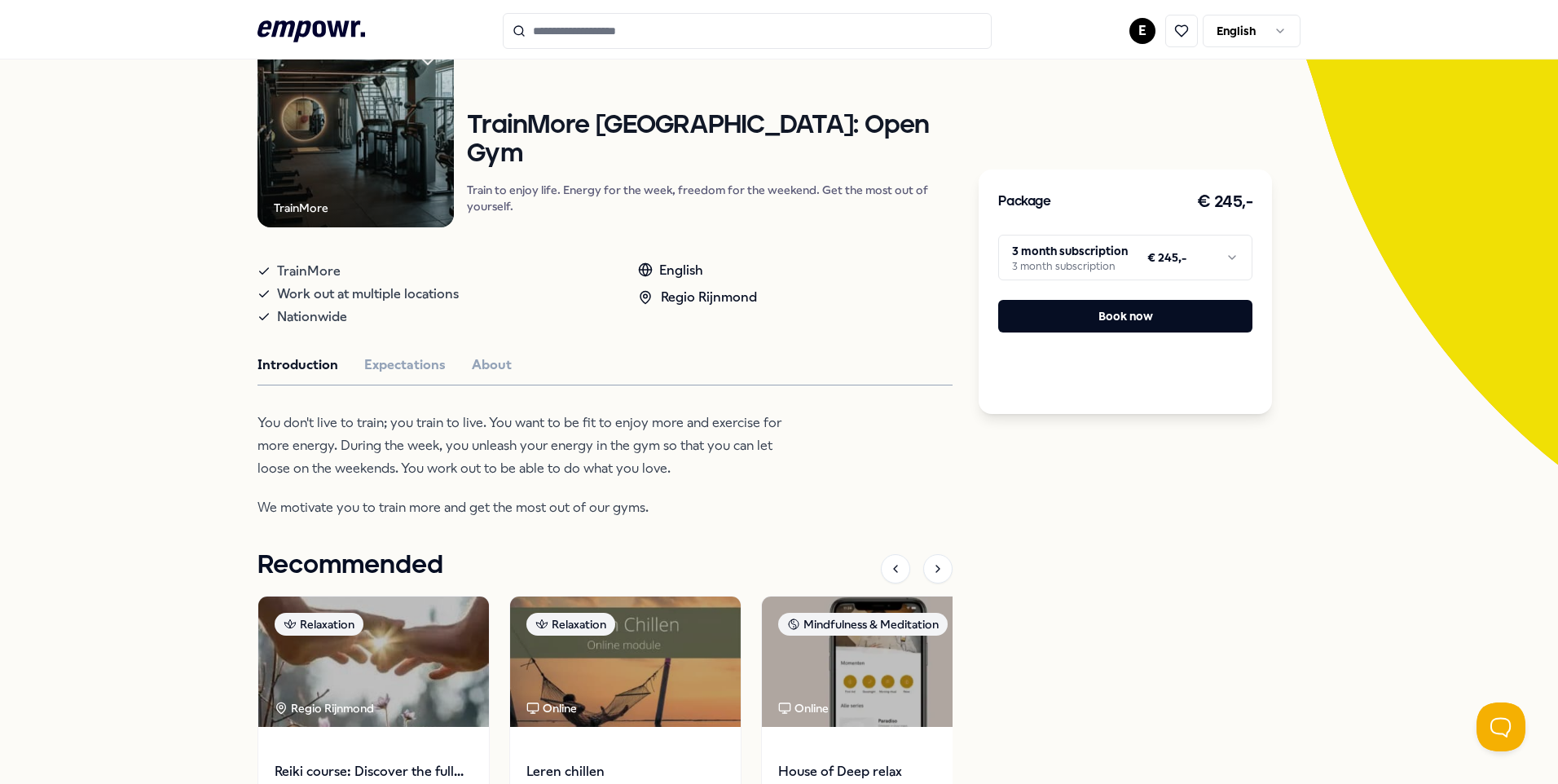
scroll to position [166, 0]
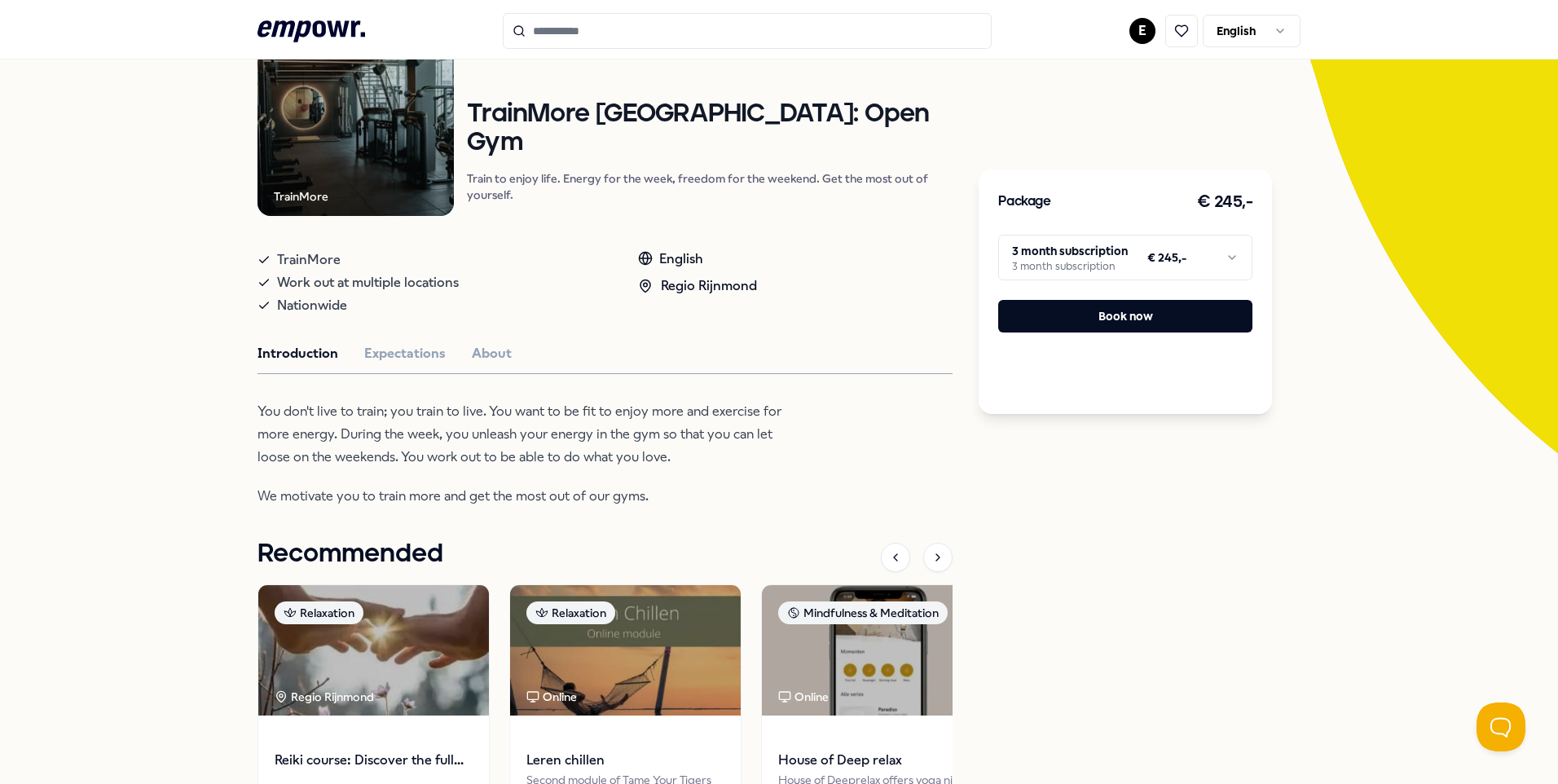
click at [404, 343] on div "TrainMore Exercise TrainMore [GEOGRAPHIC_DATA]: Open Gym Train to enjoy life. E…" at bounding box center [604, 479] width 695 height 921
click at [406, 359] on button "Expectations" at bounding box center [405, 354] width 81 height 21
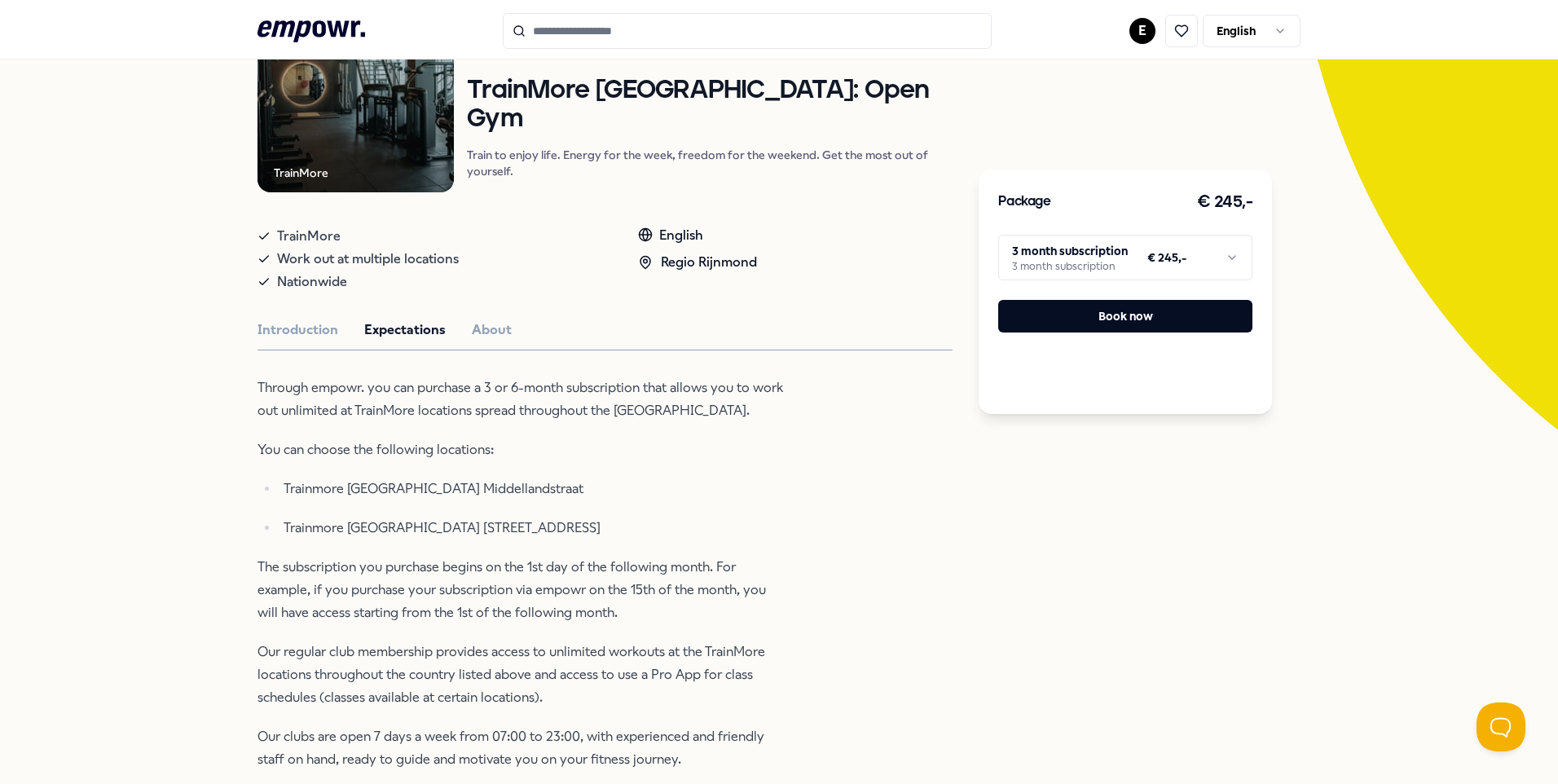
scroll to position [0, 0]
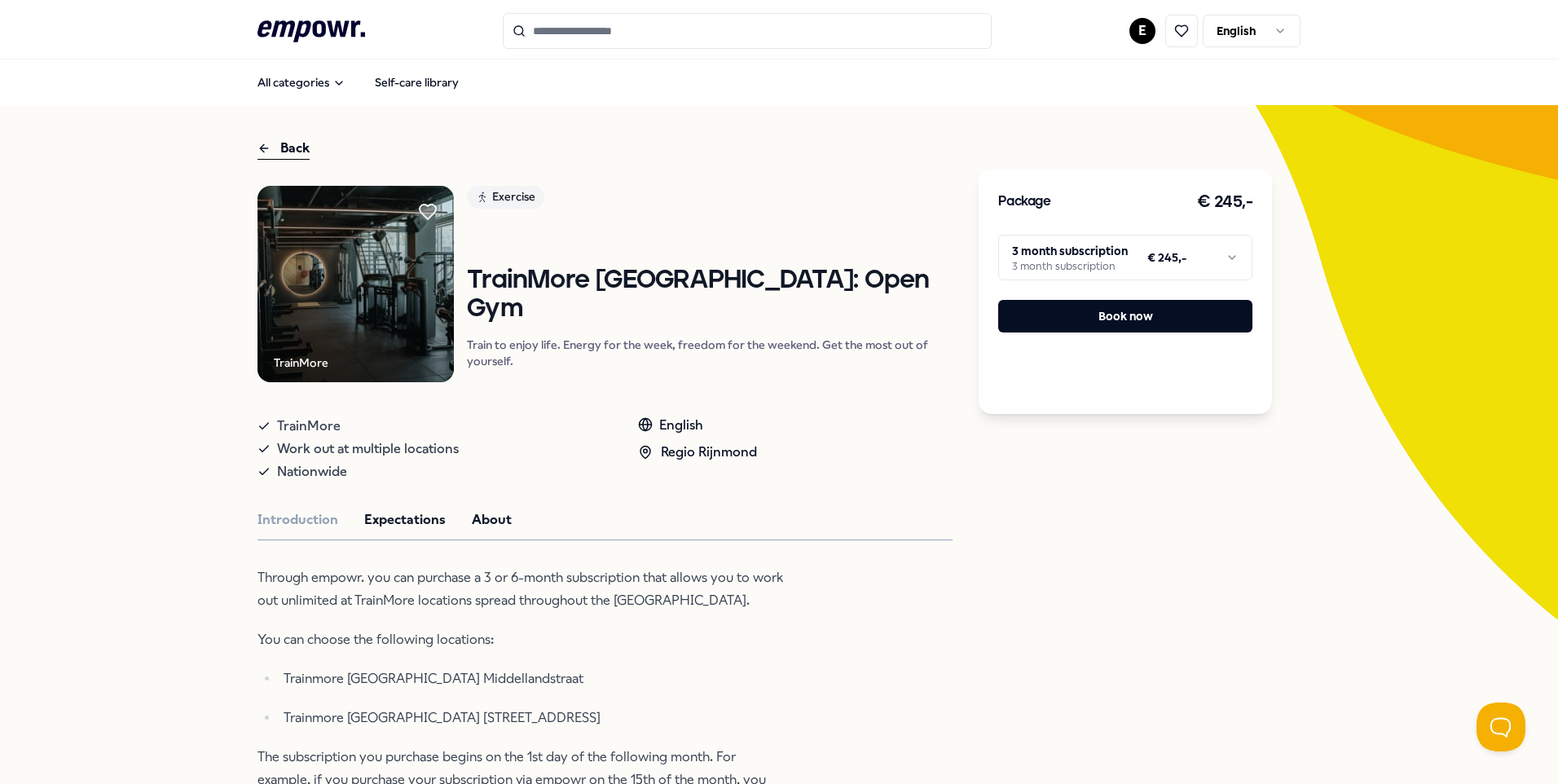
click at [489, 531] on button "About" at bounding box center [492, 520] width 40 height 21
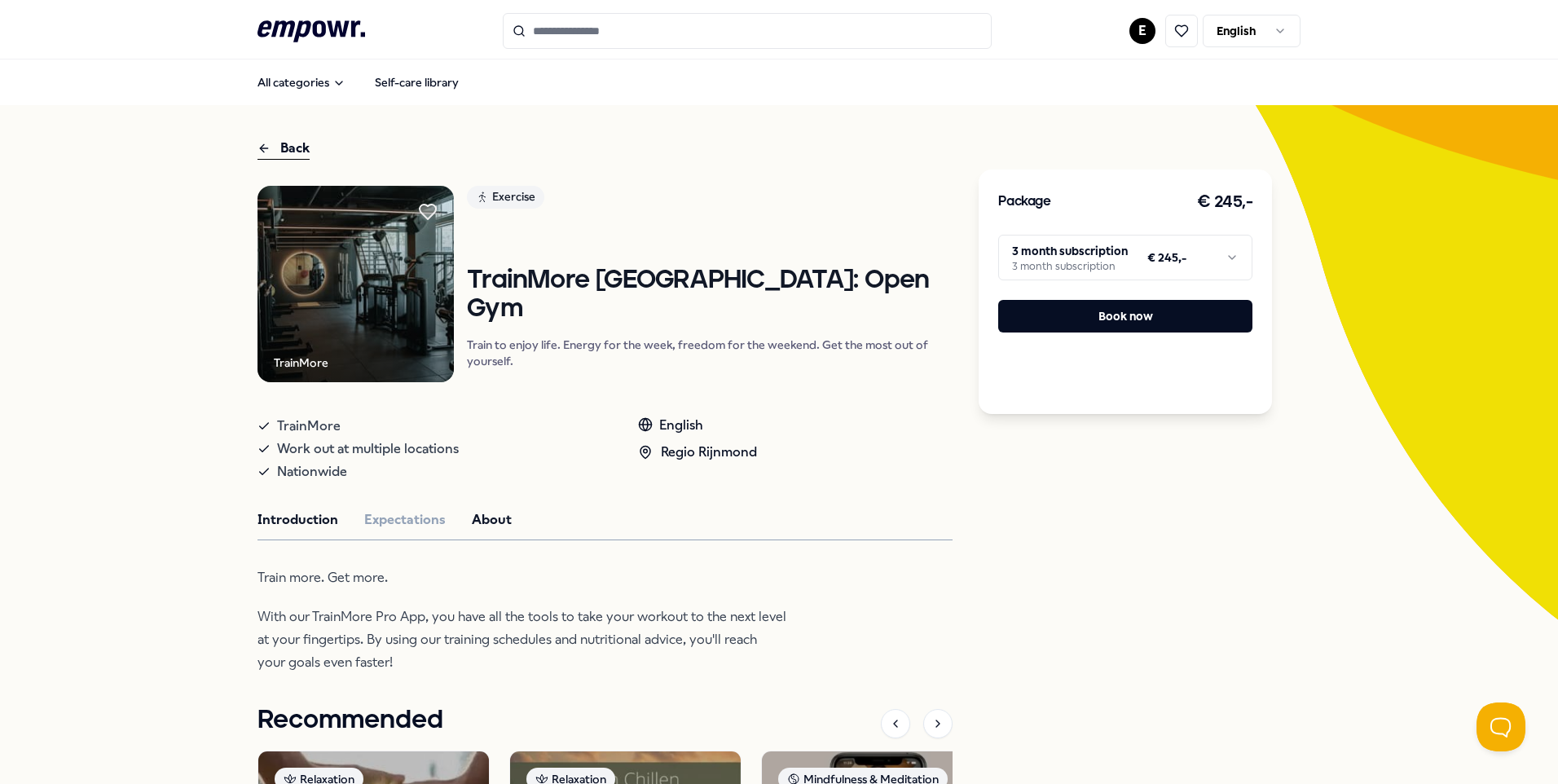
click at [274, 518] on button "Introduction" at bounding box center [297, 520] width 80 height 21
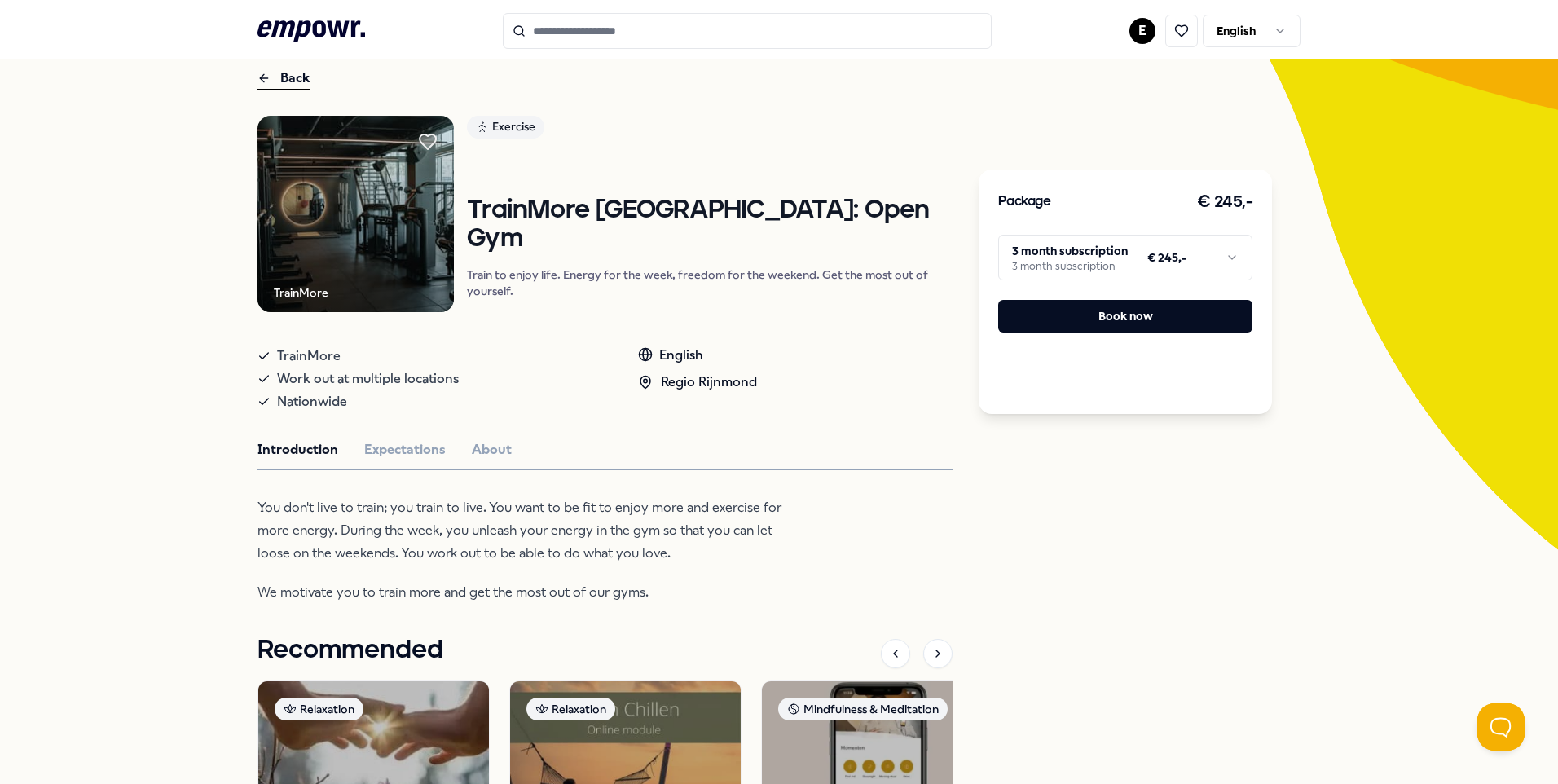
scroll to position [71, 0]
